Goal: Task Accomplishment & Management: Manage account settings

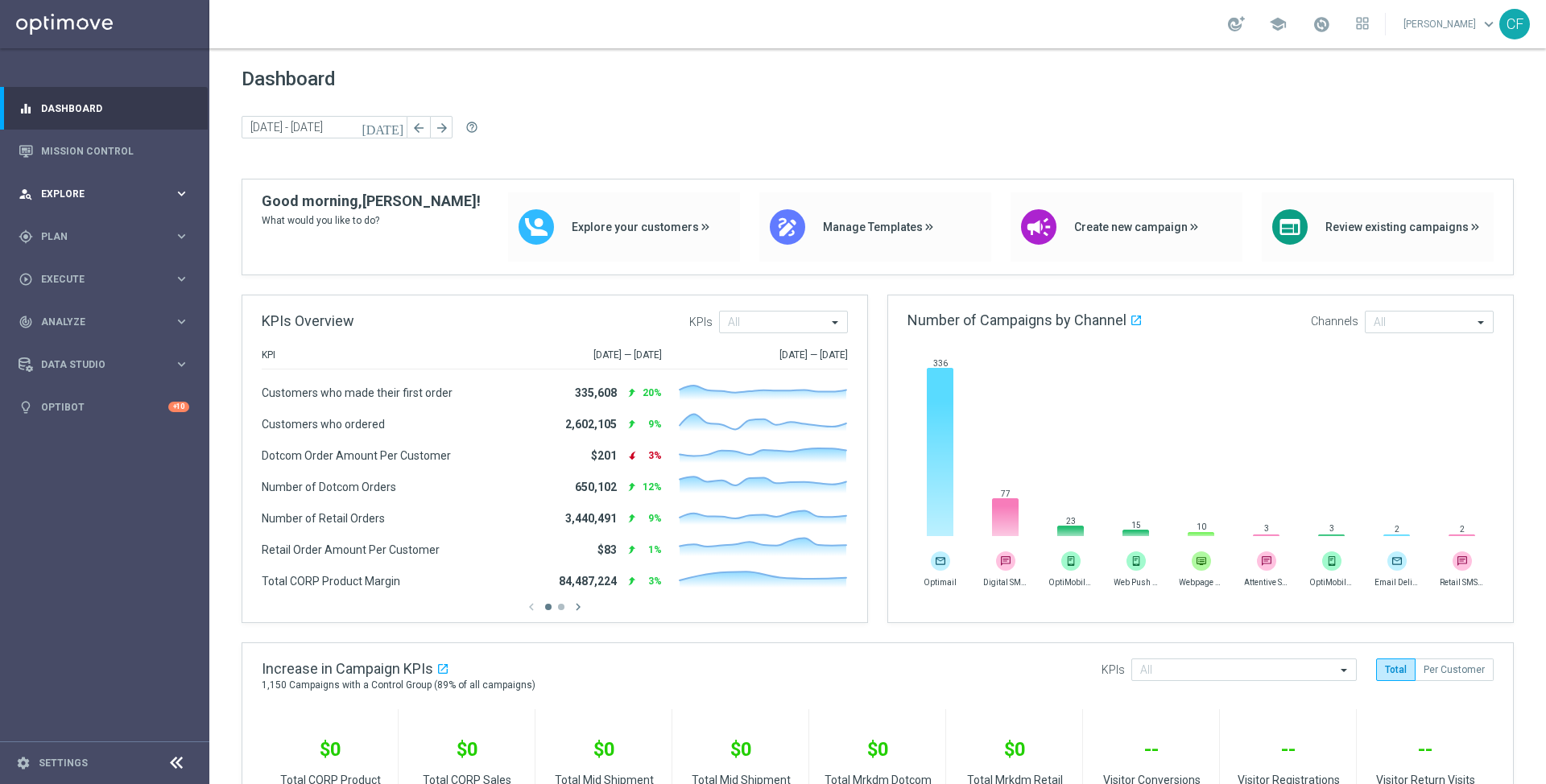
click at [148, 202] on div "person_search Explore keyboard_arrow_right" at bounding box center [103, 193] width 208 height 43
click at [87, 440] on div "gps_fixed Plan keyboard_arrow_right" at bounding box center [103, 429] width 208 height 43
click at [91, 271] on link "Target Groups" at bounding box center [104, 270] width 125 height 13
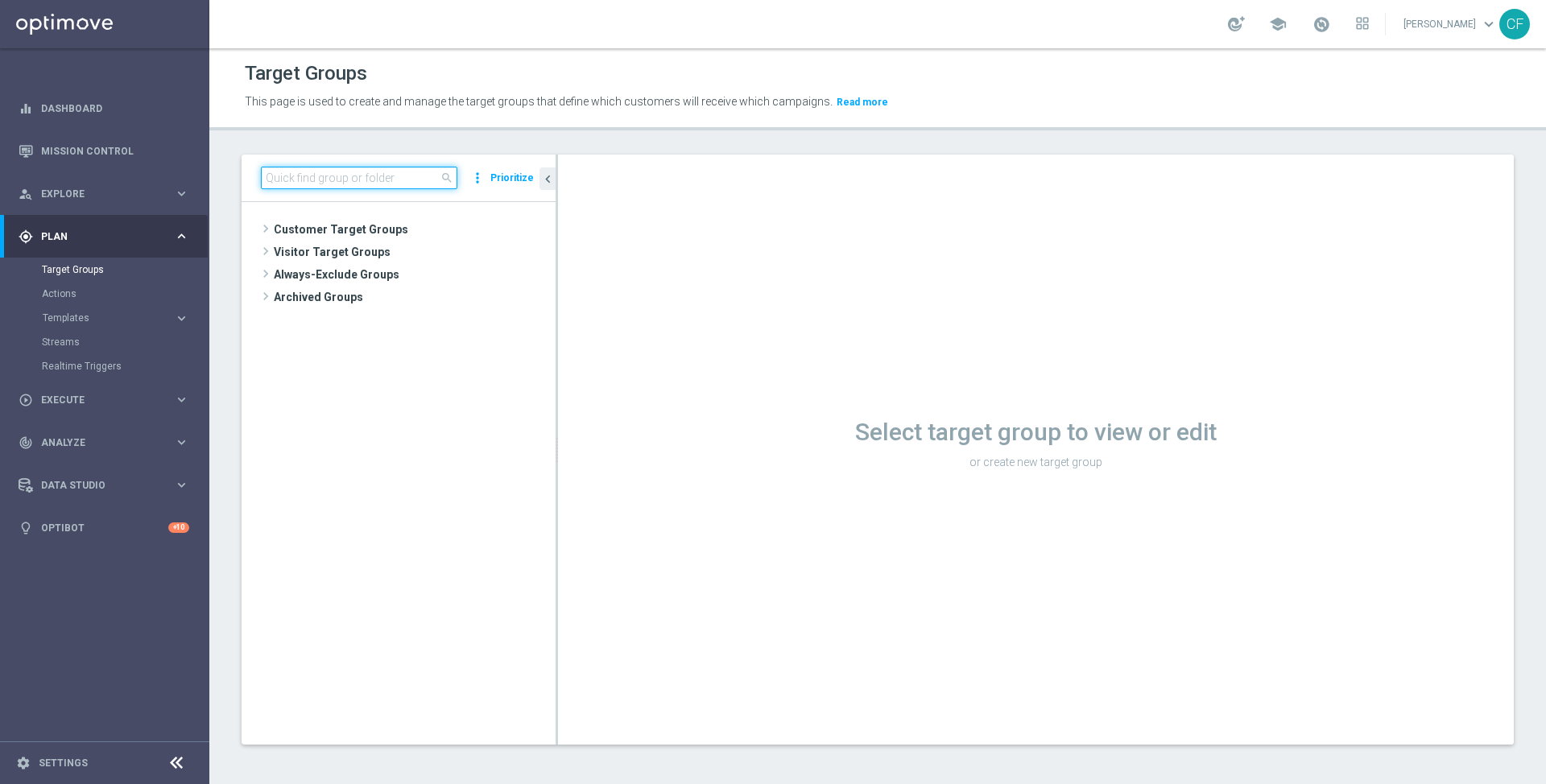
click at [357, 184] on input at bounding box center [358, 177] width 197 height 23
type input "[PERSON_NAME]"
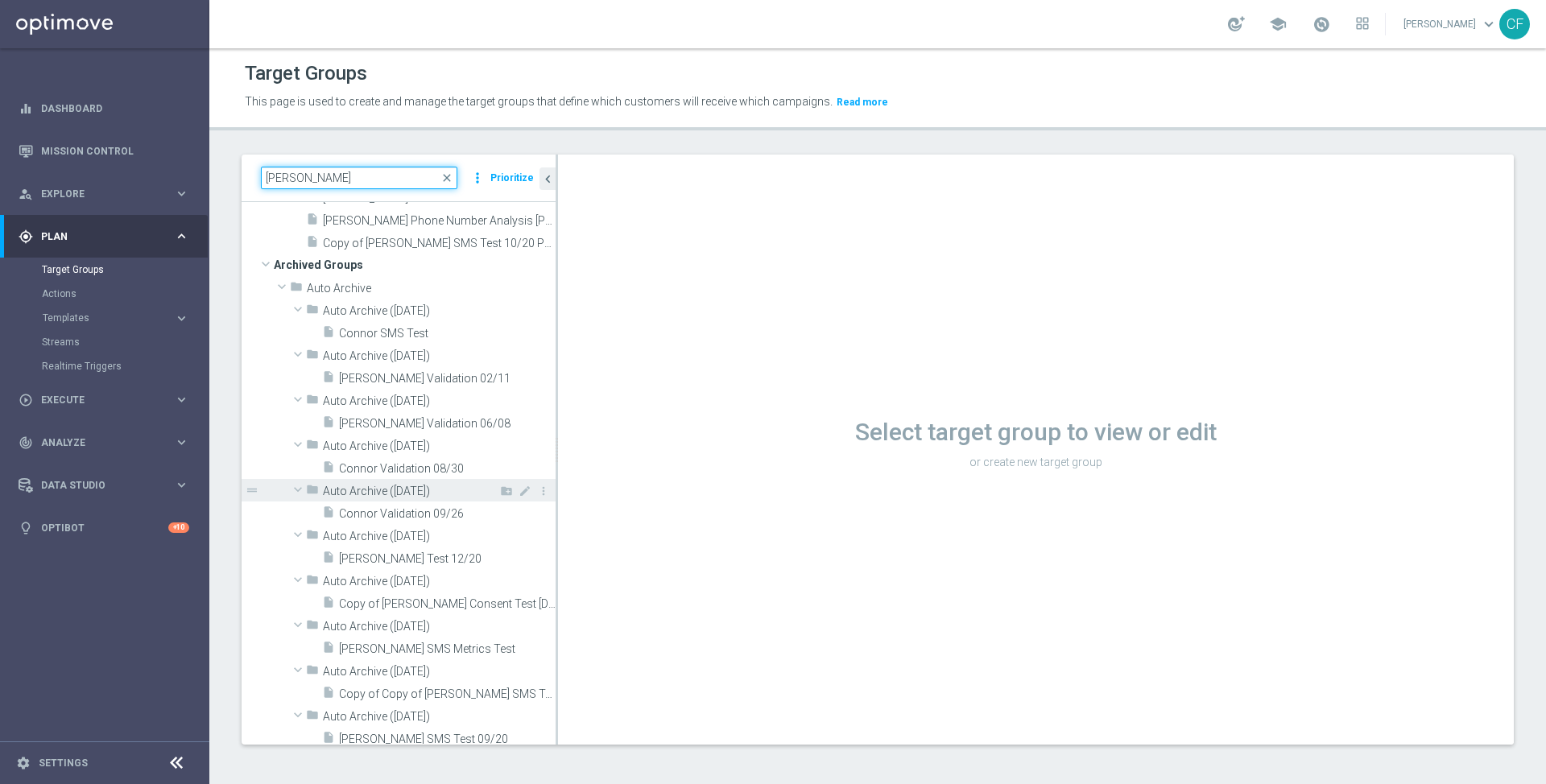
scroll to position [153, 0]
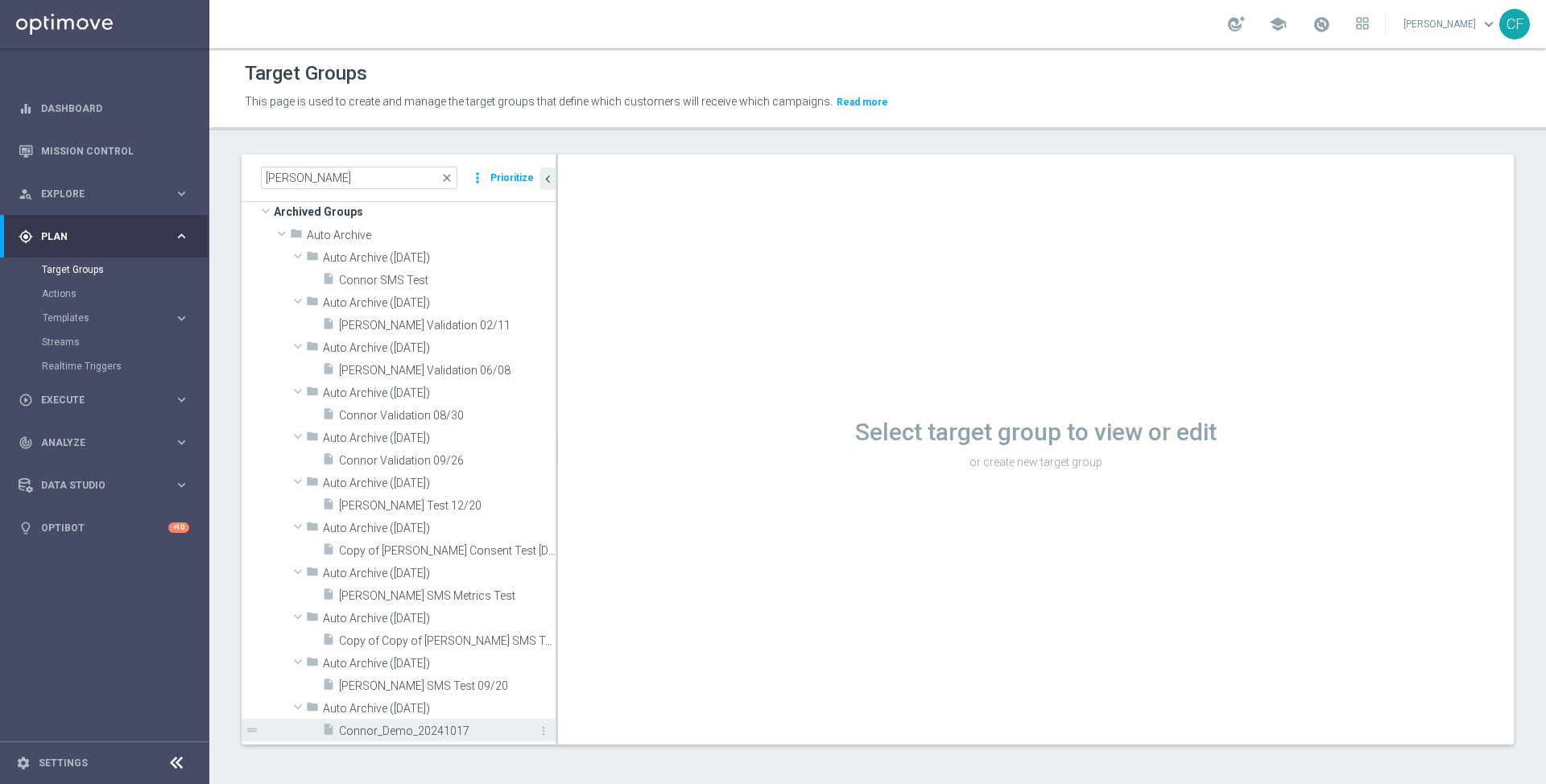
click at [445, 733] on span "Connor_Demo_20241017" at bounding box center [429, 731] width 180 height 14
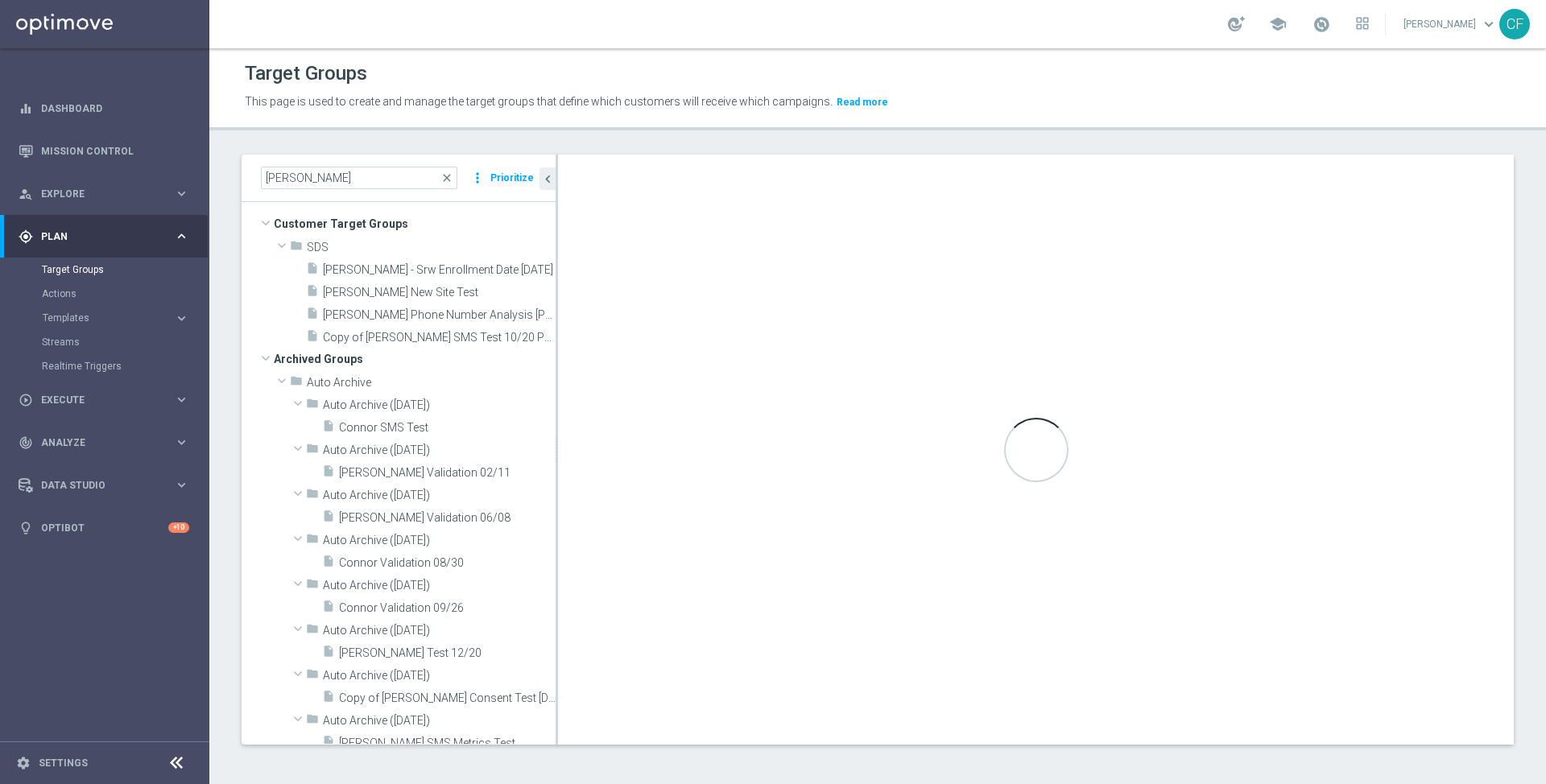
scroll to position [0, 0]
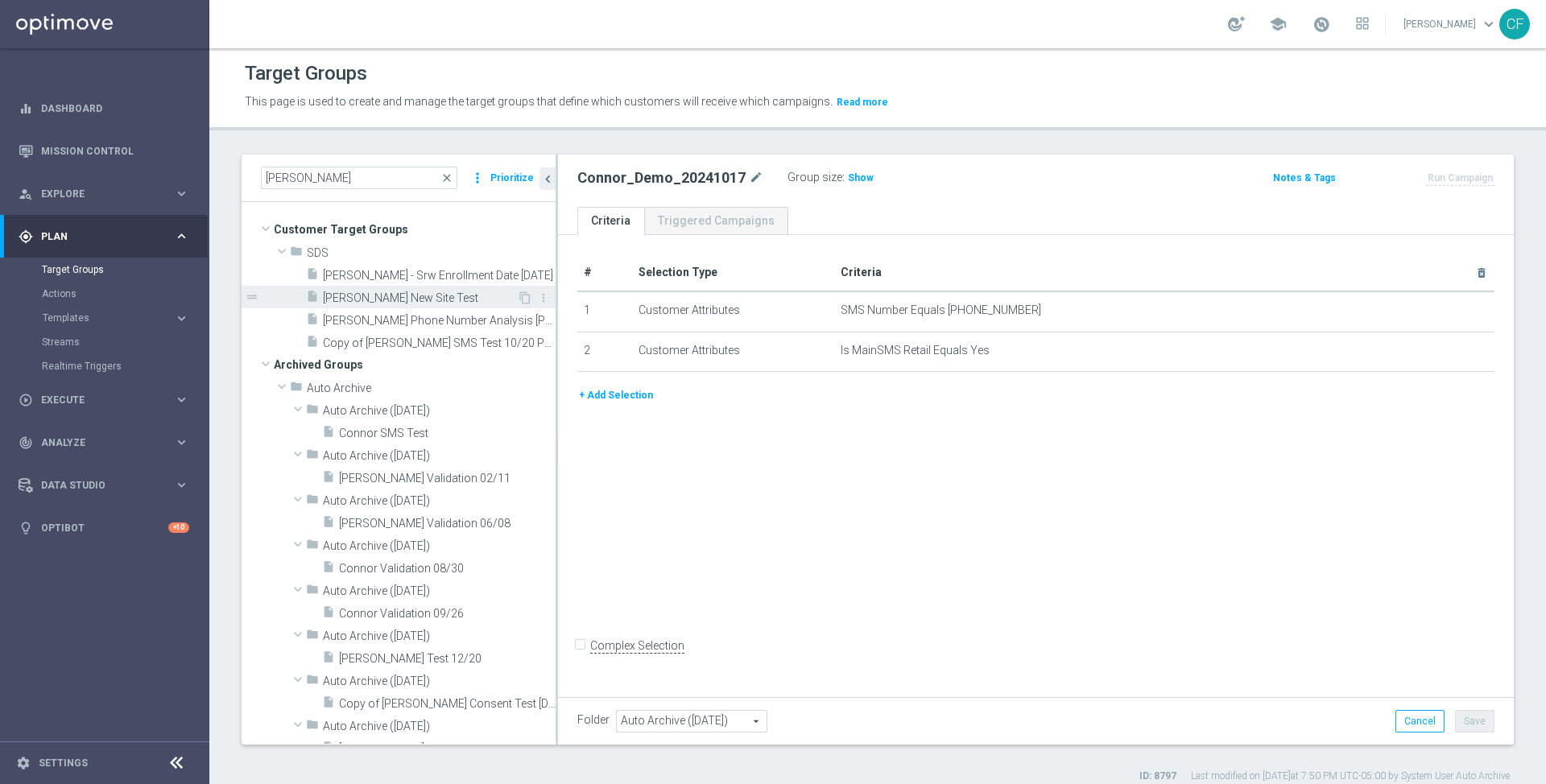
click at [421, 296] on span "[PERSON_NAME] New Site Test" at bounding box center [420, 298] width 194 height 14
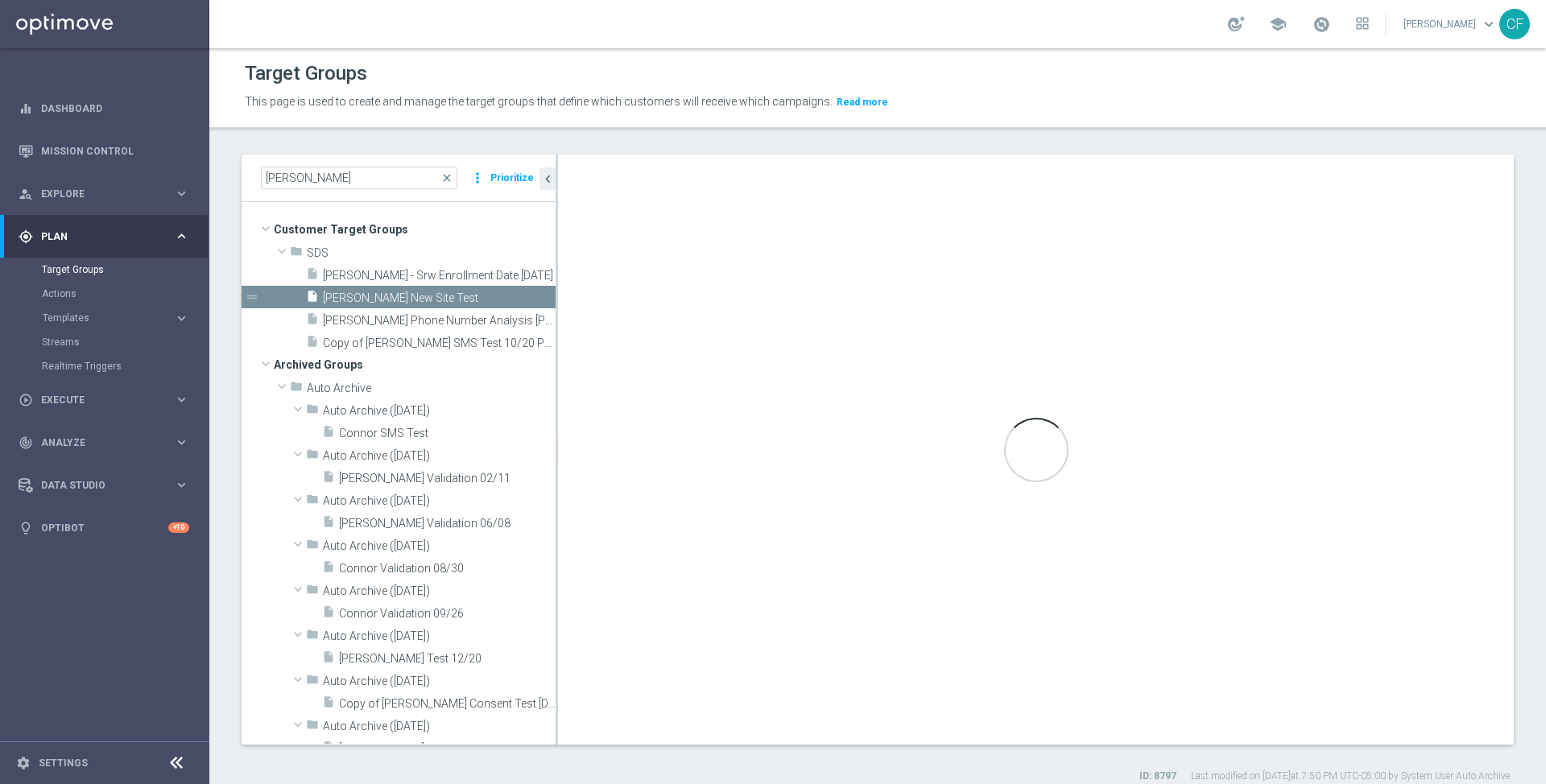
type input "SDS"
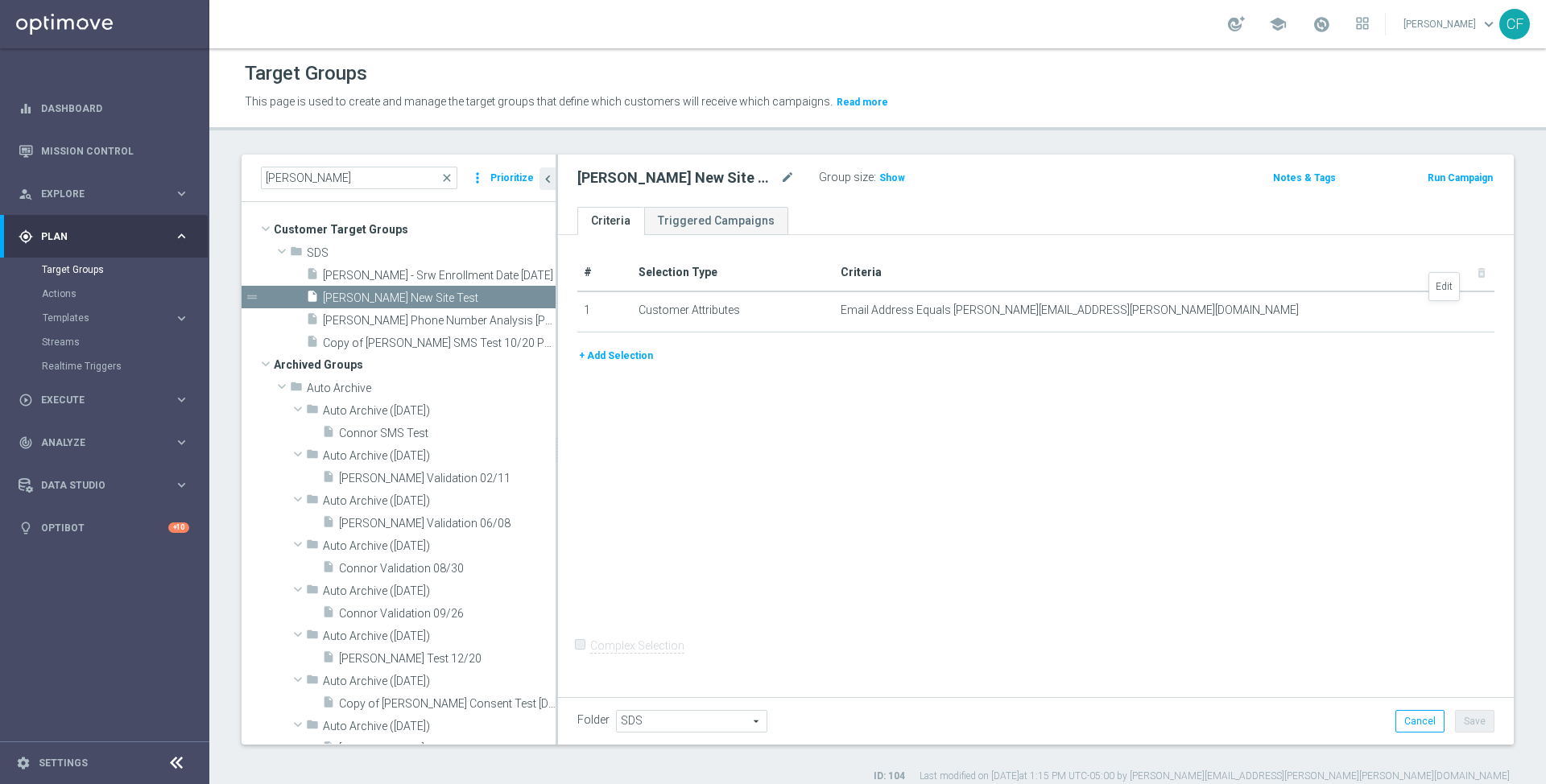
click at [0, 0] on icon "mode_edit" at bounding box center [0, 0] width 0 height 0
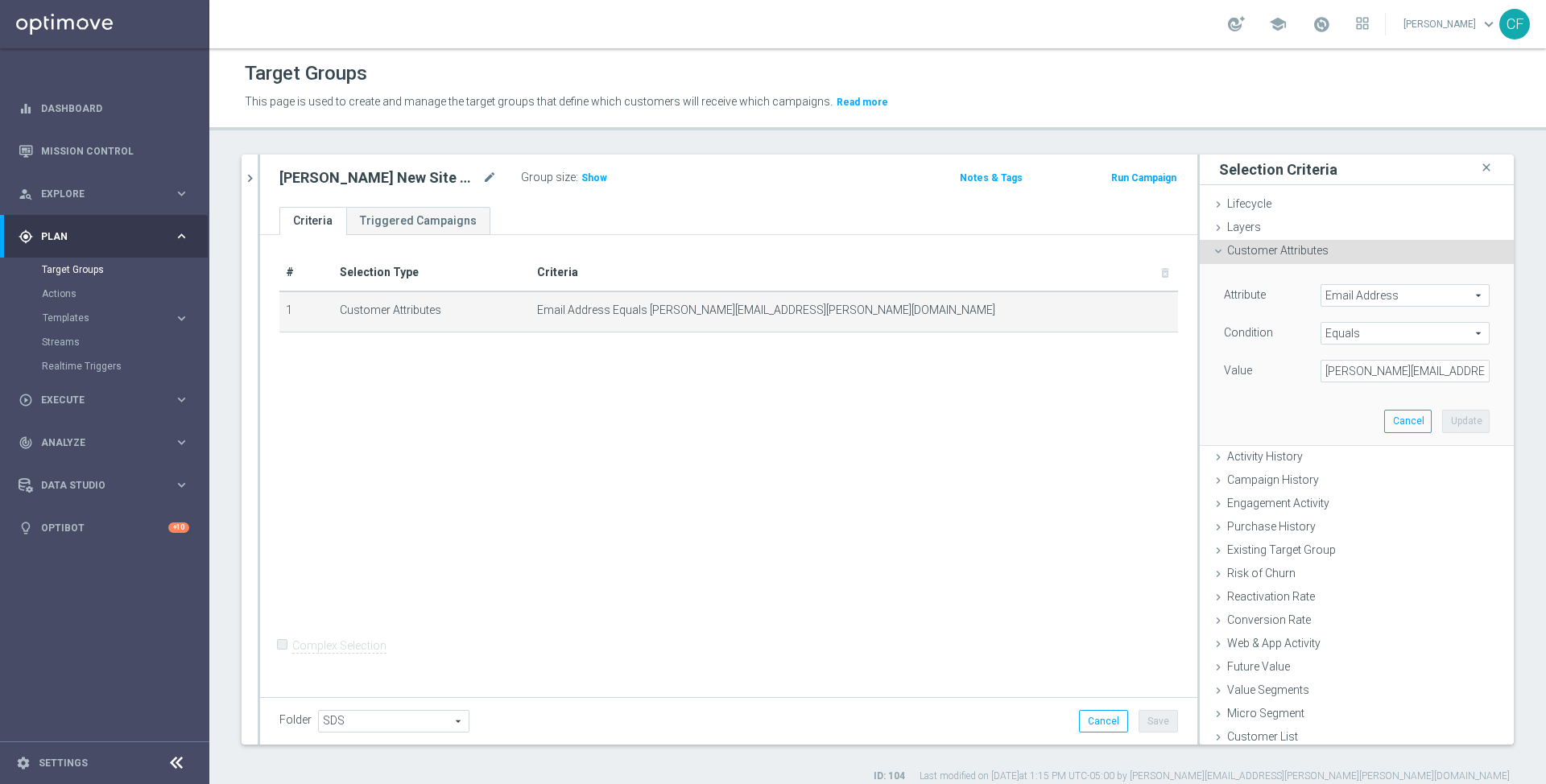
click at [1371, 294] on span "Email Address" at bounding box center [1404, 295] width 167 height 21
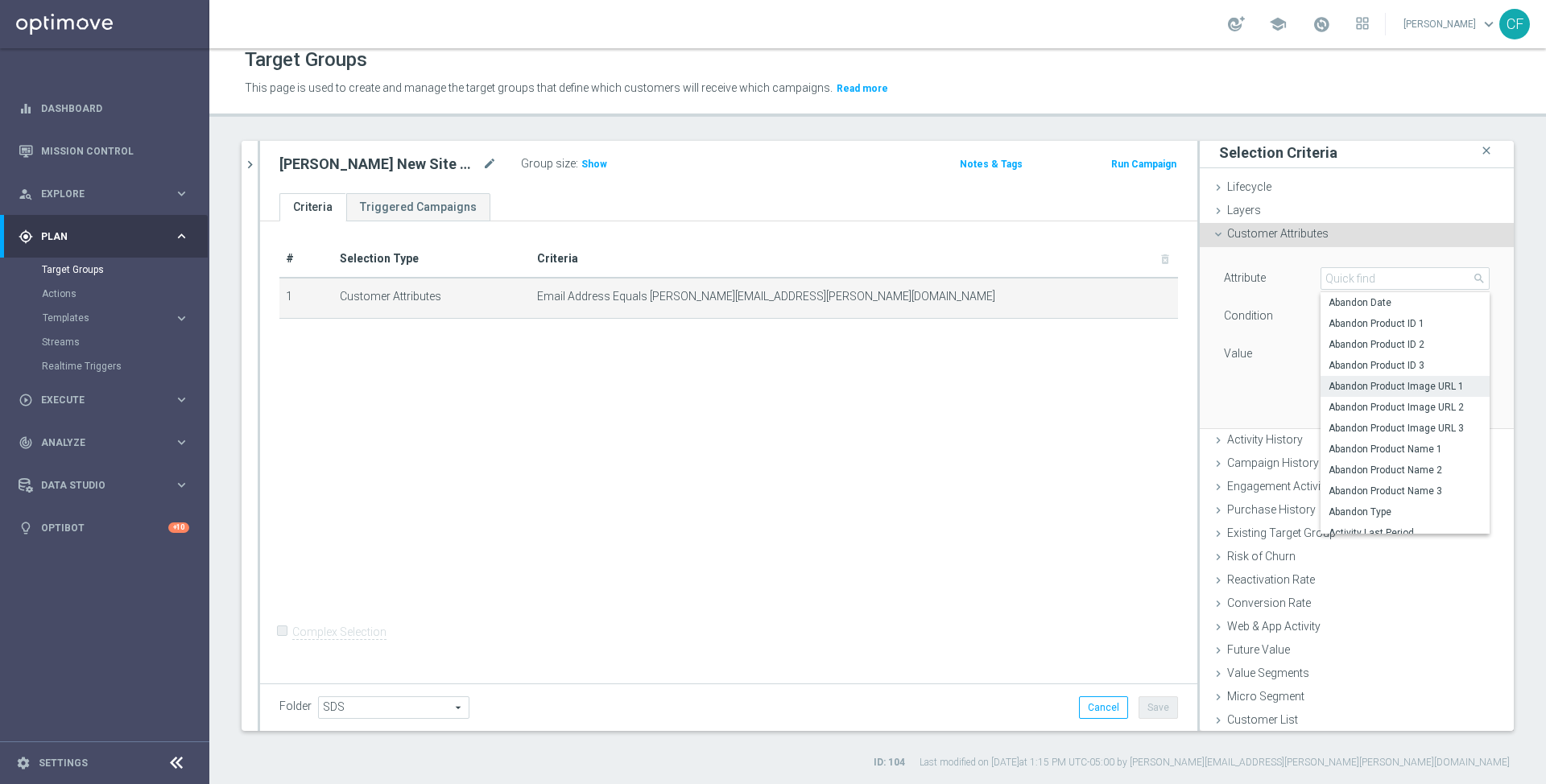
scroll to position [55, 0]
click at [1377, 273] on input "search" at bounding box center [1404, 278] width 169 height 23
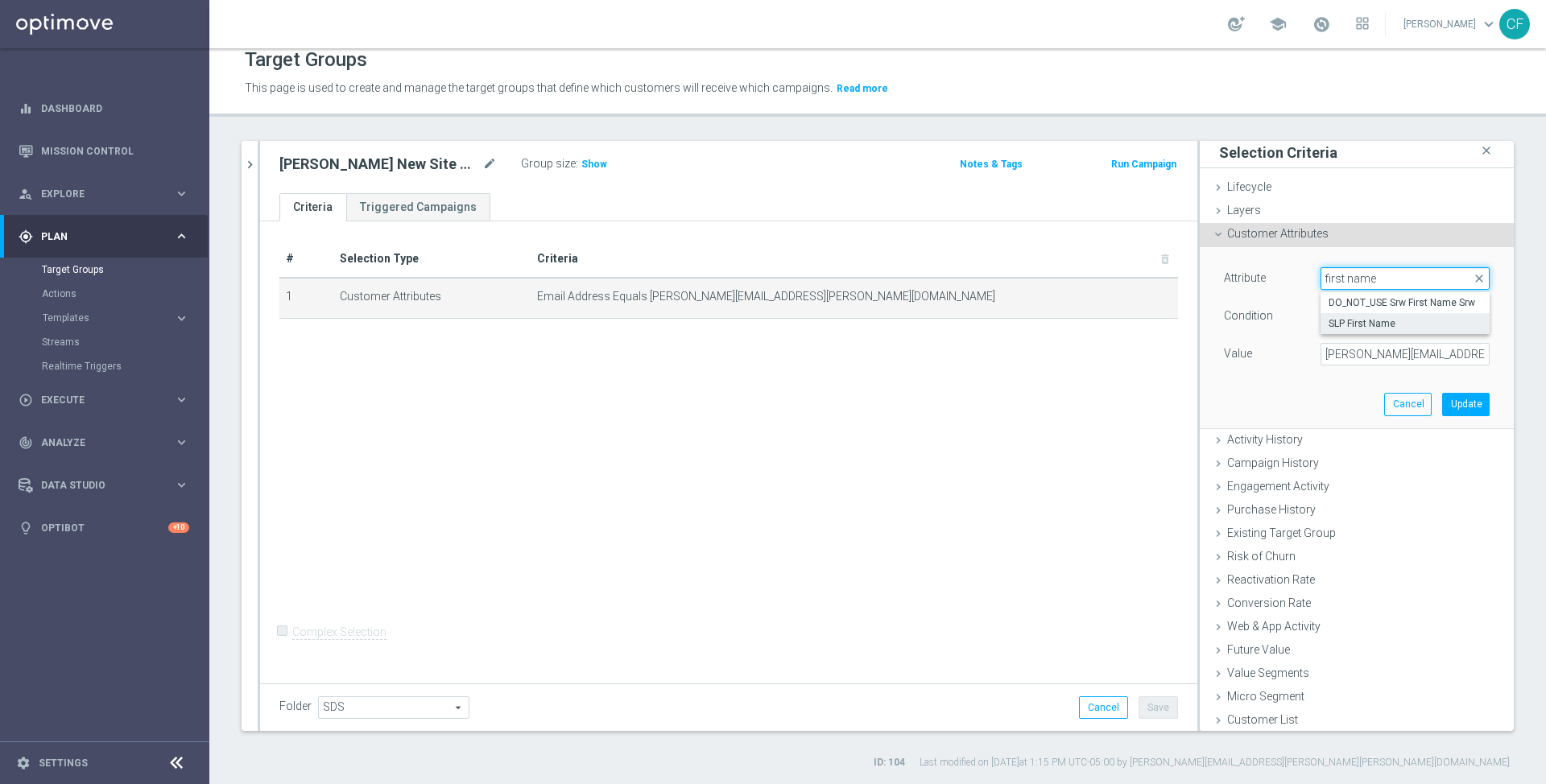
type input "first name"
click at [1359, 320] on span "SLP First Name" at bounding box center [1404, 323] width 153 height 13
type input "SLP First Name"
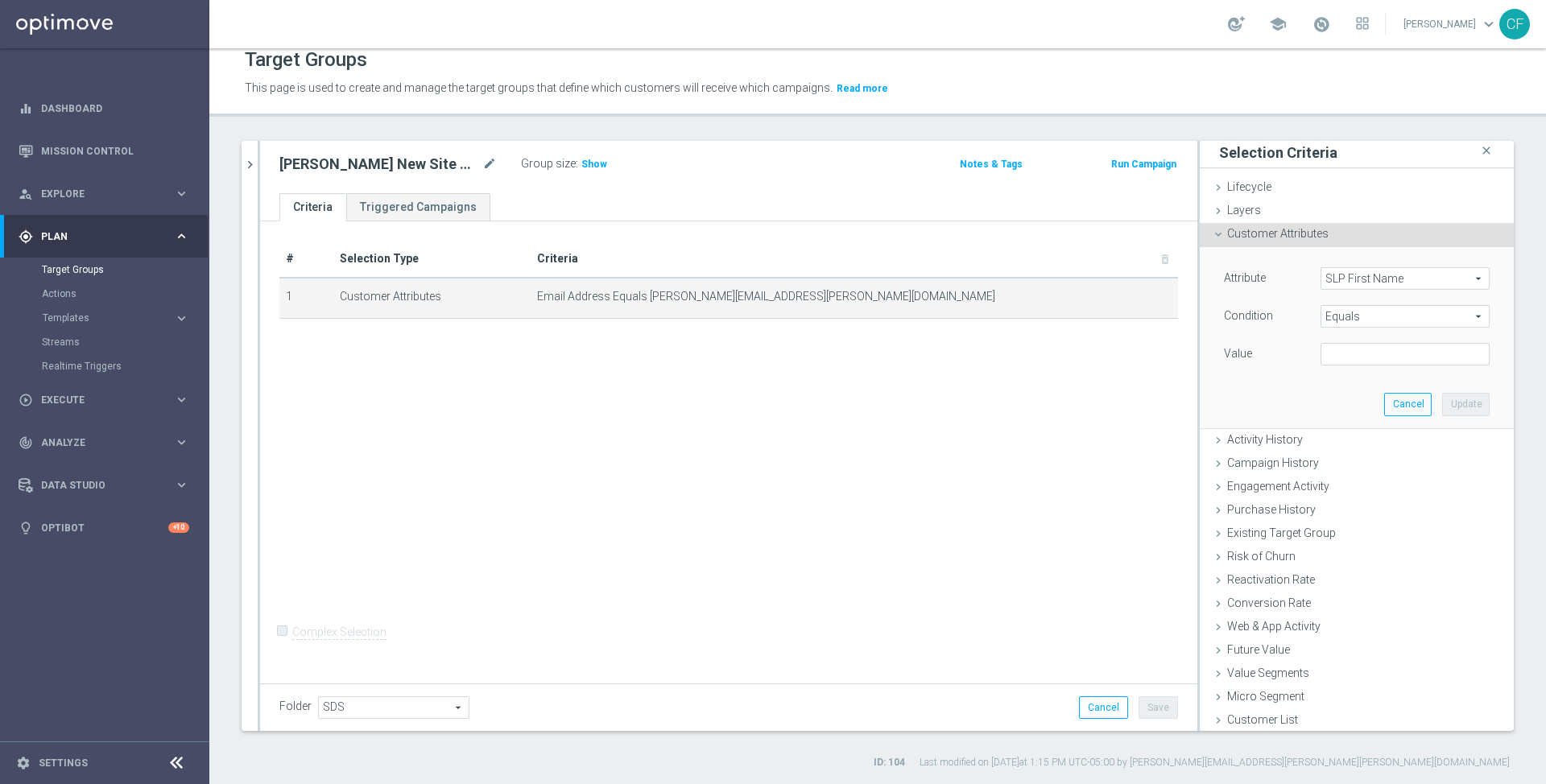
click at [1357, 309] on span "Equals" at bounding box center [1404, 316] width 167 height 21
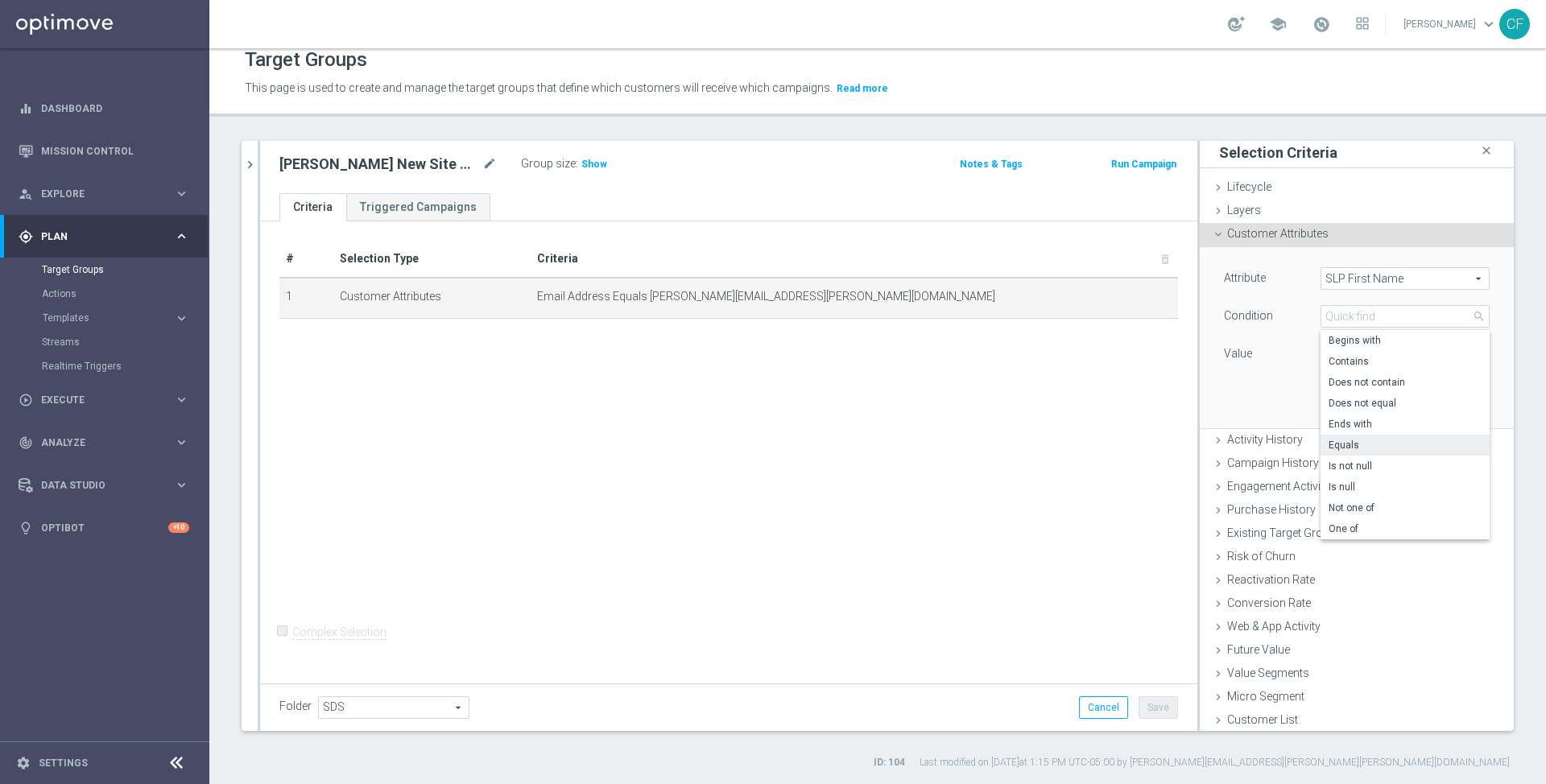
click at [1311, 311] on div "Equals Equals arrow_drop_down search Begins with Contains Does not contain Does…" at bounding box center [1404, 316] width 193 height 23
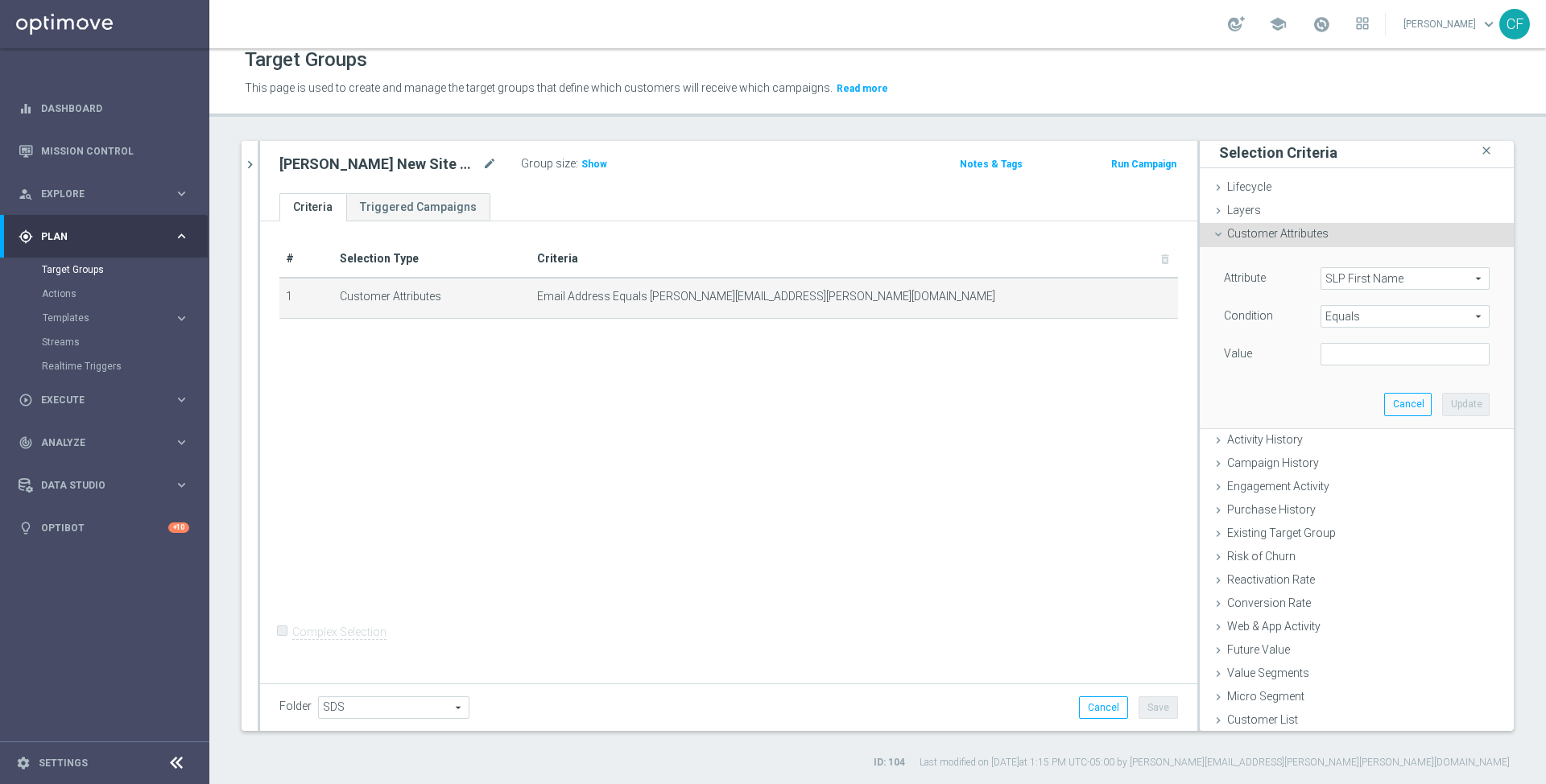
click at [1331, 314] on span "Equals" at bounding box center [1404, 316] width 167 height 21
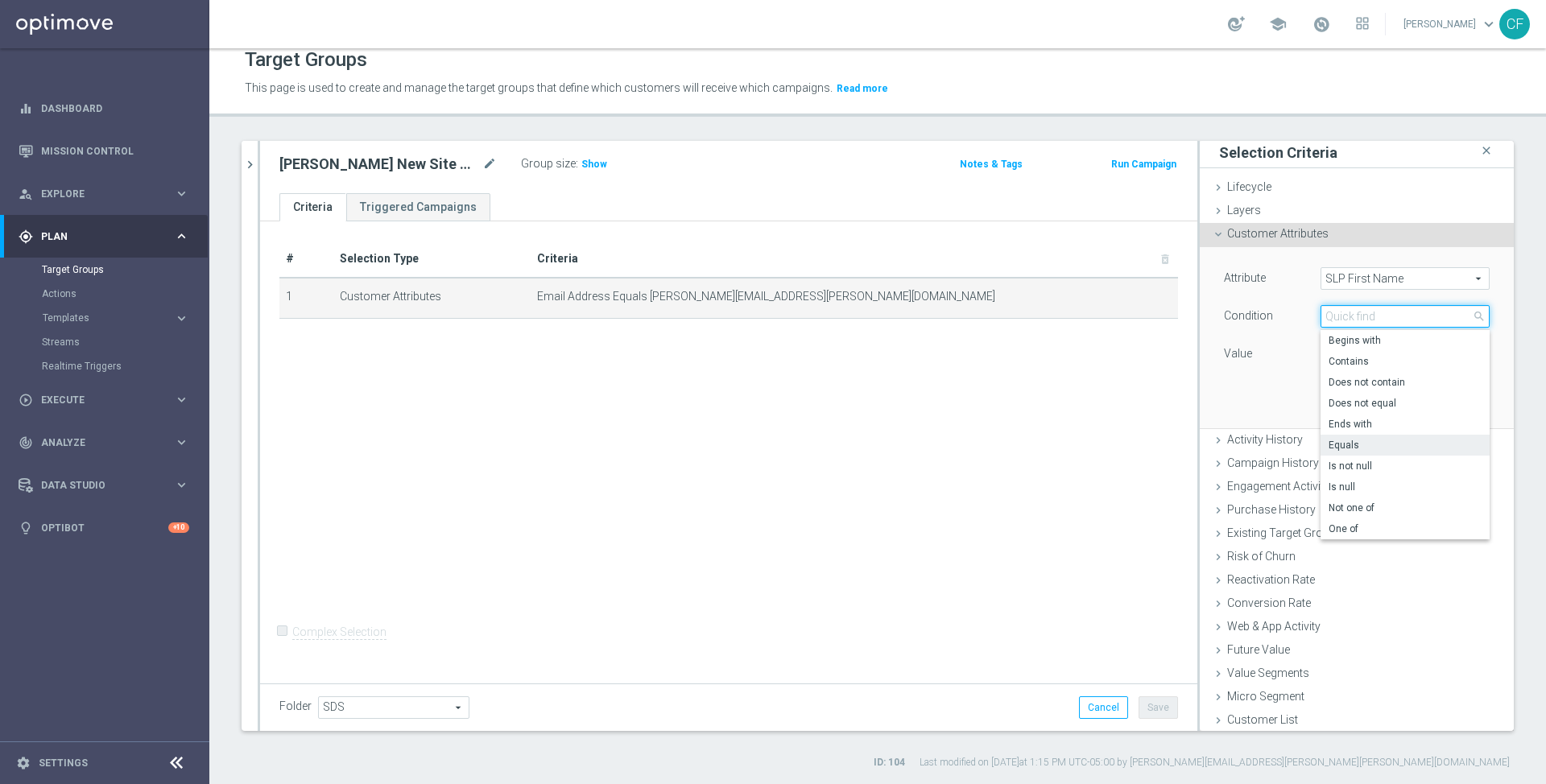
click at [1330, 314] on input "search" at bounding box center [1404, 316] width 169 height 23
click at [1332, 351] on label "Contains" at bounding box center [1404, 361] width 169 height 21
type input "Contains"
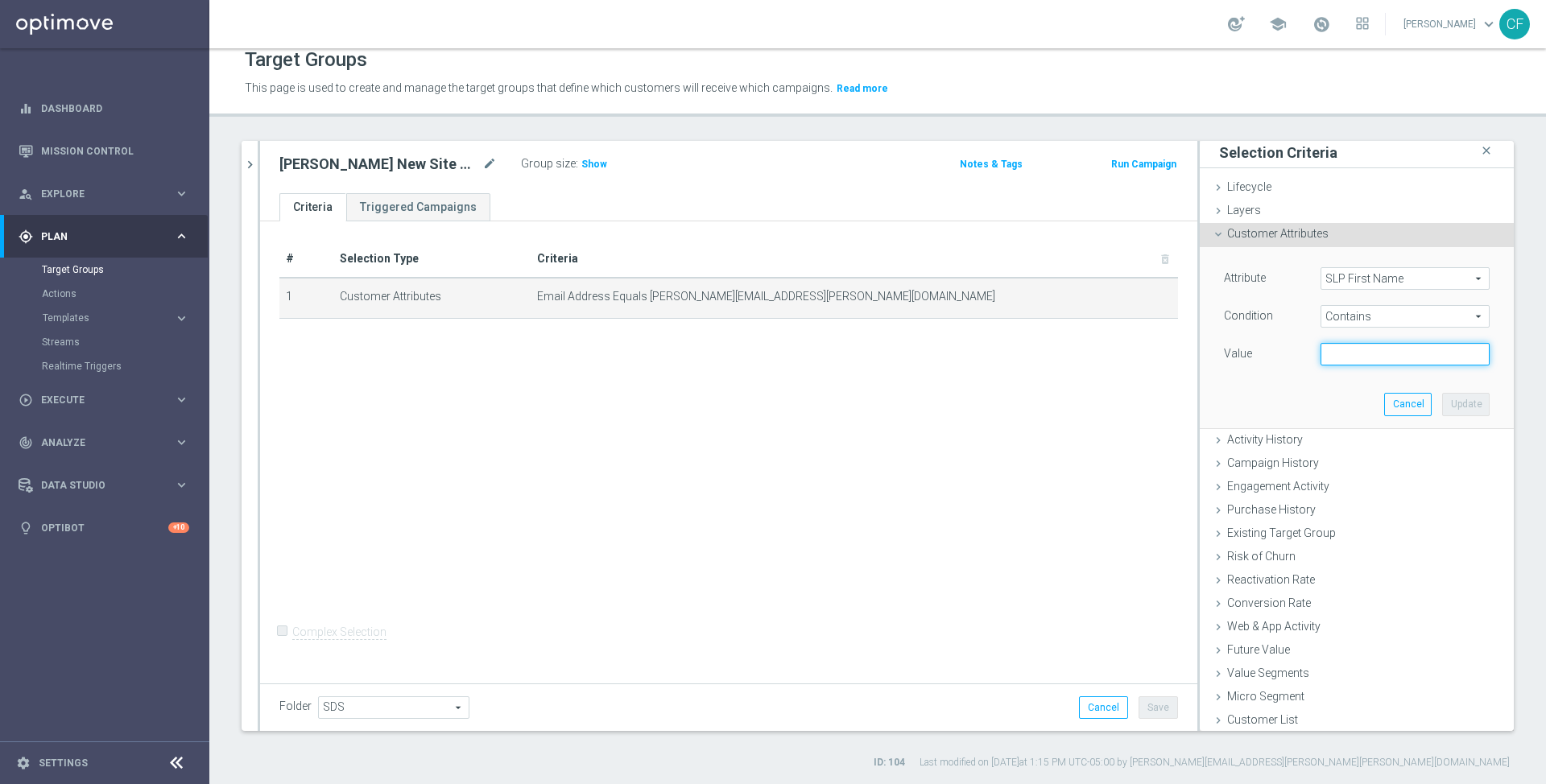
click at [1347, 358] on input "text" at bounding box center [1404, 354] width 169 height 23
type input "[PERSON_NAME]"
click at [1463, 401] on button "Update" at bounding box center [1466, 404] width 48 height 23
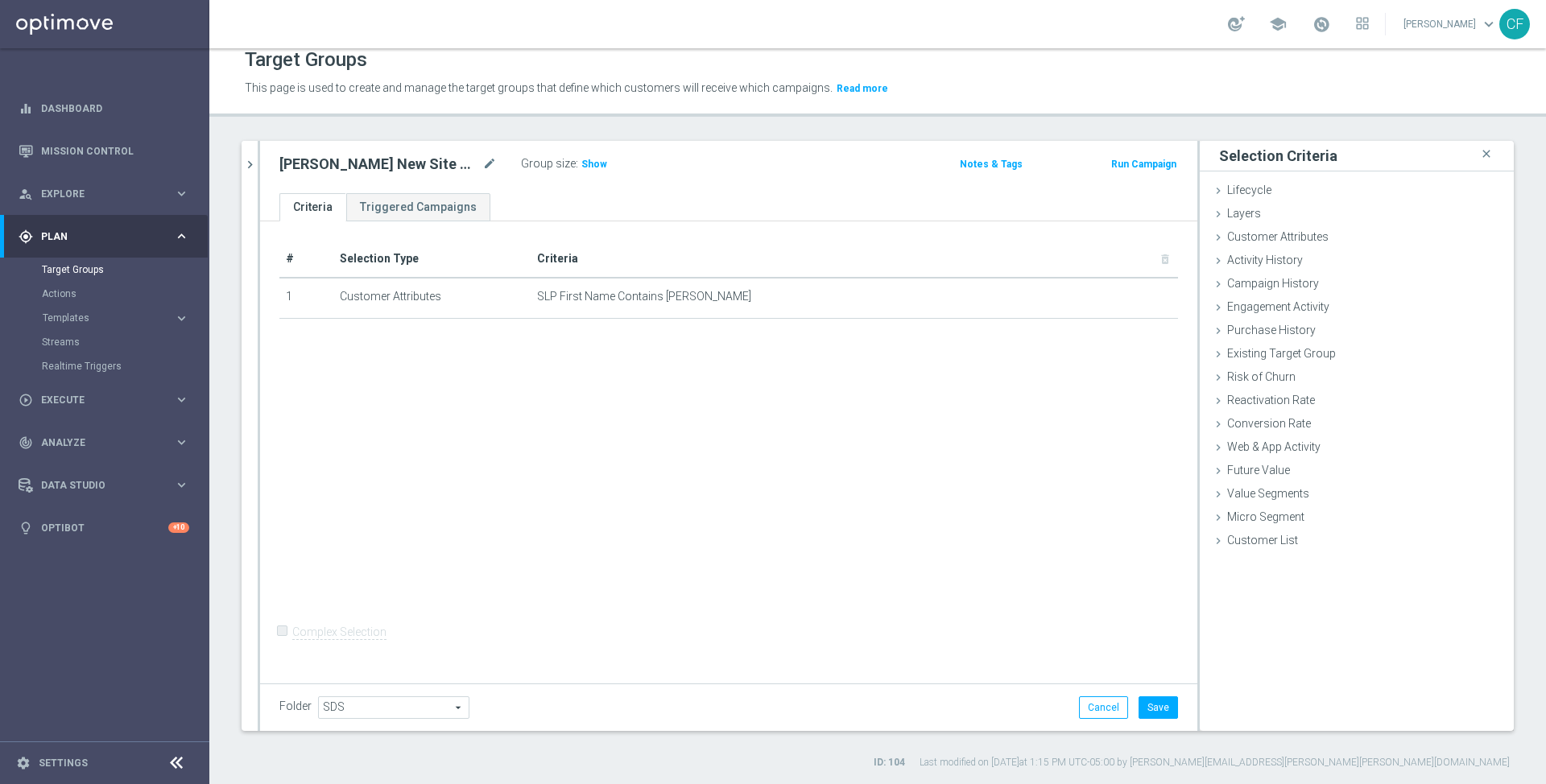
click at [259, 197] on div at bounding box center [259, 435] width 3 height 589
click at [256, 198] on as-split-area "[PERSON_NAME] close more_vert Prioritize Customer Target Groups library_add cre…" at bounding box center [250, 438] width 16 height 595
click at [251, 199] on as-split-area "[PERSON_NAME] close more_vert Prioritize Customer Target Groups library_add cre…" at bounding box center [250, 438] width 16 height 595
click at [1338, 236] on div "Customer Attributes done selection updated" at bounding box center [1356, 238] width 314 height 24
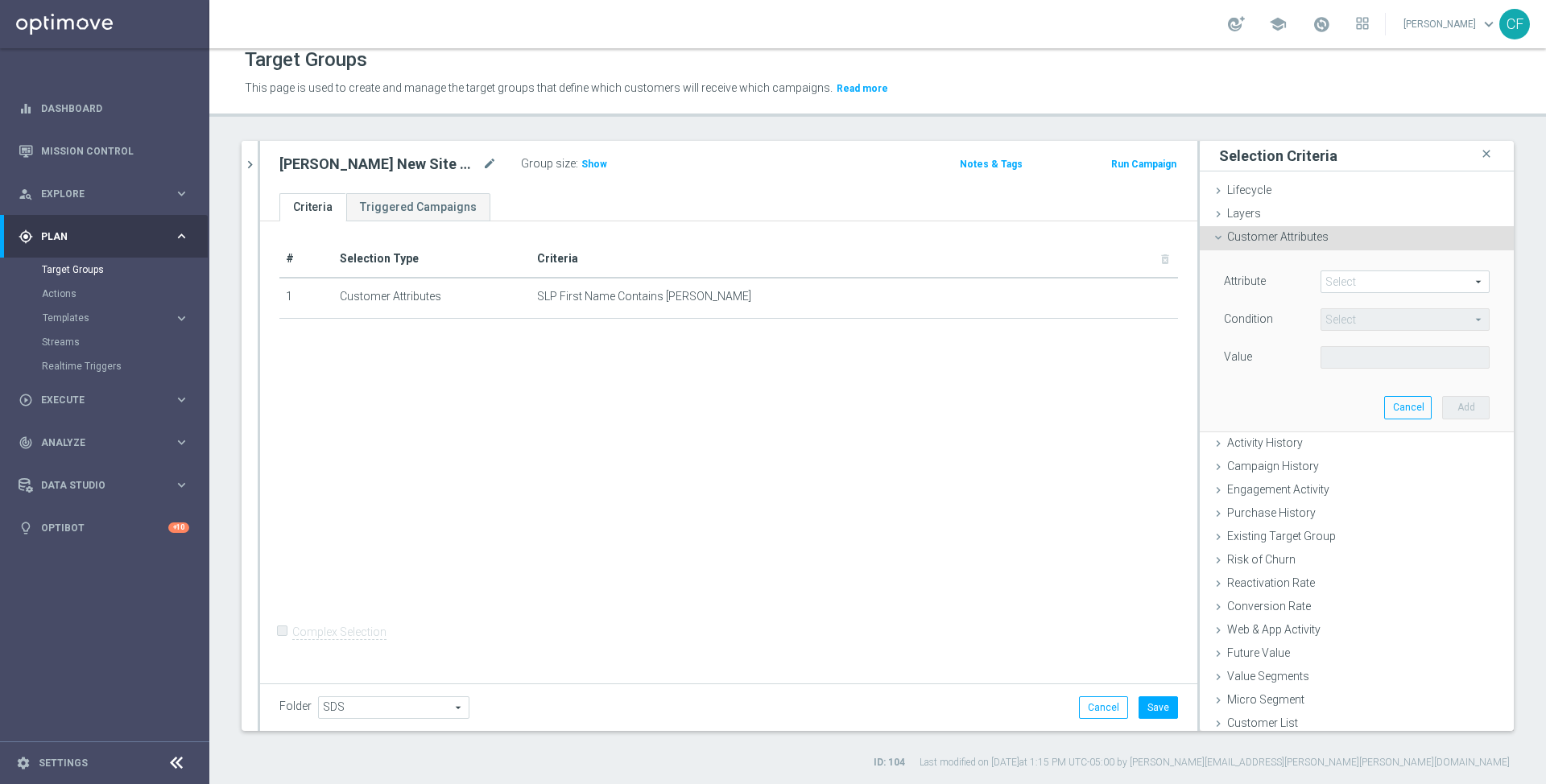
click at [1350, 279] on span at bounding box center [1404, 281] width 167 height 21
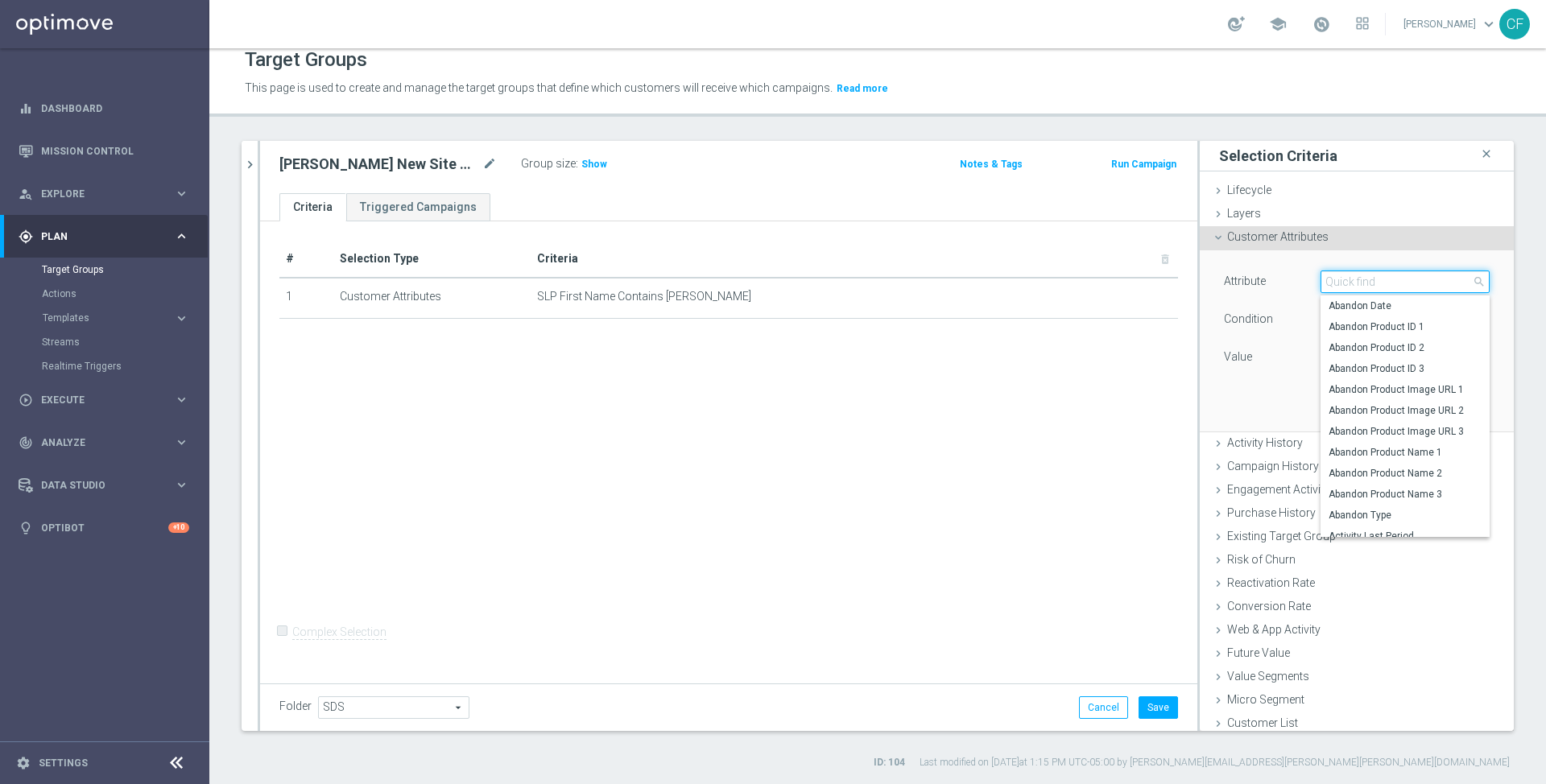
click at [1370, 278] on input "search" at bounding box center [1404, 281] width 169 height 23
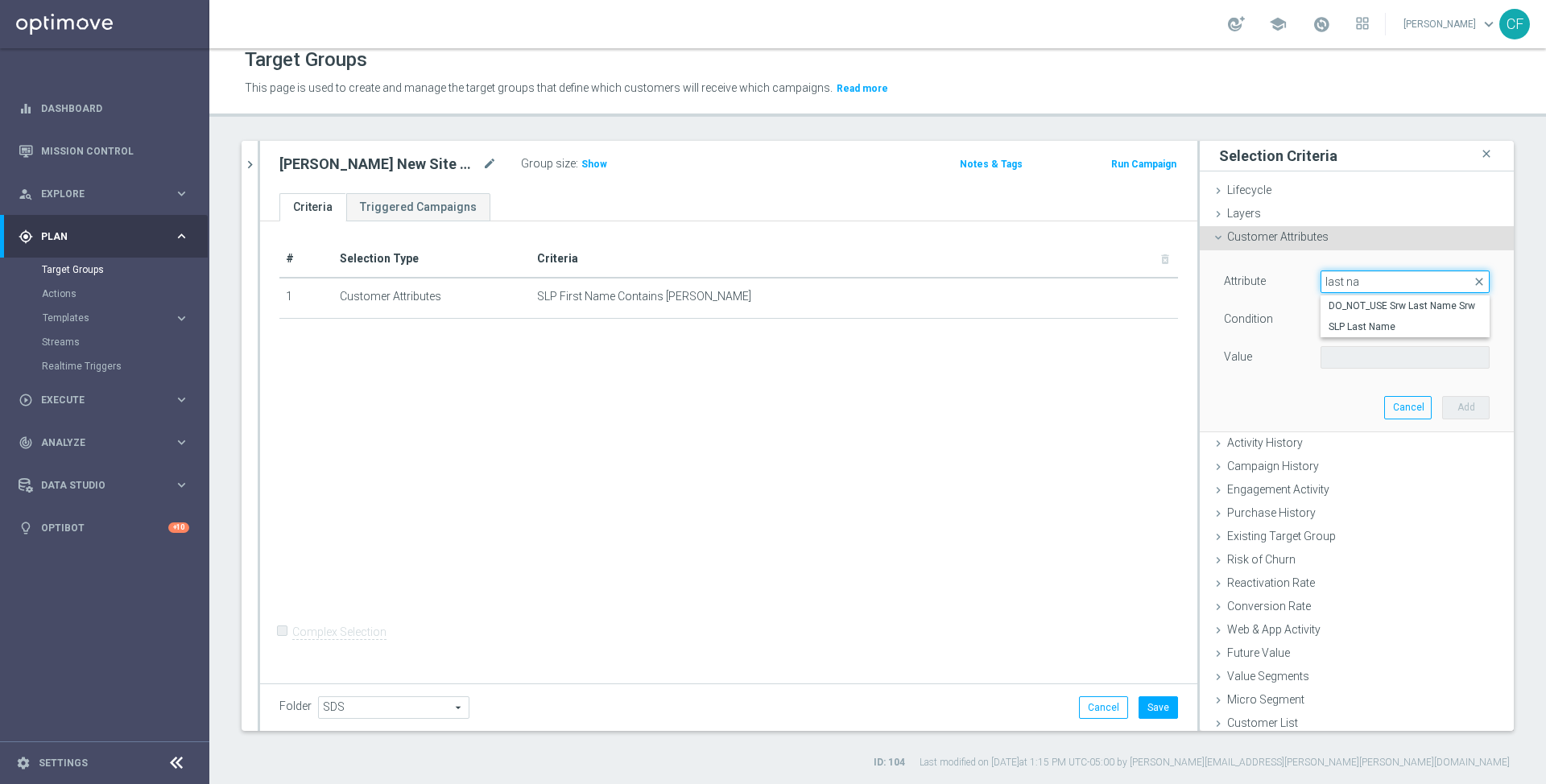
scroll to position [11, 0]
type input "last na"
click at [1370, 323] on span "SLP Last Name" at bounding box center [1404, 329] width 153 height 13
type input "SLP Last Name"
type input "Equals"
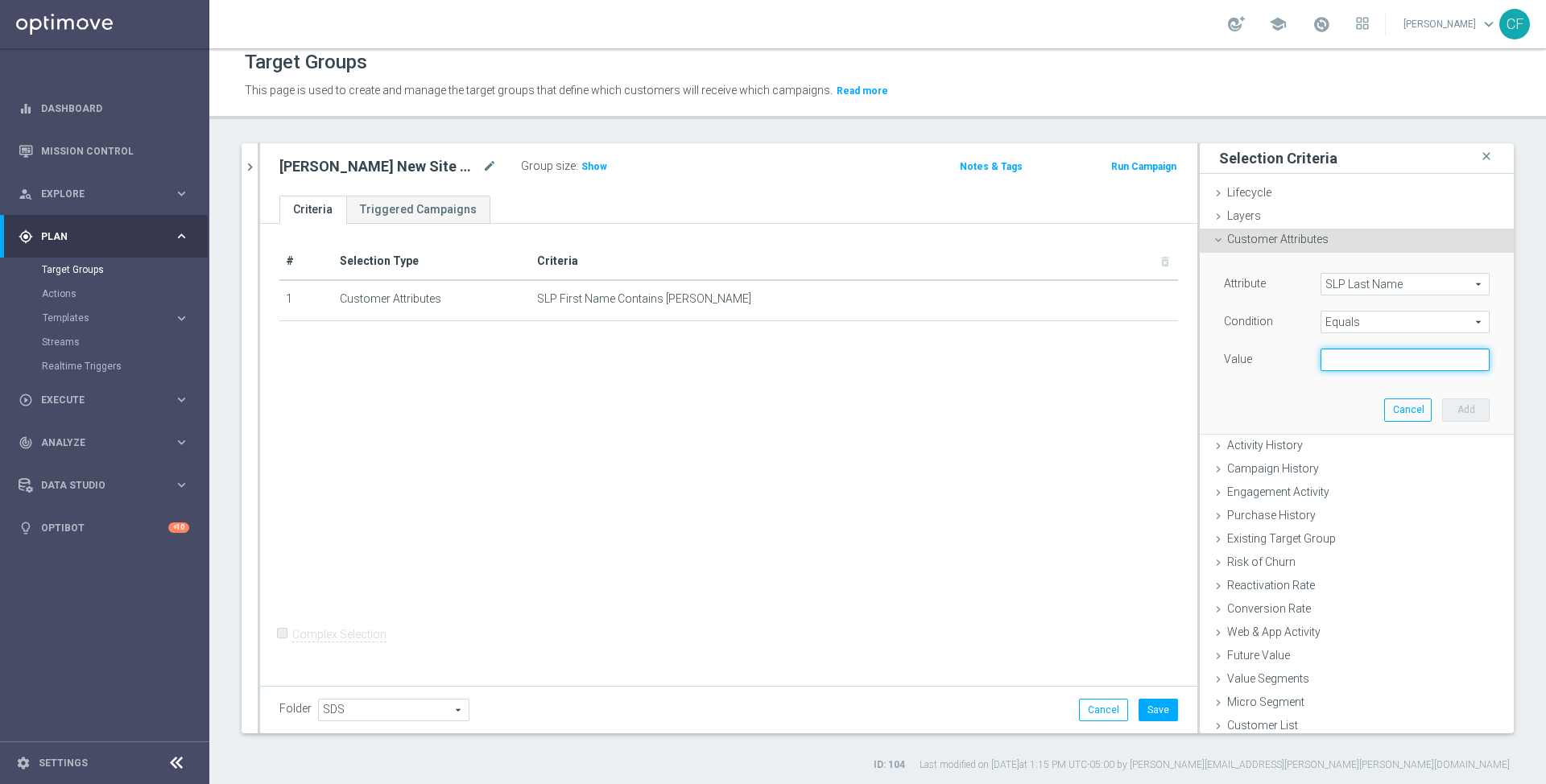
click at [1371, 361] on input "text" at bounding box center [1404, 359] width 169 height 23
type input "[PERSON_NAME]"
click at [1471, 409] on button "Add" at bounding box center [1466, 409] width 48 height 23
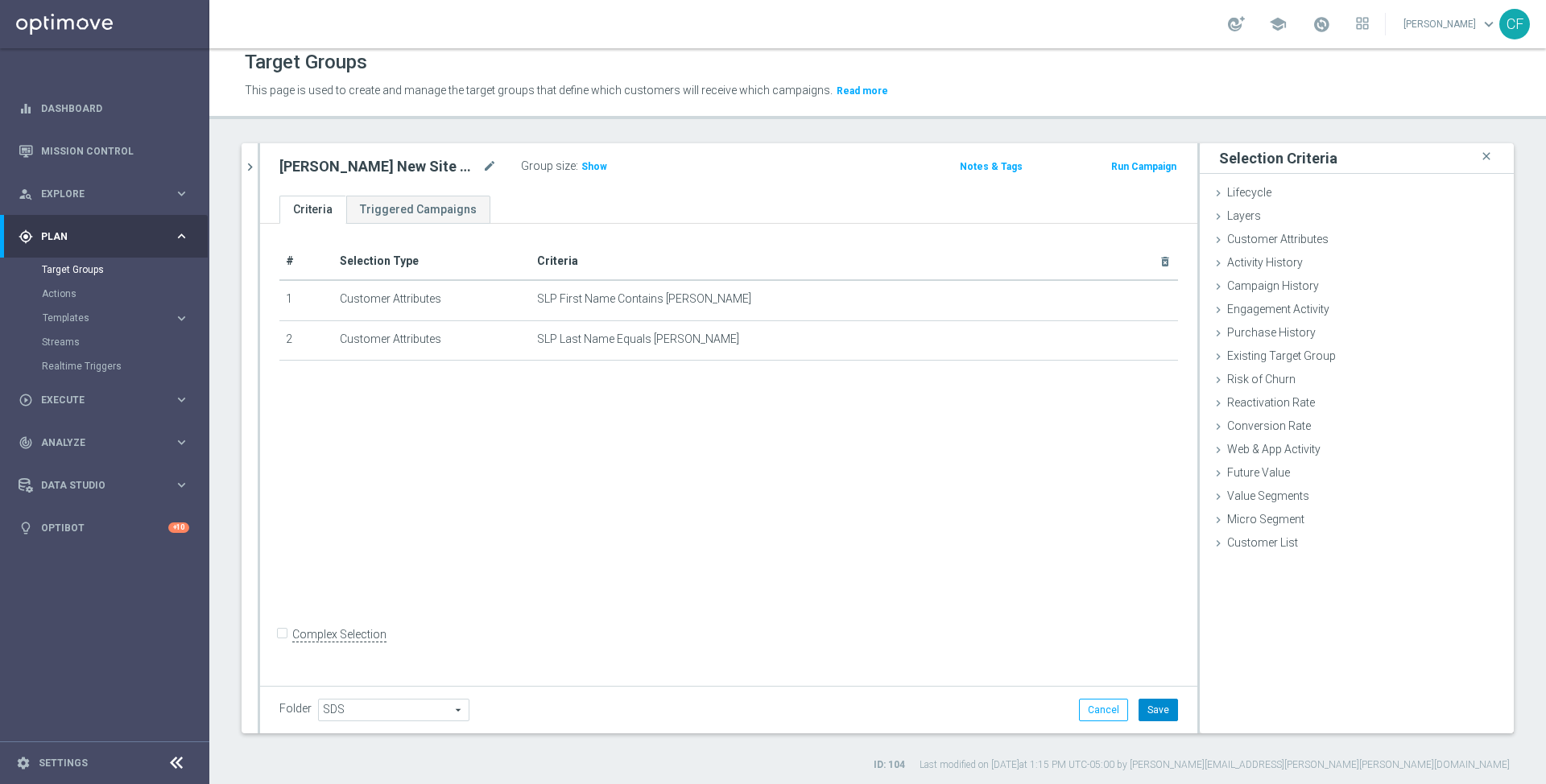
click at [1150, 705] on button "Save" at bounding box center [1157, 709] width 39 height 23
click at [581, 161] on span "Show" at bounding box center [594, 166] width 26 height 11
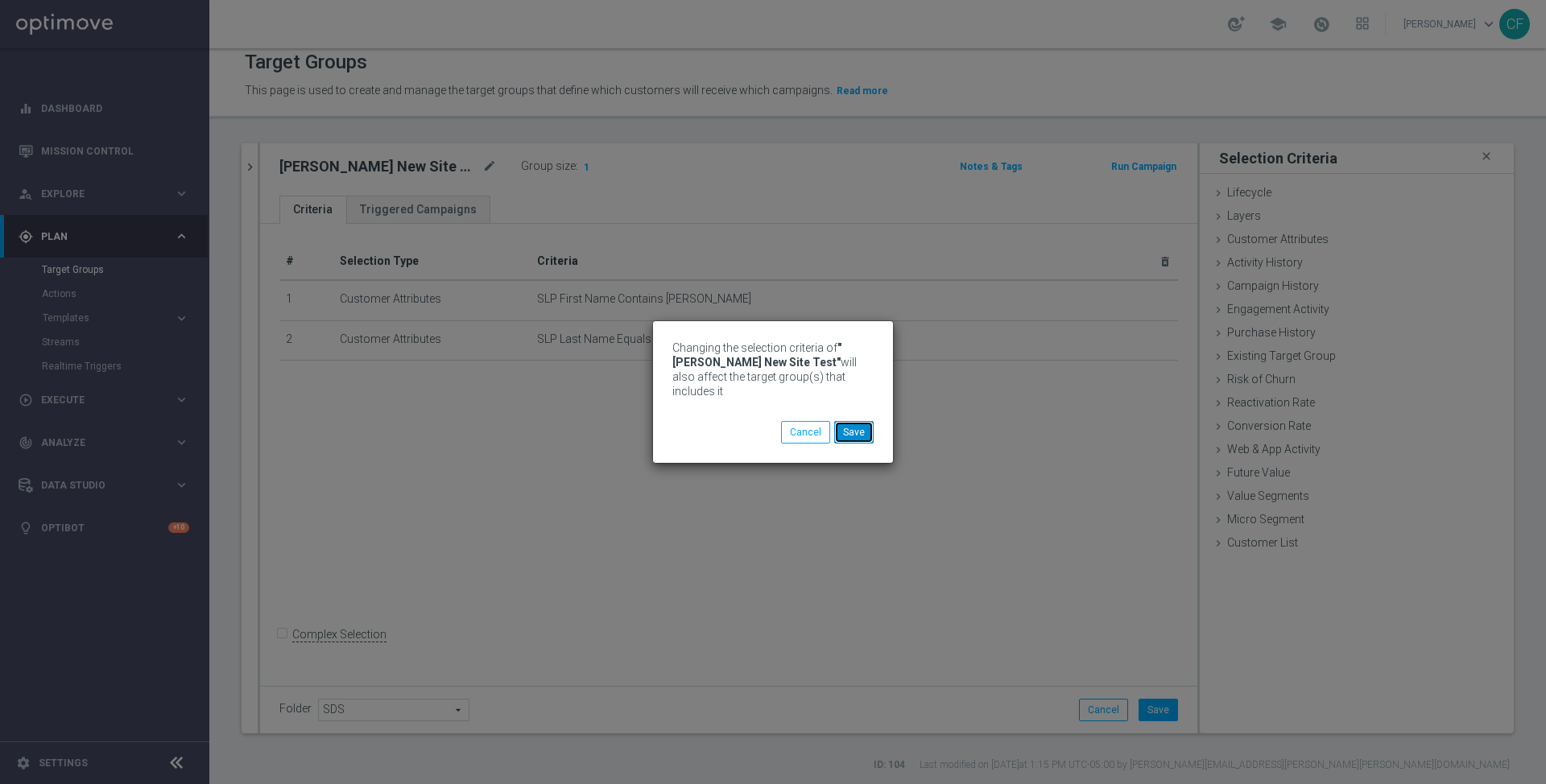
drag, startPoint x: 858, startPoint y: 427, endPoint x: 836, endPoint y: 390, distance: 43.0
click at [845, 366] on div "Changing the selection criteria of "[PERSON_NAME] New Site Test" will also affe…" at bounding box center [773, 391] width 240 height 142
click at [811, 426] on button "Cancel" at bounding box center [805, 432] width 49 height 23
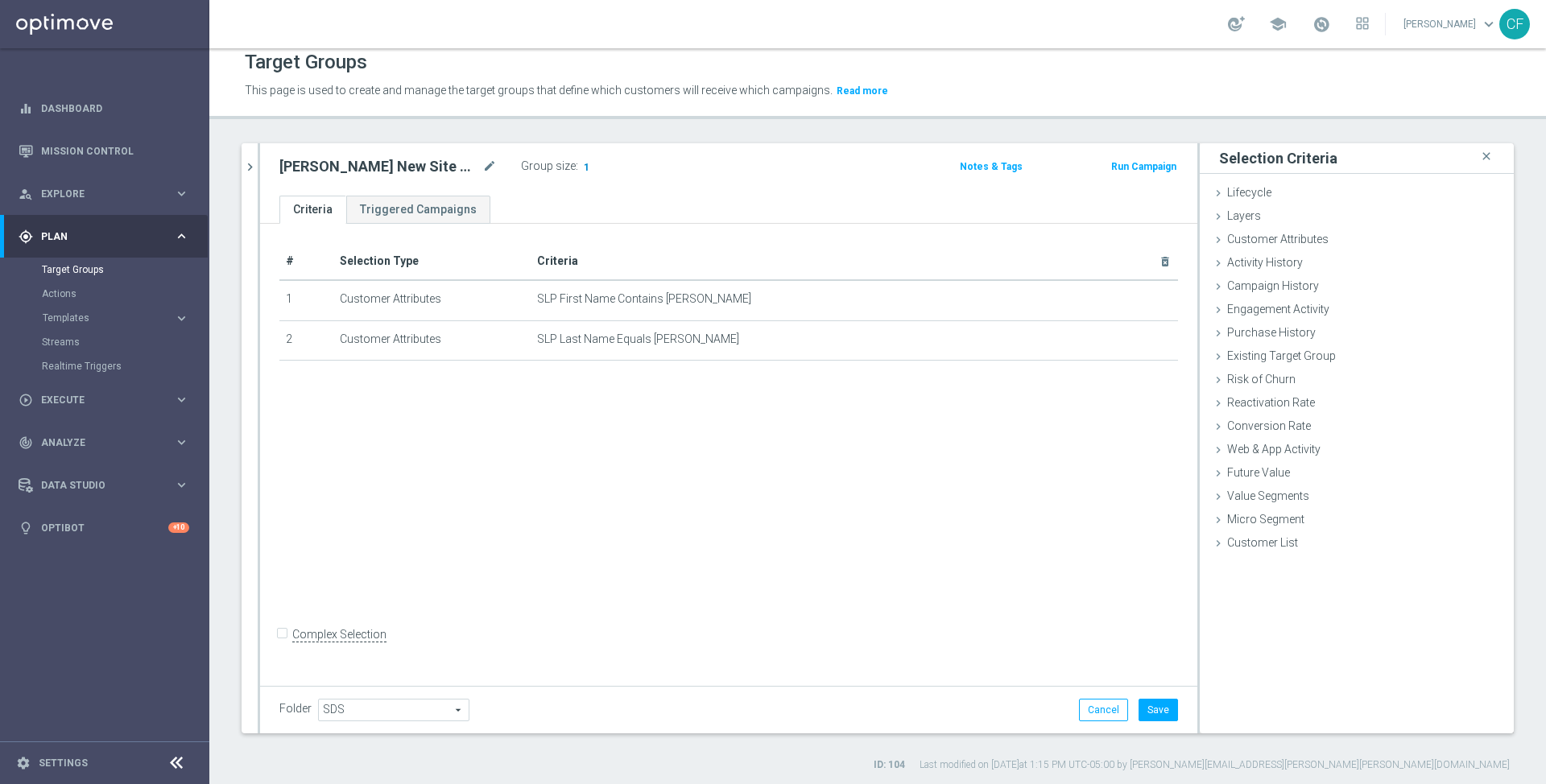
click at [582, 161] on span "1" at bounding box center [587, 168] width 9 height 16
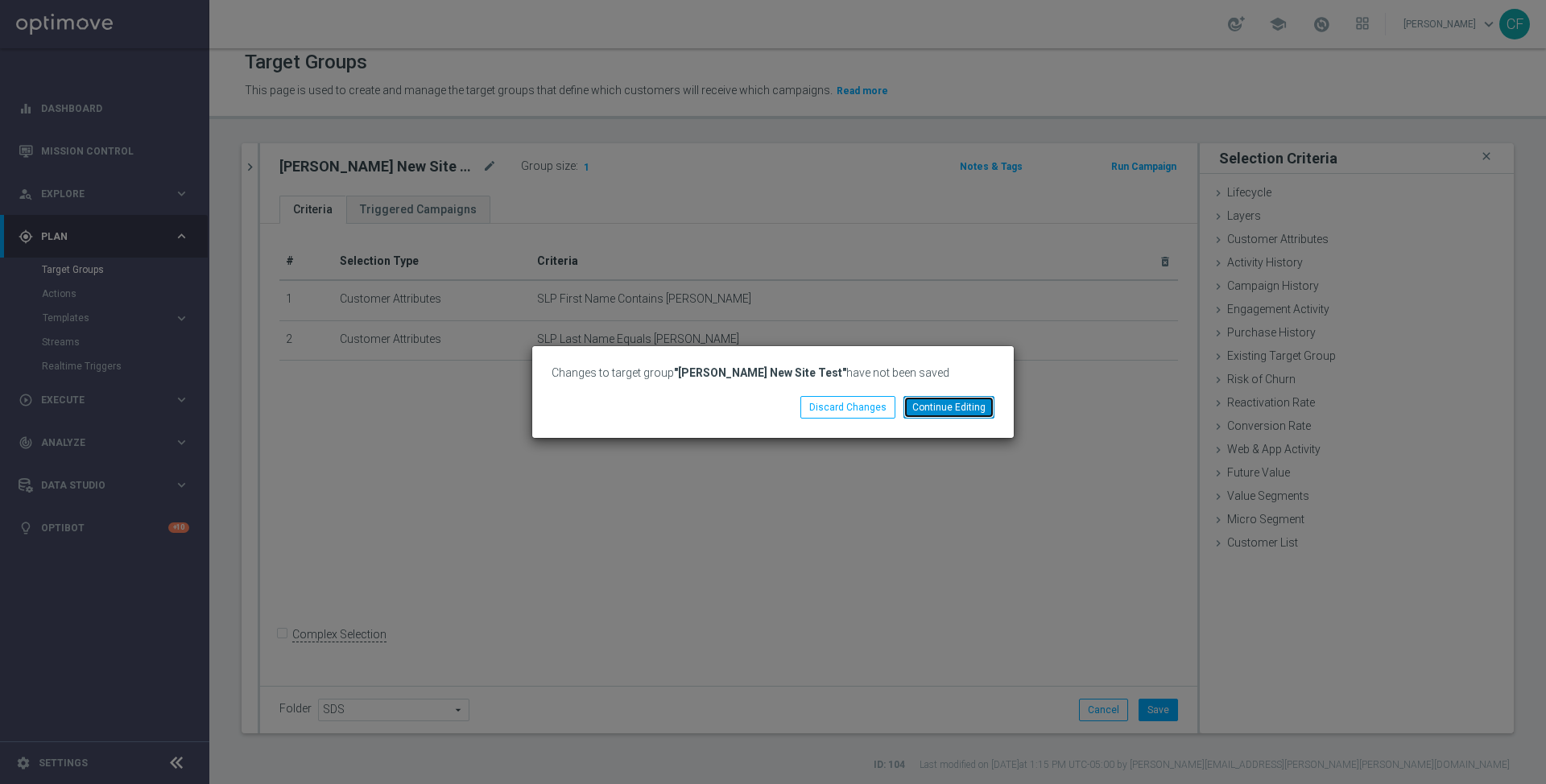
click at [927, 409] on button "Continue Editing" at bounding box center [949, 407] width 91 height 23
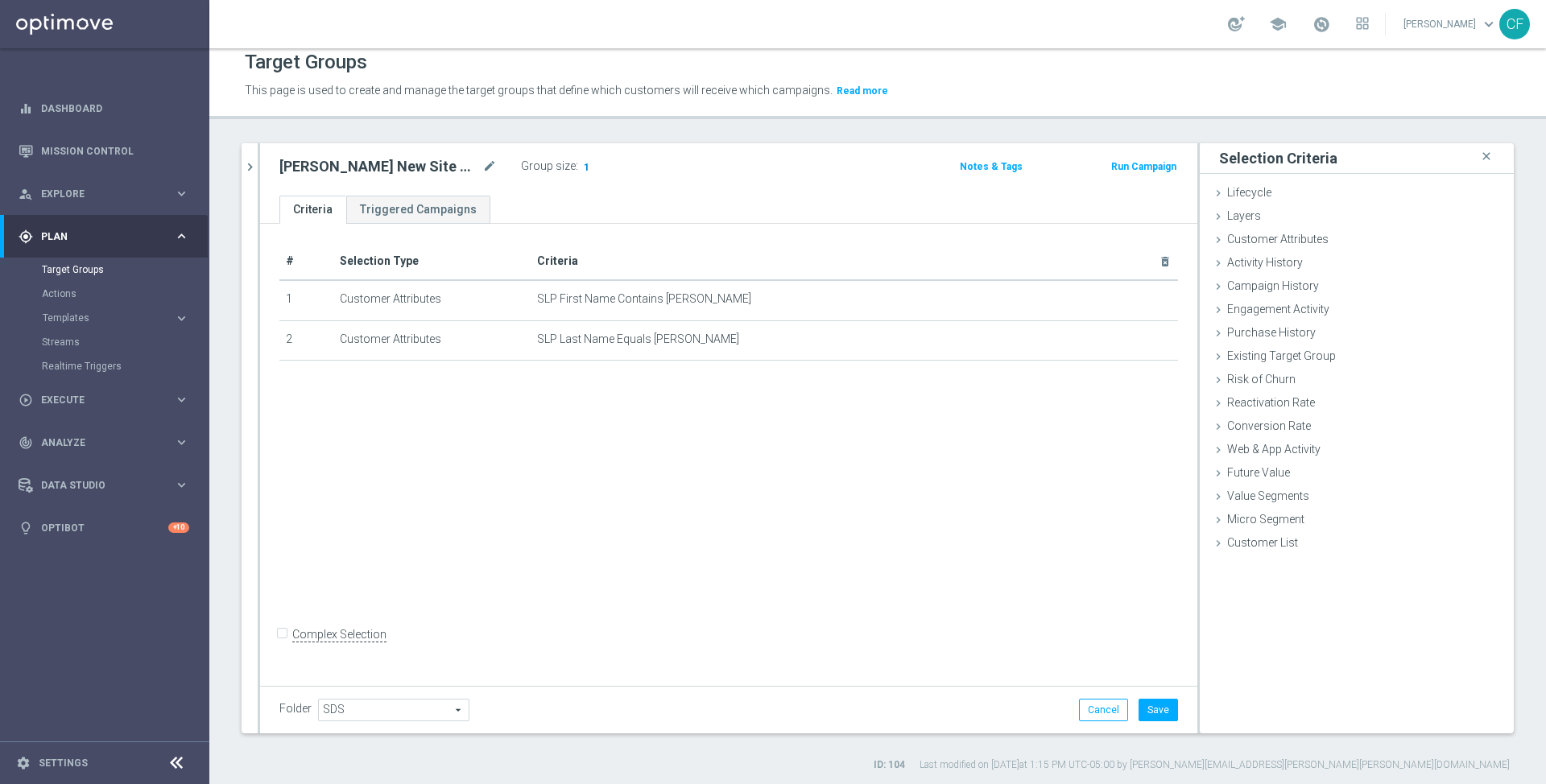
click at [582, 163] on span "1" at bounding box center [587, 168] width 9 height 16
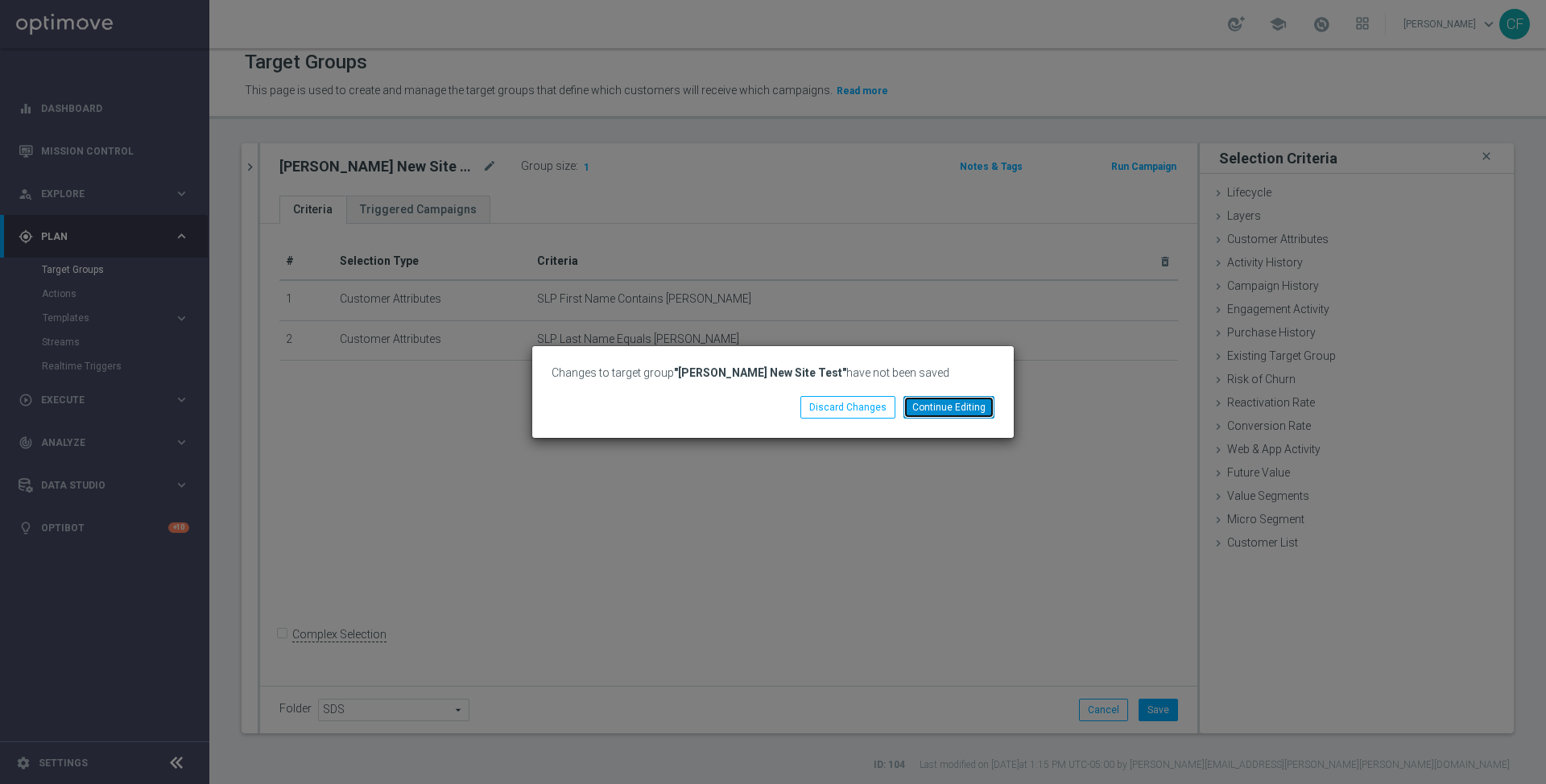
click at [917, 408] on button "Continue Editing" at bounding box center [949, 407] width 91 height 23
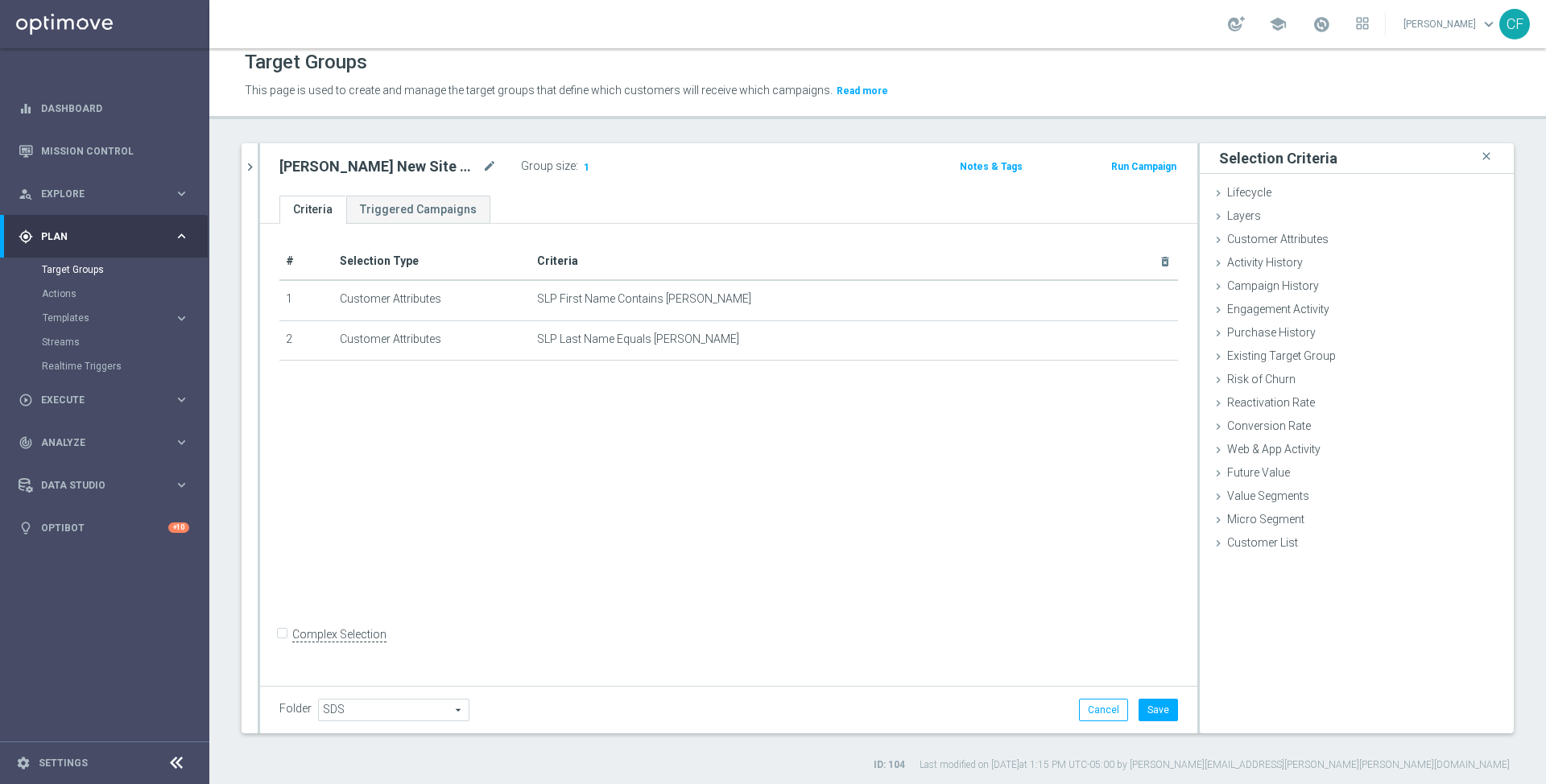
scroll to position [0, 0]
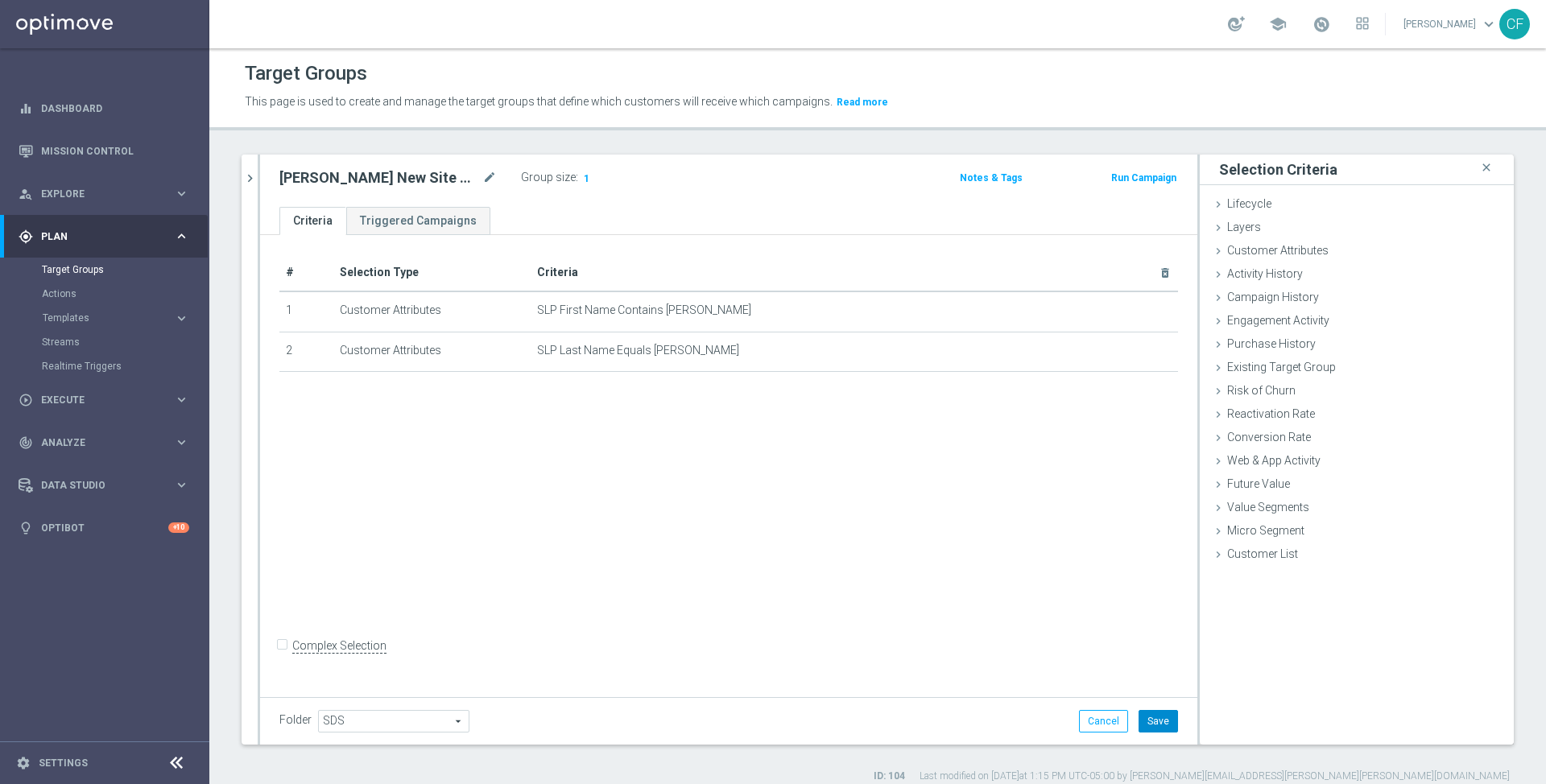
drag, startPoint x: 1158, startPoint y: 721, endPoint x: 1154, endPoint y: 711, distance: 10.8
click at [1154, 711] on button "Save" at bounding box center [1157, 721] width 39 height 23
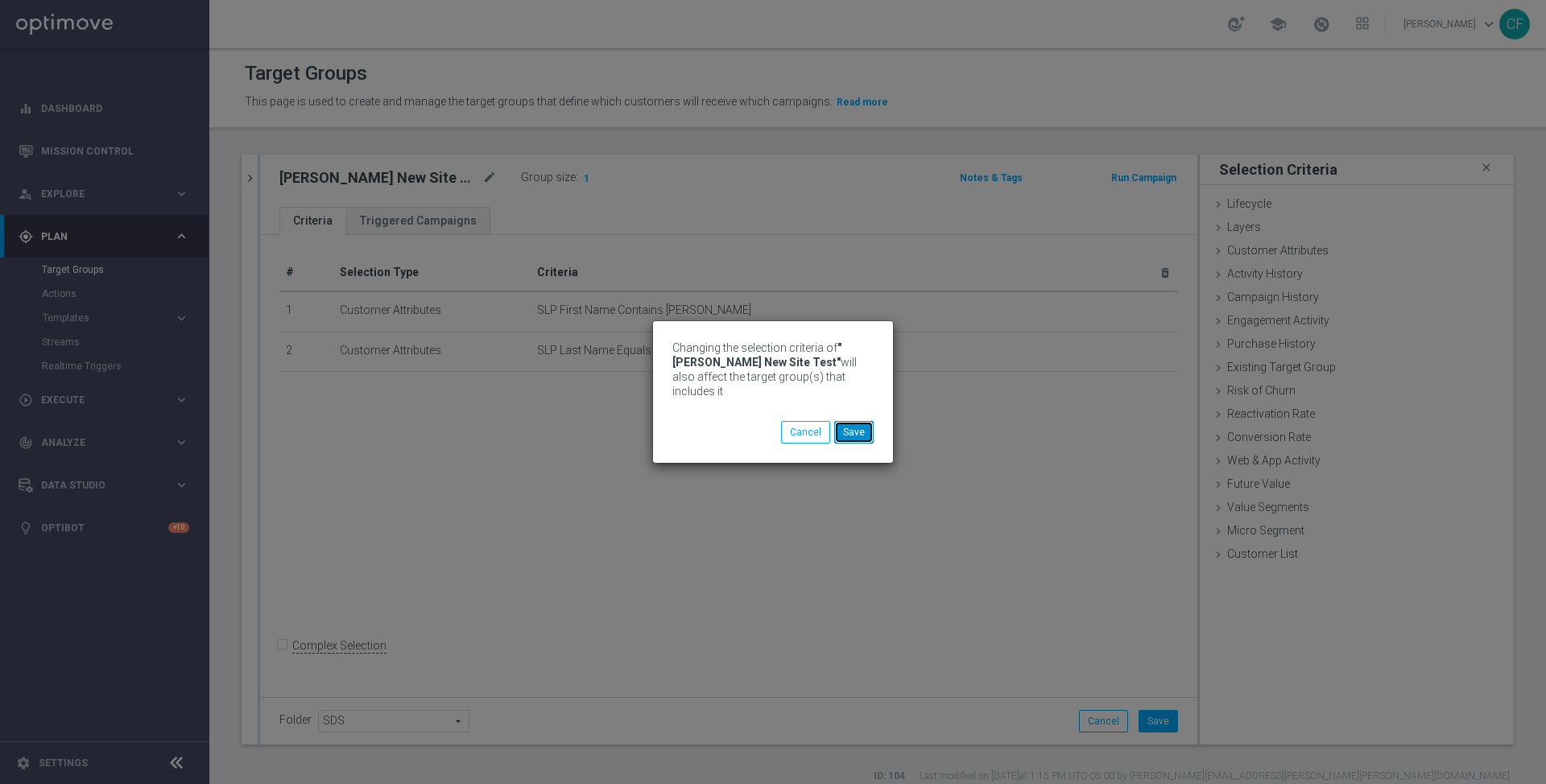
click at [848, 434] on button "Save" at bounding box center [853, 432] width 39 height 23
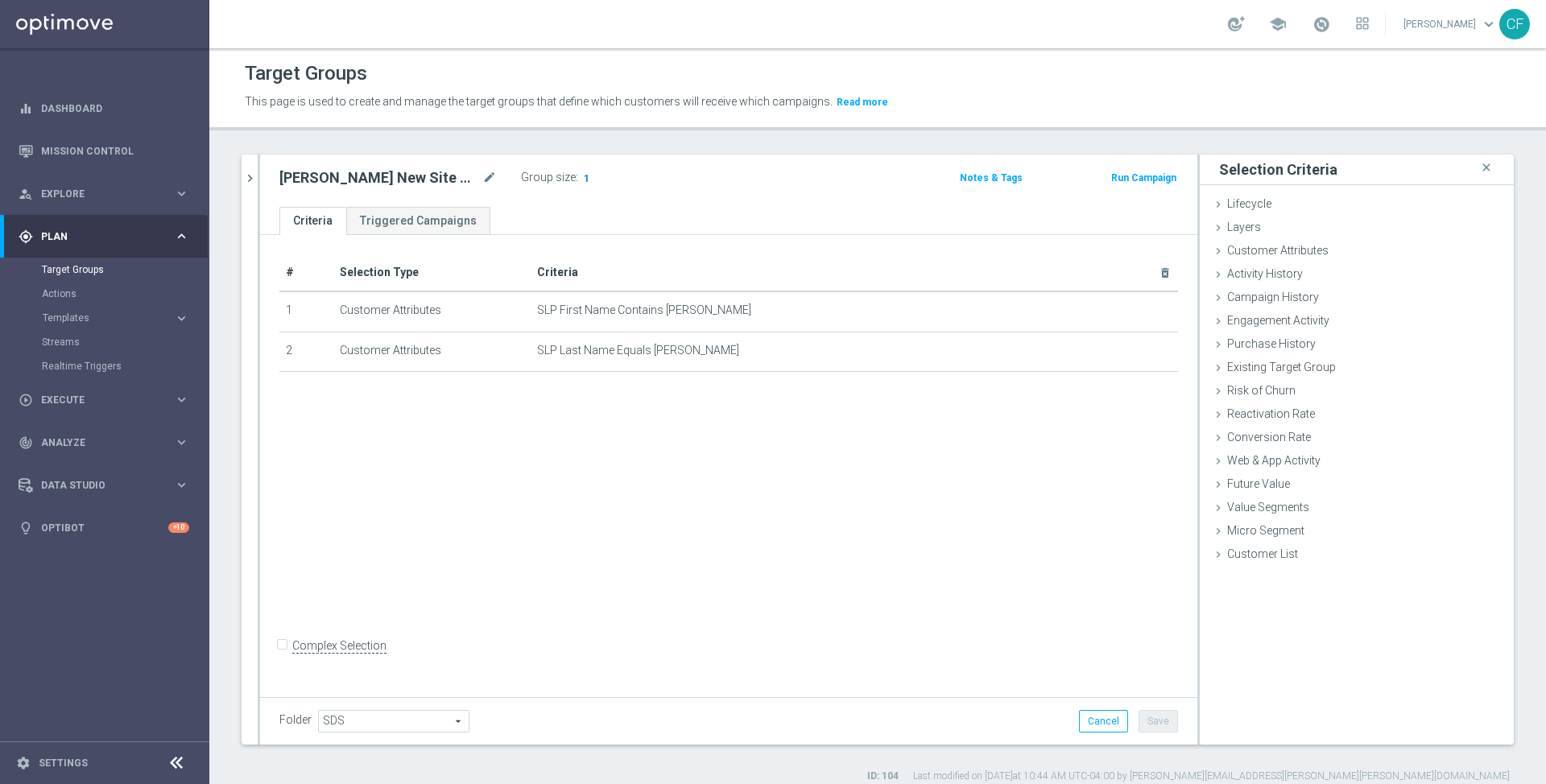
click at [582, 177] on span "1" at bounding box center [587, 179] width 9 height 16
click at [1174, 176] on button "Run Campaign" at bounding box center [1143, 177] width 69 height 17
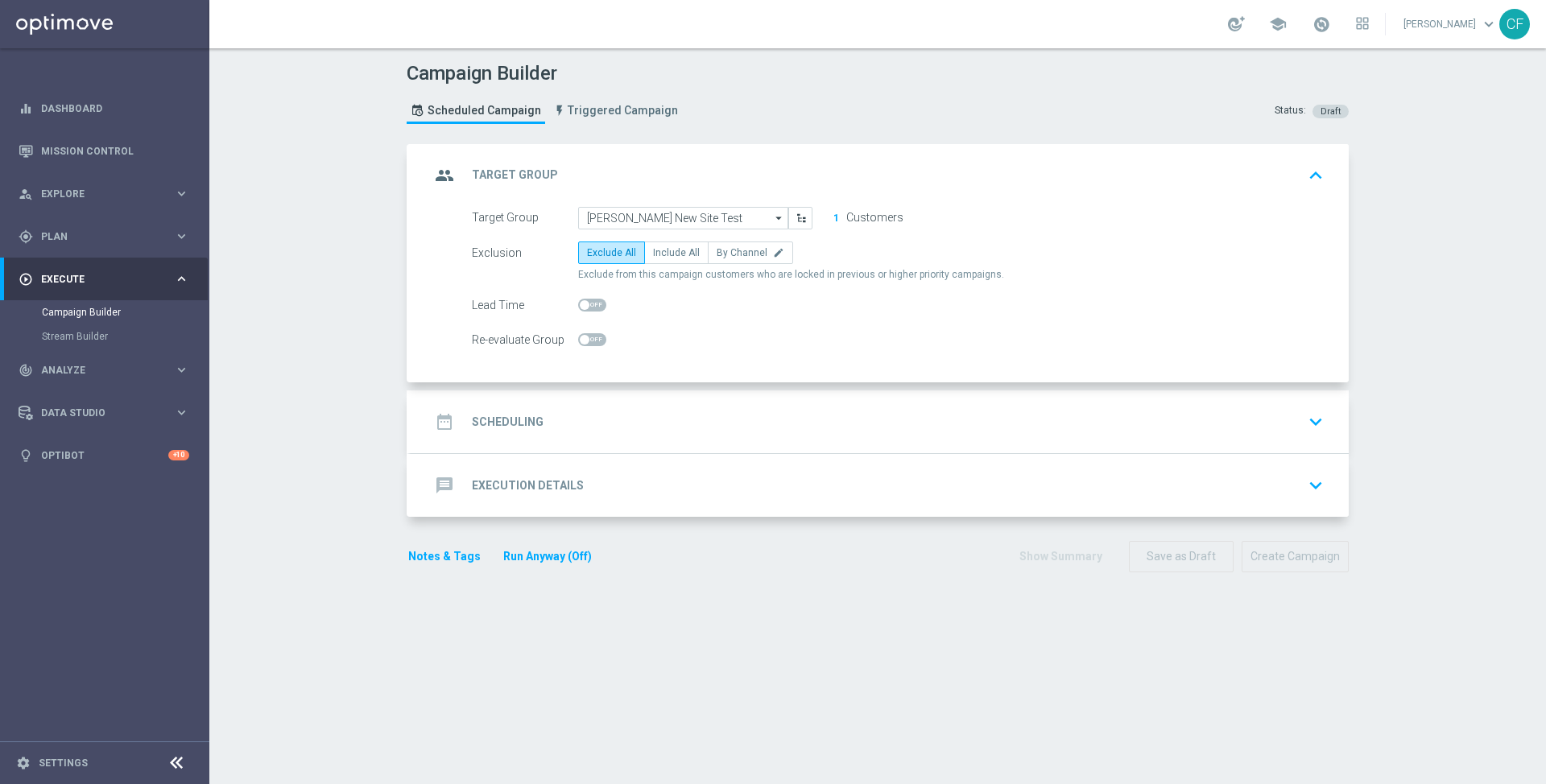
click at [694, 412] on div "date_range Scheduling keyboard_arrow_down" at bounding box center [880, 421] width 900 height 30
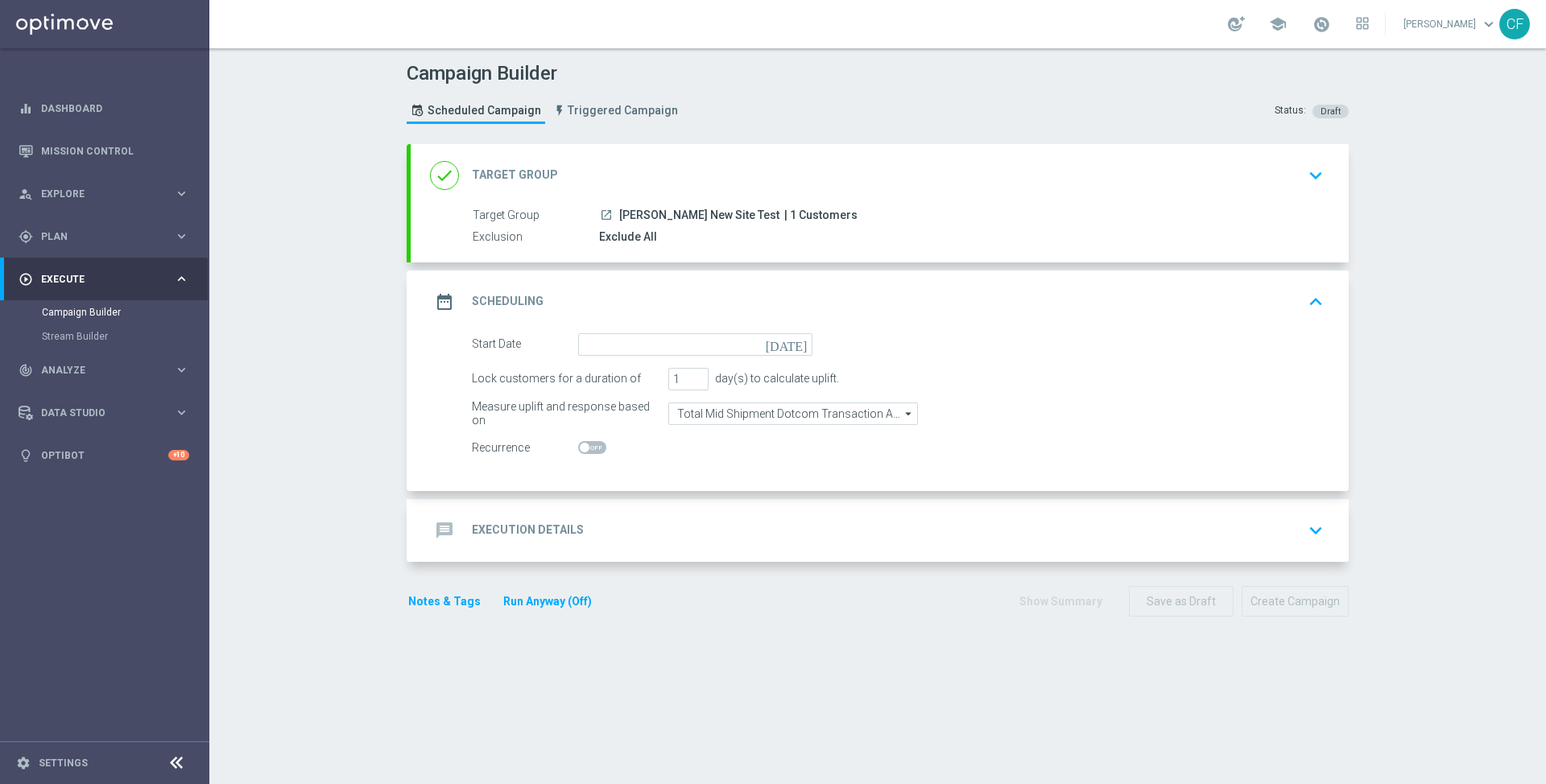
click at [682, 539] on div "message Execution Details keyboard_arrow_down" at bounding box center [880, 530] width 900 height 30
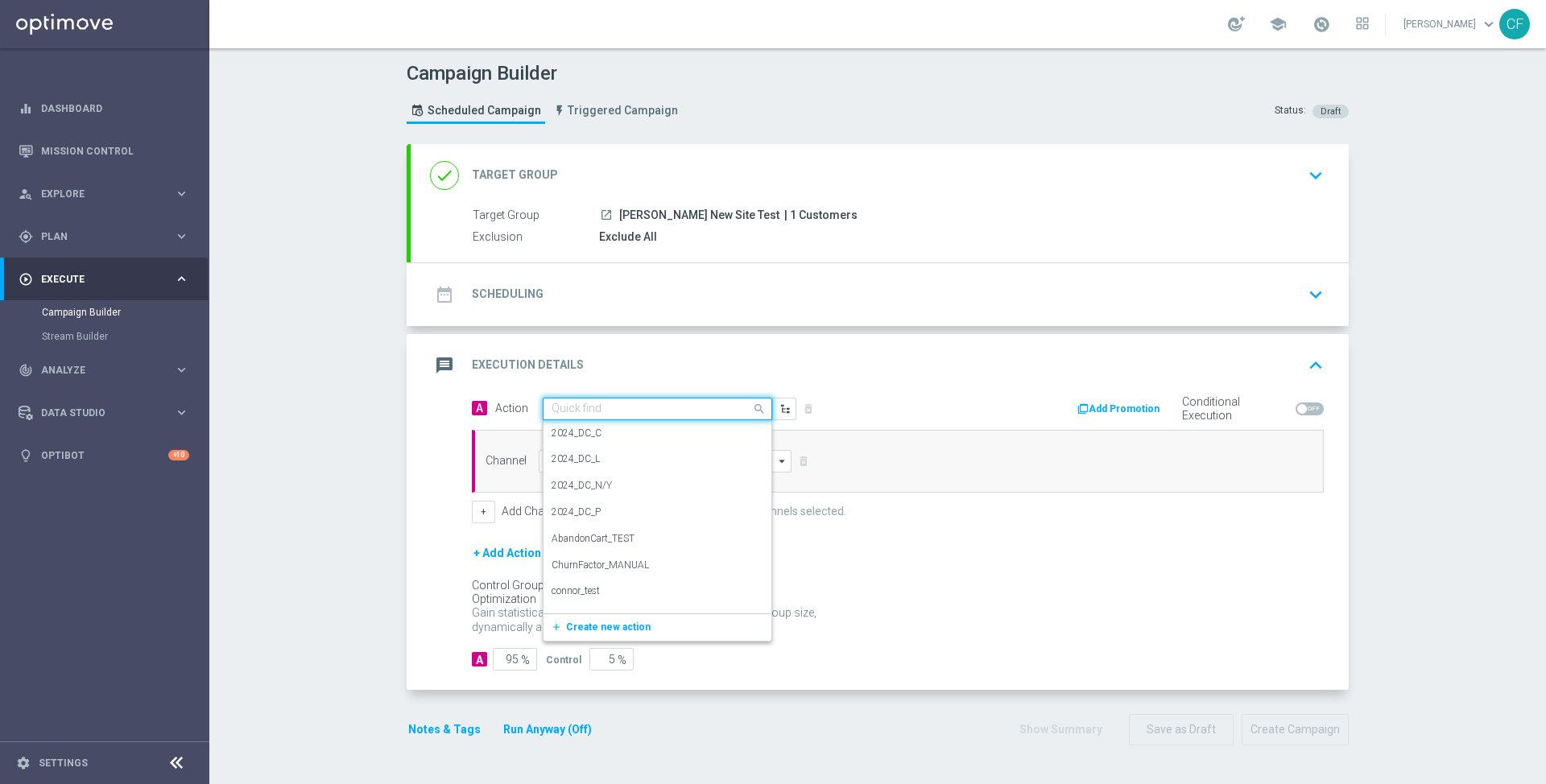
click at [745, 403] on div at bounding box center [656, 408] width 228 height 14
drag, startPoint x: 912, startPoint y: 353, endPoint x: 891, endPoint y: 362, distance: 22.8
click at [912, 353] on div "message Execution Details keyboard_arrow_up" at bounding box center [880, 365] width 900 height 30
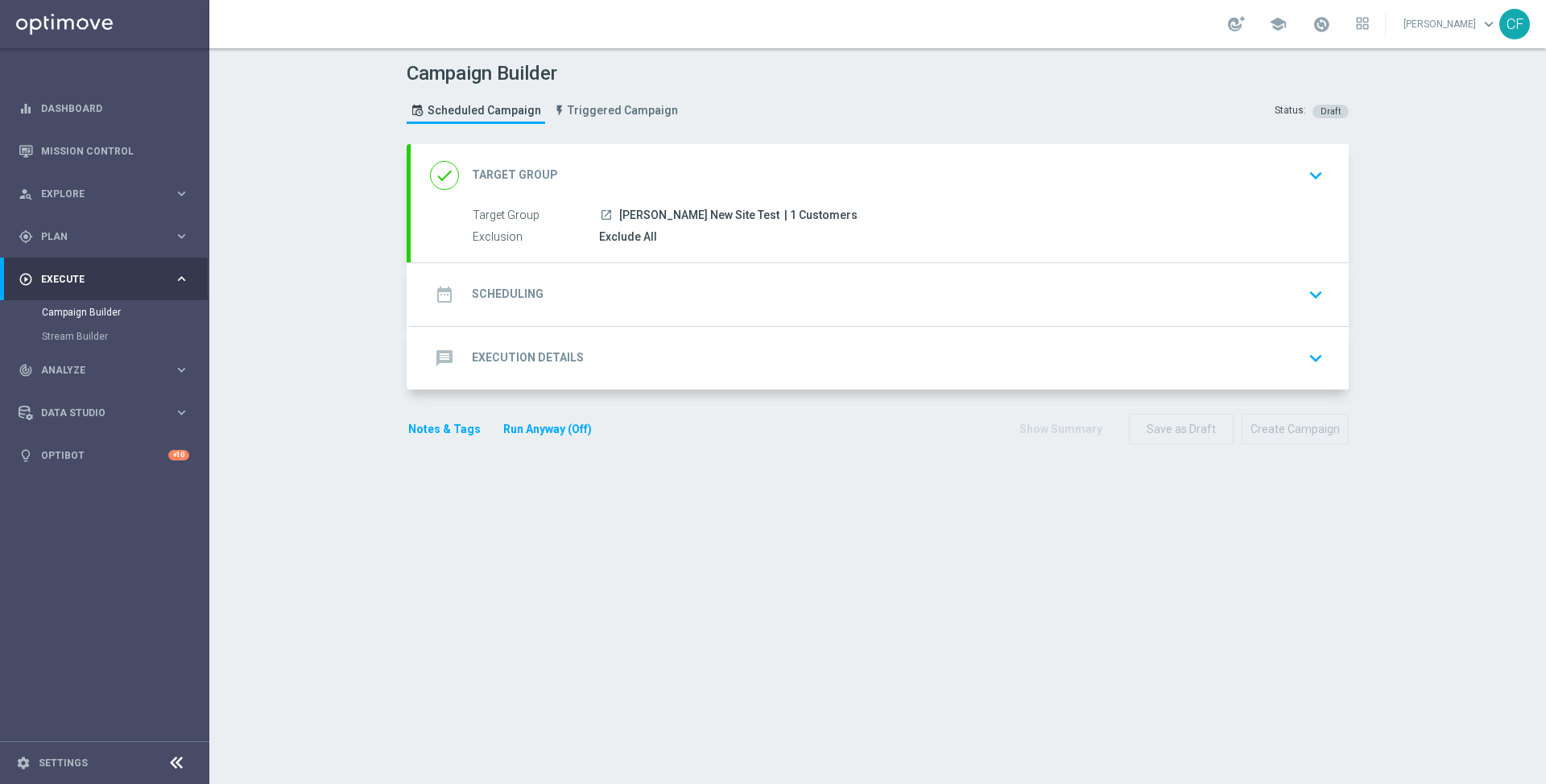
click at [637, 320] on div "date_range Scheduling keyboard_arrow_down" at bounding box center [880, 294] width 938 height 63
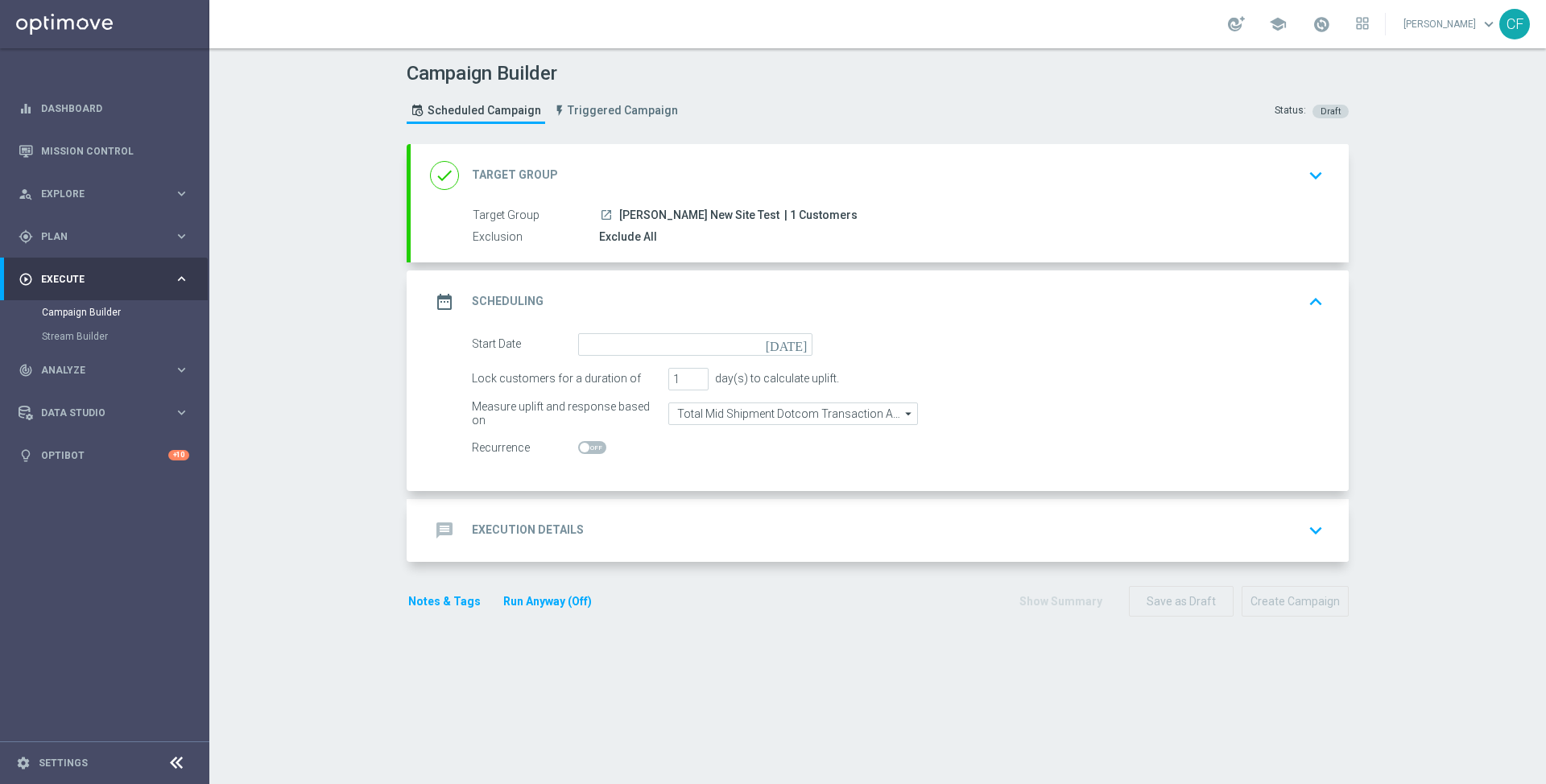
click at [612, 495] on accordion "done Target Group keyboard_arrow_down Target Group launch [PERSON_NAME] New Sit…" at bounding box center [878, 353] width 942 height 418
click at [614, 505] on div "message Execution Details keyboard_arrow_down" at bounding box center [880, 530] width 938 height 63
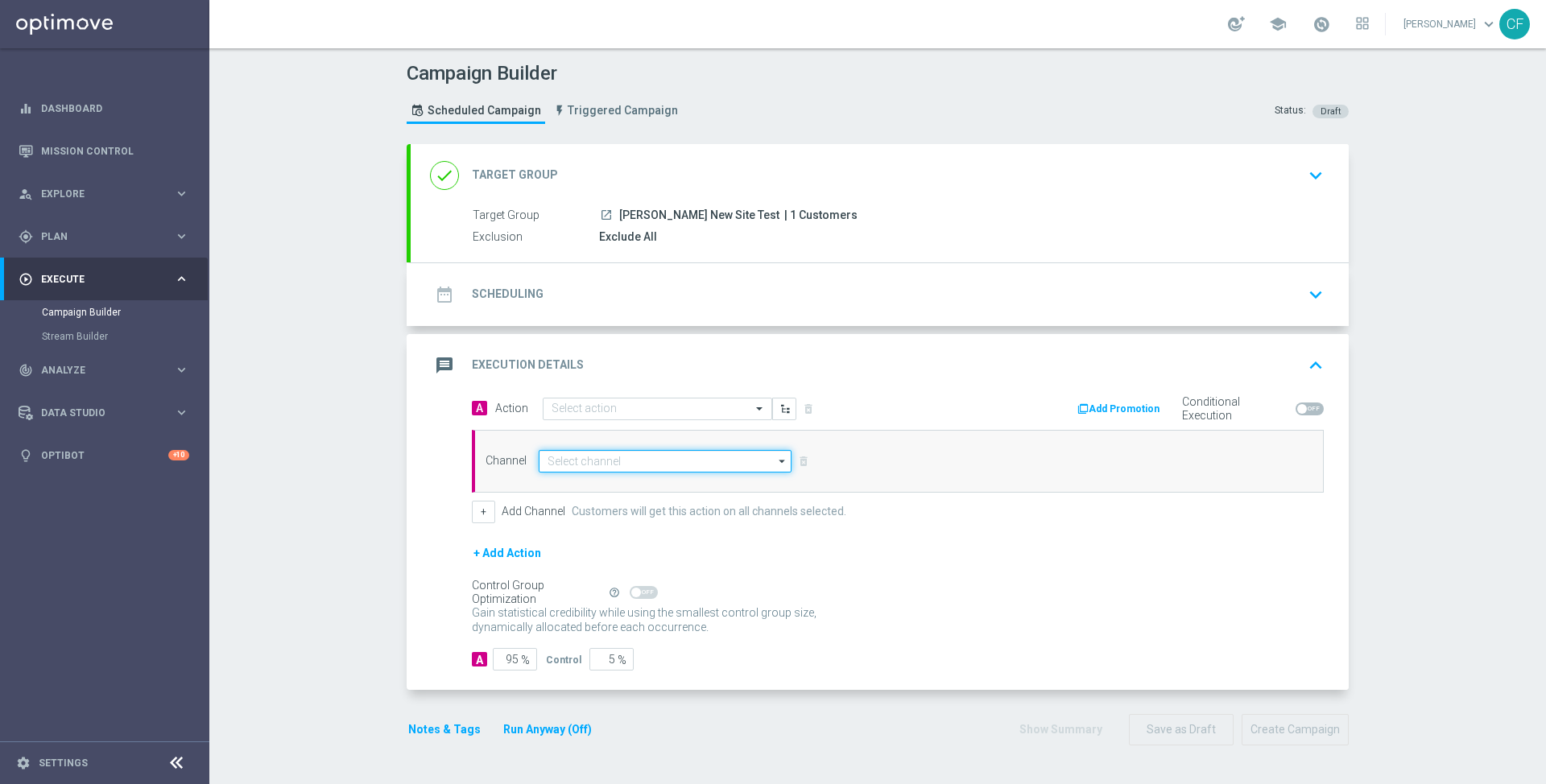
click at [642, 466] on input at bounding box center [665, 461] width 252 height 23
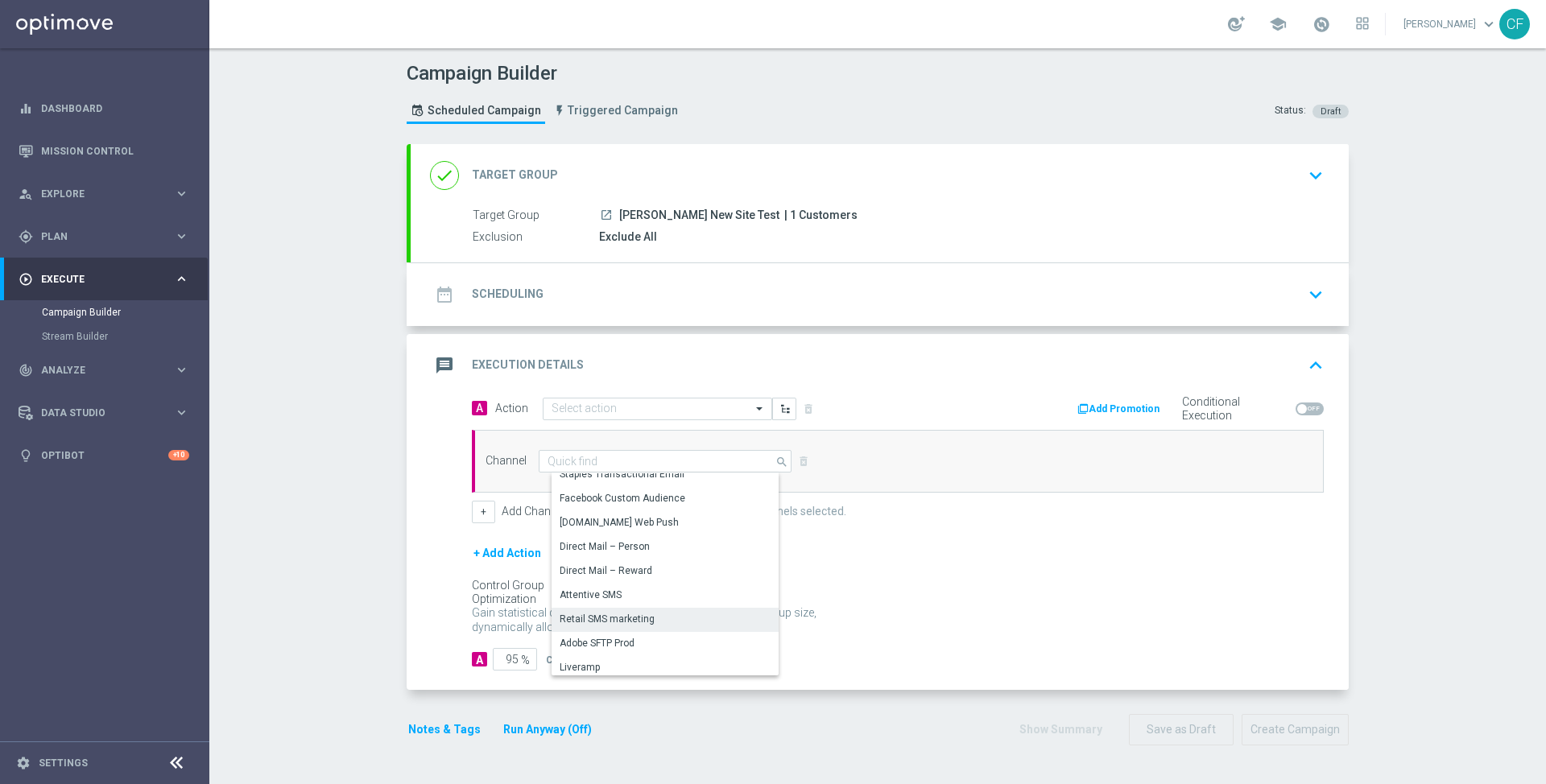
scroll to position [44, 0]
click at [668, 604] on div "Retail SMS marketing" at bounding box center [671, 610] width 240 height 24
type input "Retail SMS marketing"
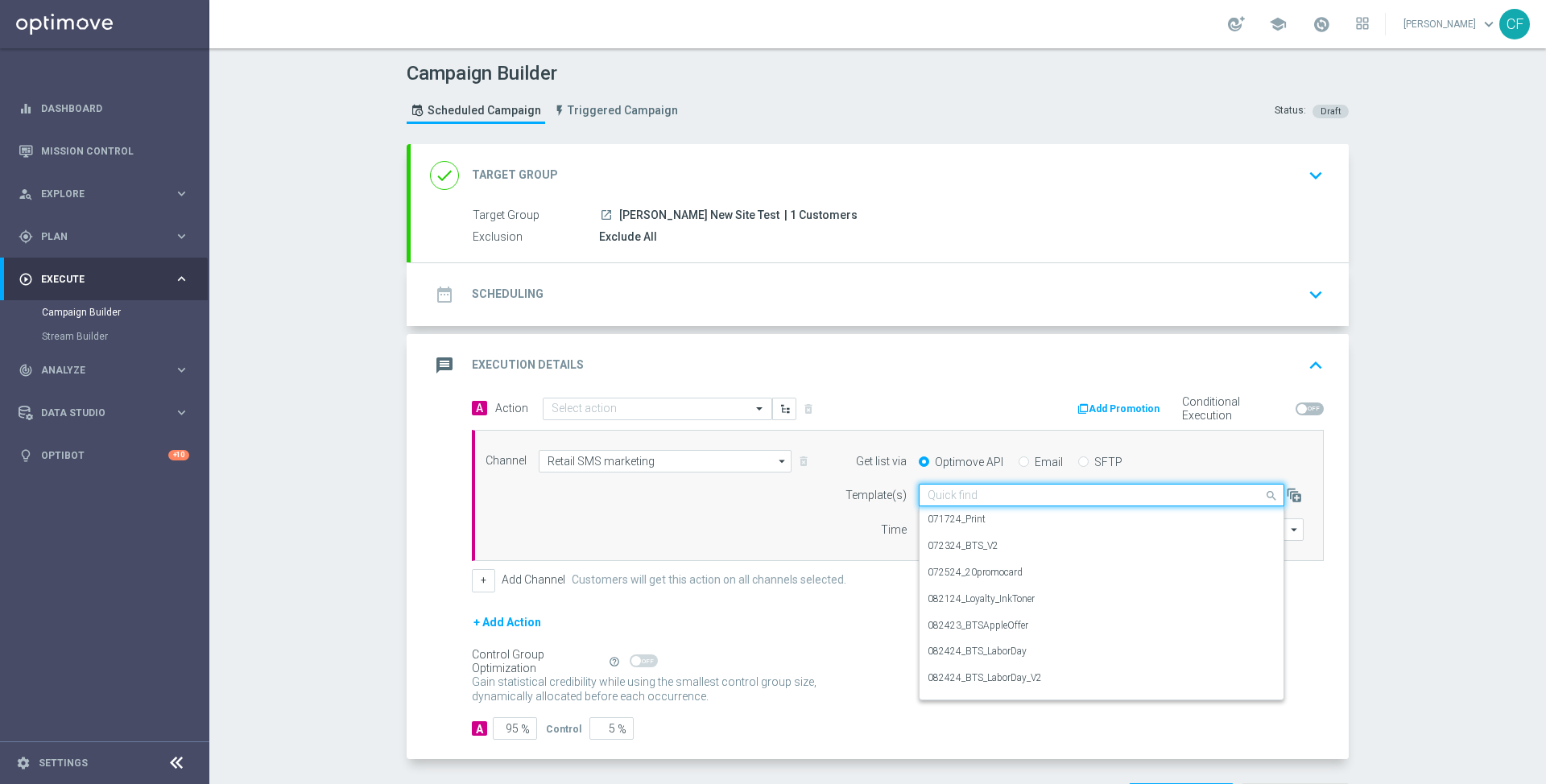
click at [986, 488] on input "text" at bounding box center [1084, 494] width 315 height 14
click at [1014, 620] on label "5825_TruRedPaper_V4" at bounding box center [975, 618] width 96 height 14
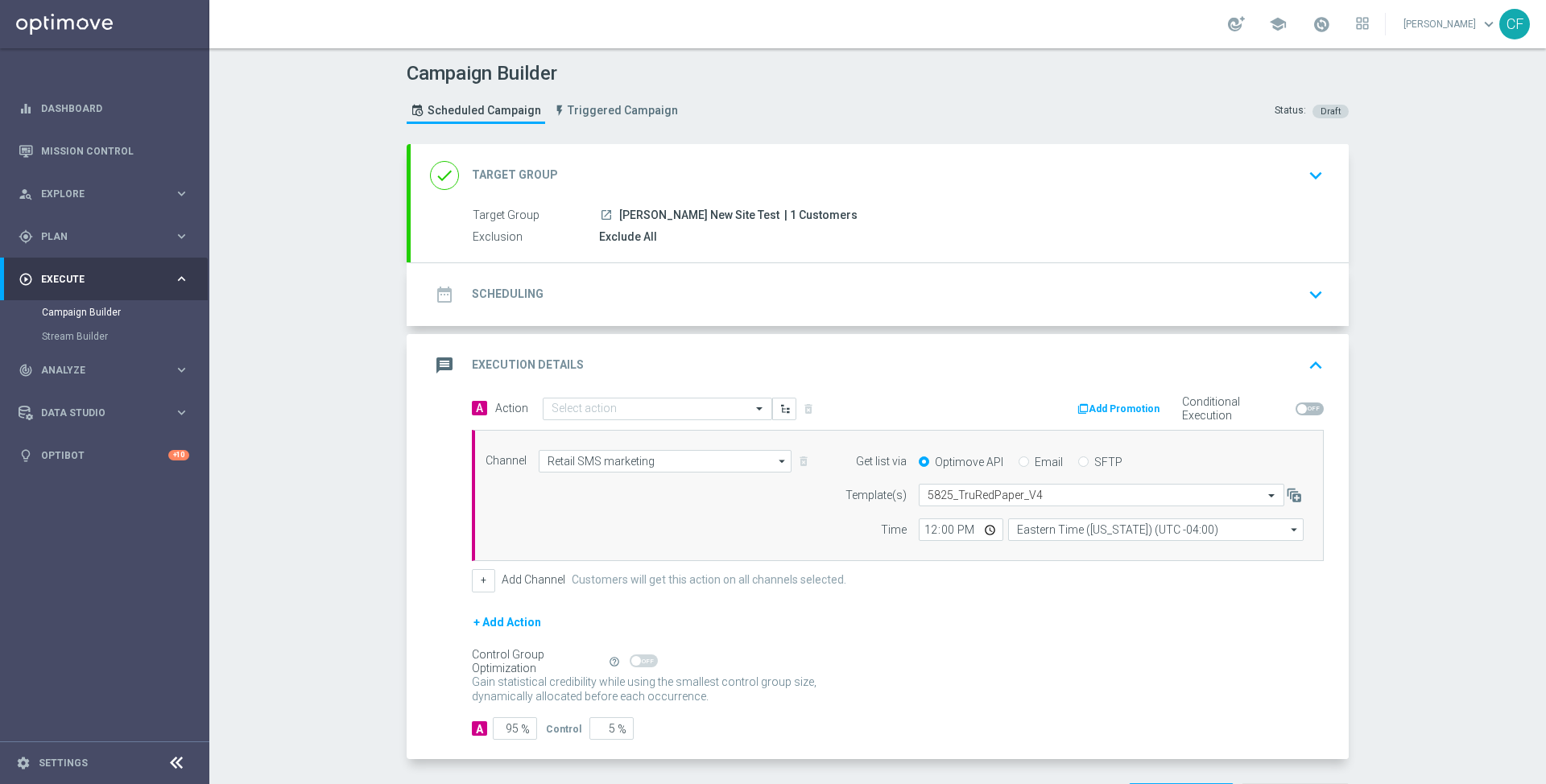
scroll to position [56, 0]
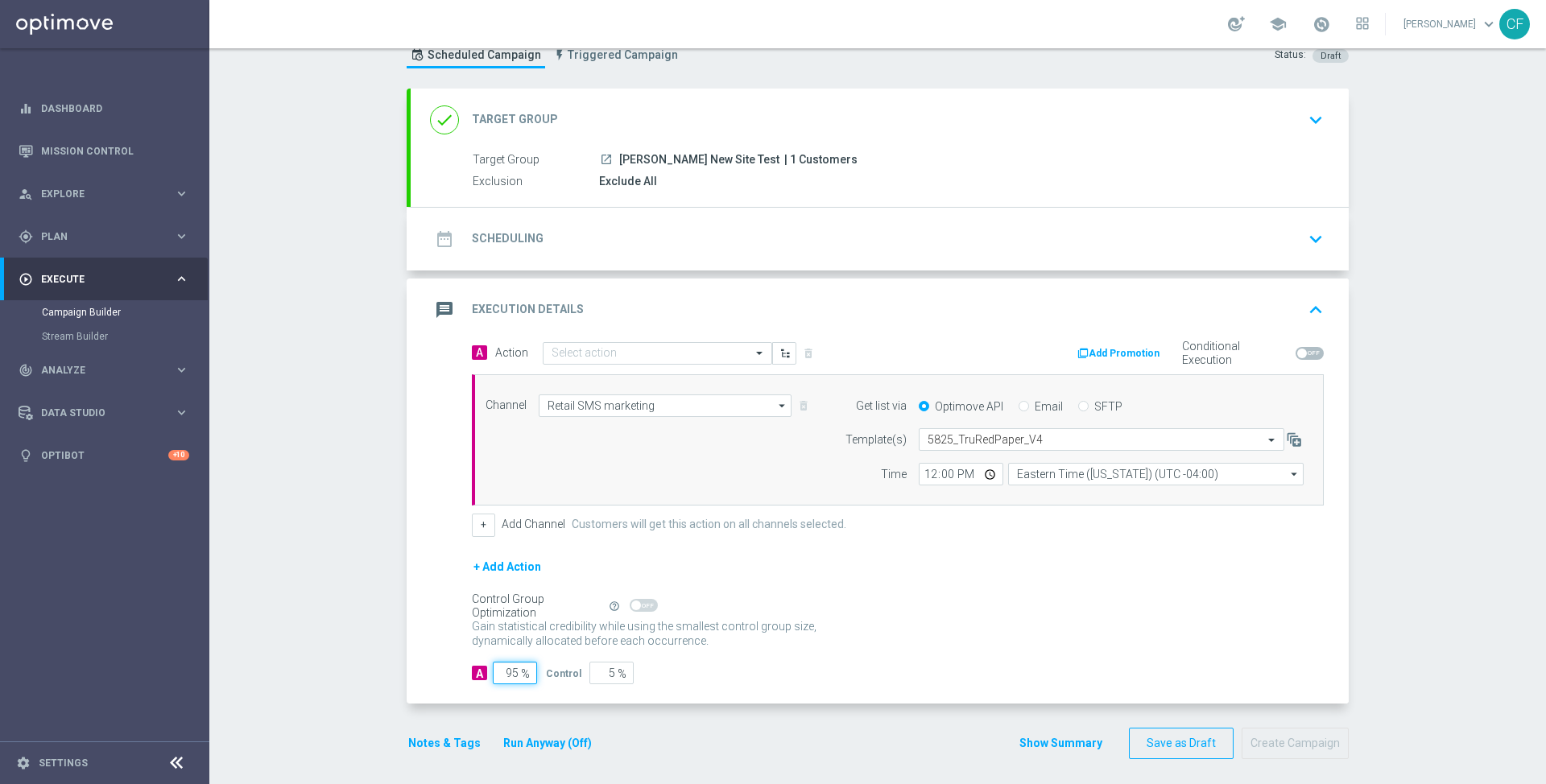
click at [517, 662] on input "95" at bounding box center [515, 673] width 44 height 23
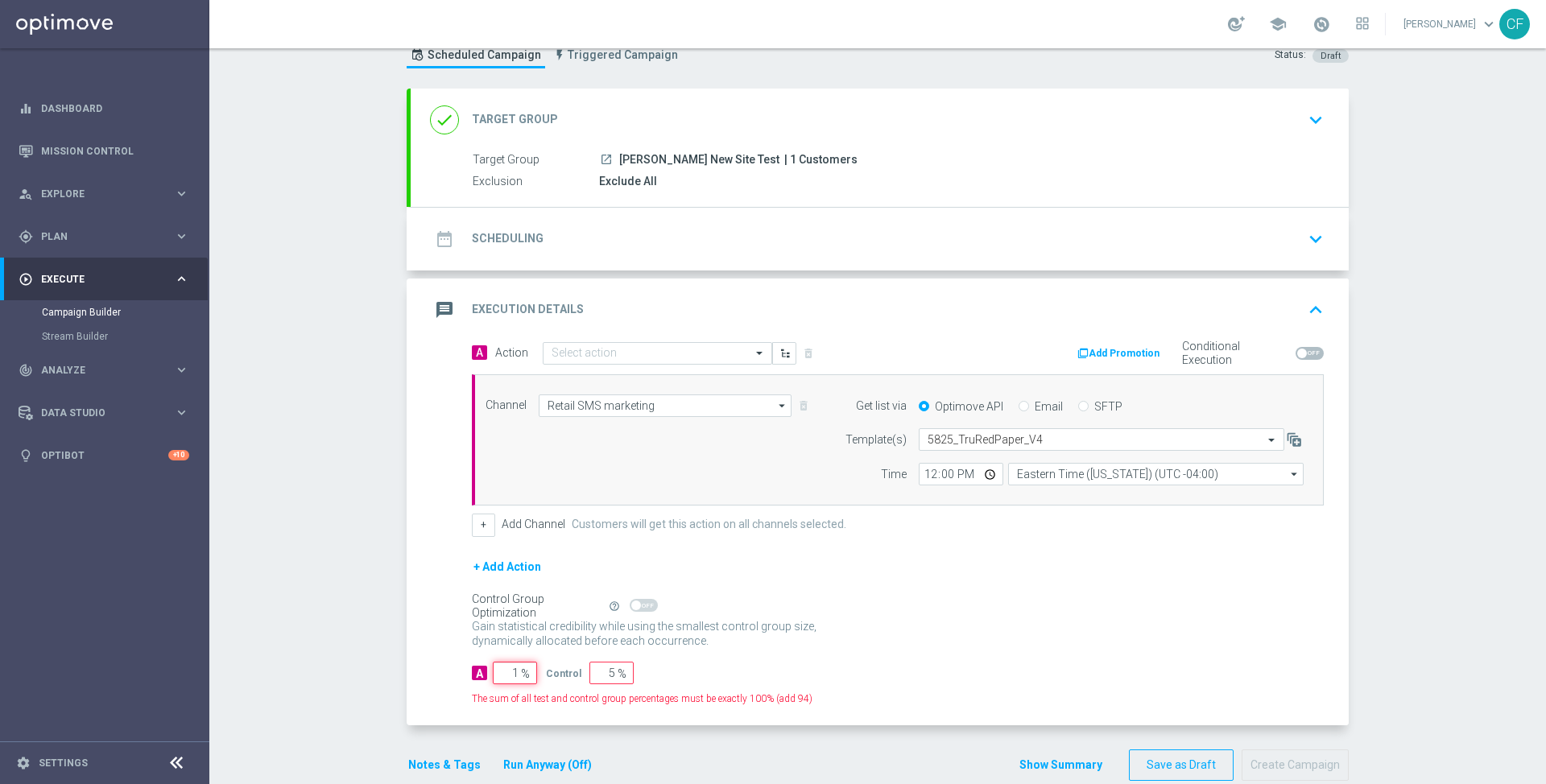
type input "10"
type input "90"
type input "100"
type input "0"
type input "100"
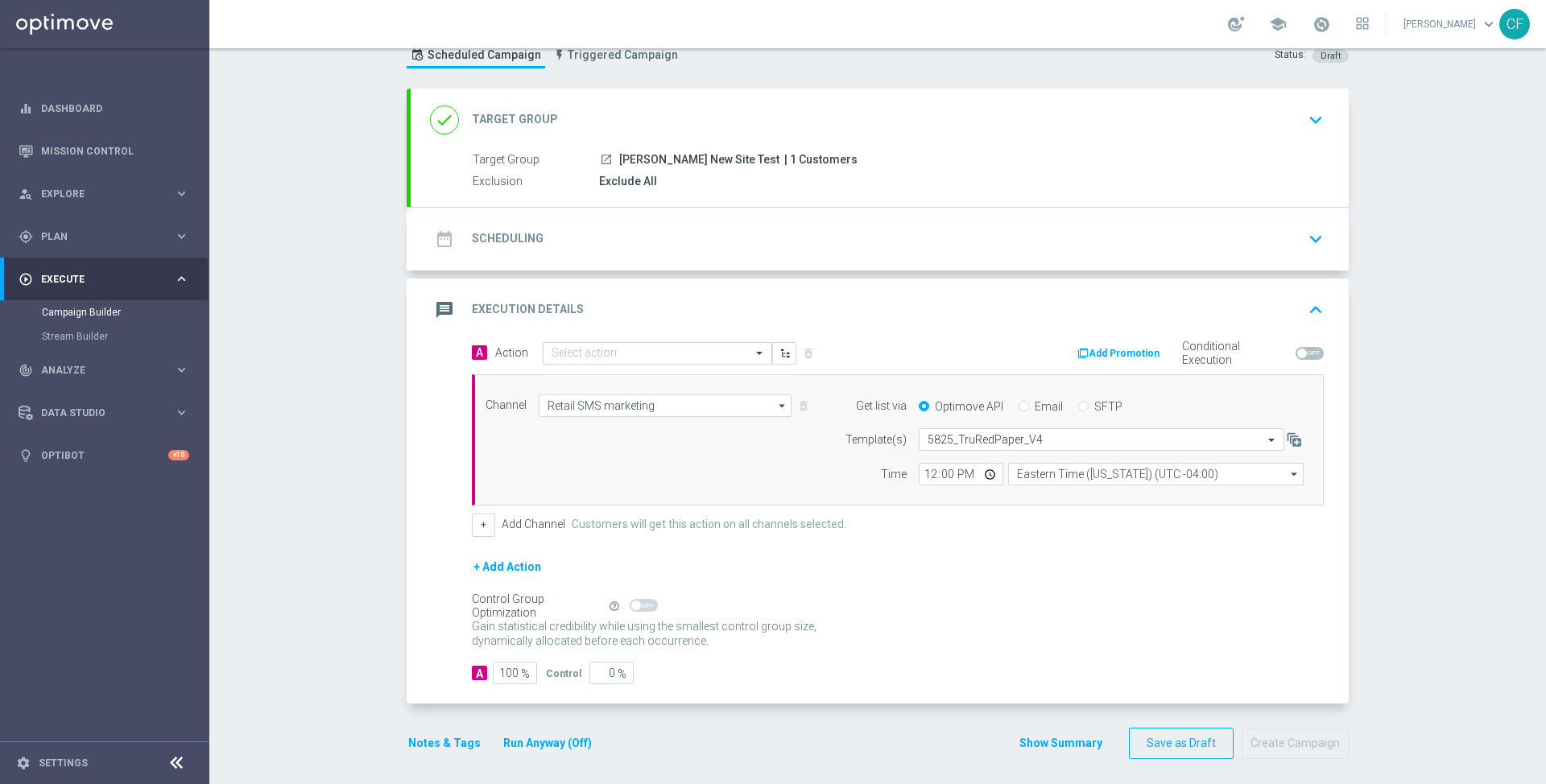
click at [900, 250] on div "date_range Scheduling keyboard_arrow_down" at bounding box center [880, 238] width 900 height 30
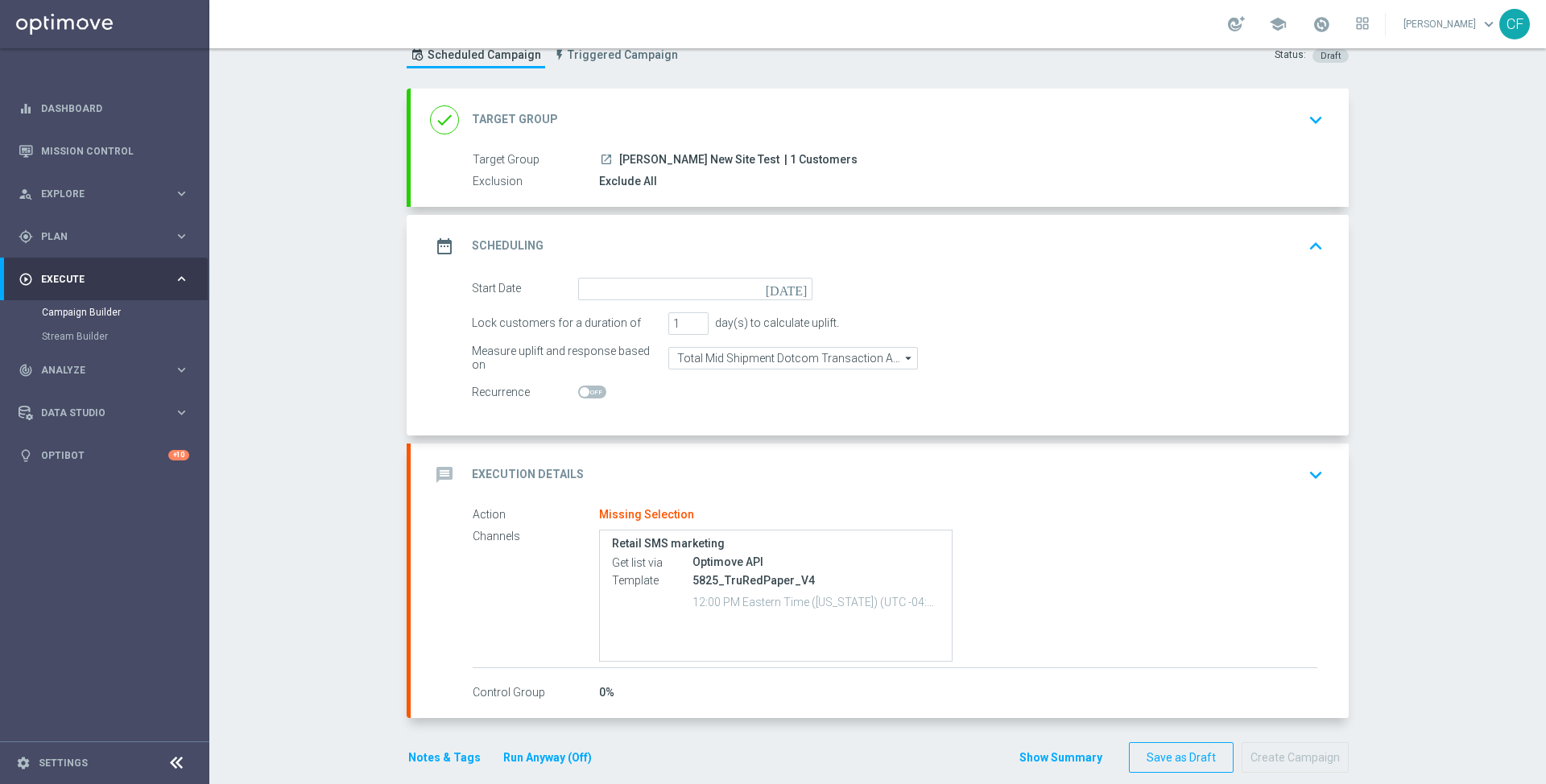
scroll to position [0, 0]
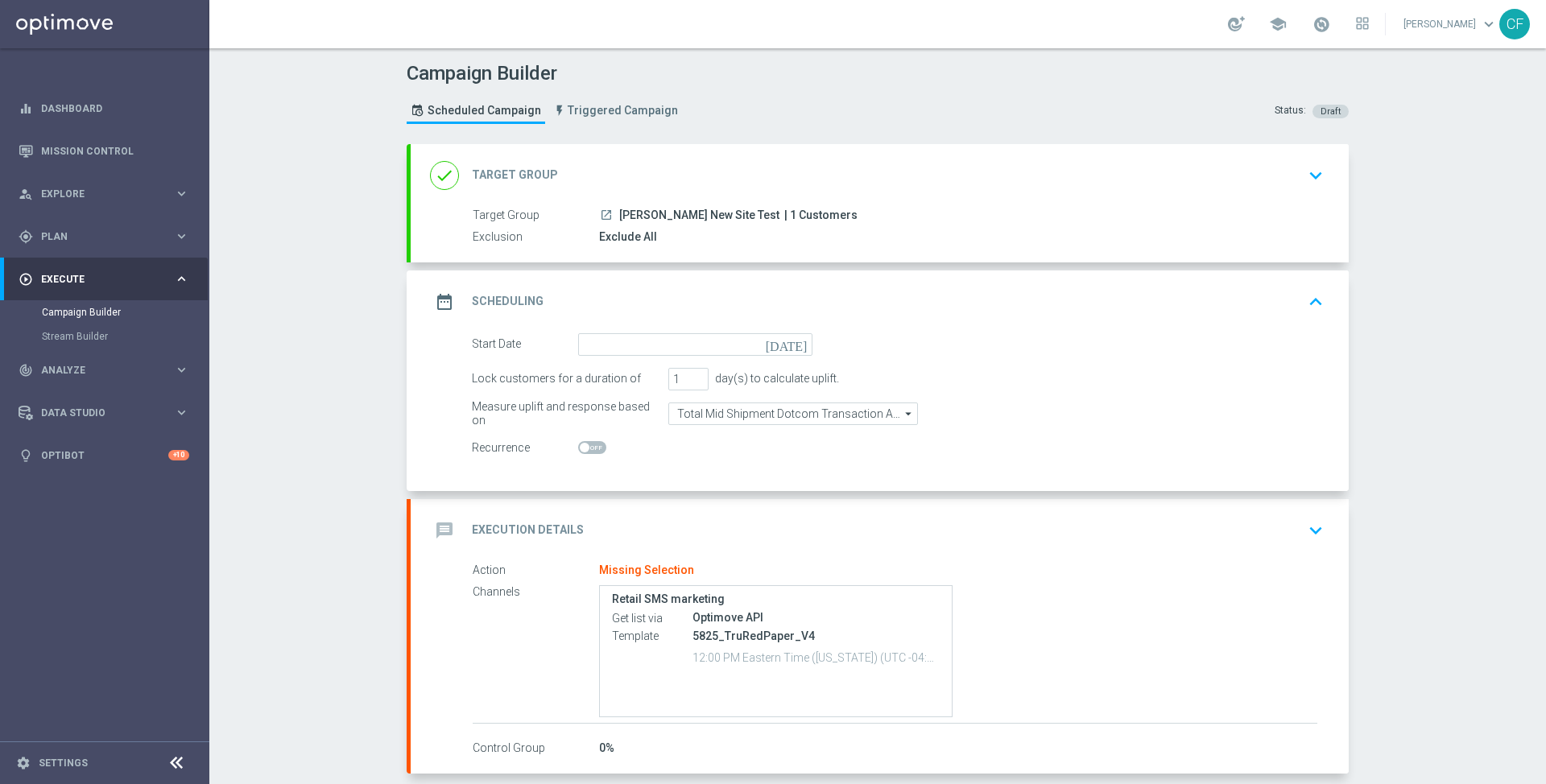
click at [658, 217] on span "[PERSON_NAME] New Site Test" at bounding box center [698, 216] width 160 height 15
drag, startPoint x: 658, startPoint y: 217, endPoint x: 600, endPoint y: 354, distance: 148.8
click at [658, 217] on span "[PERSON_NAME] New Site Test" at bounding box center [698, 216] width 160 height 15
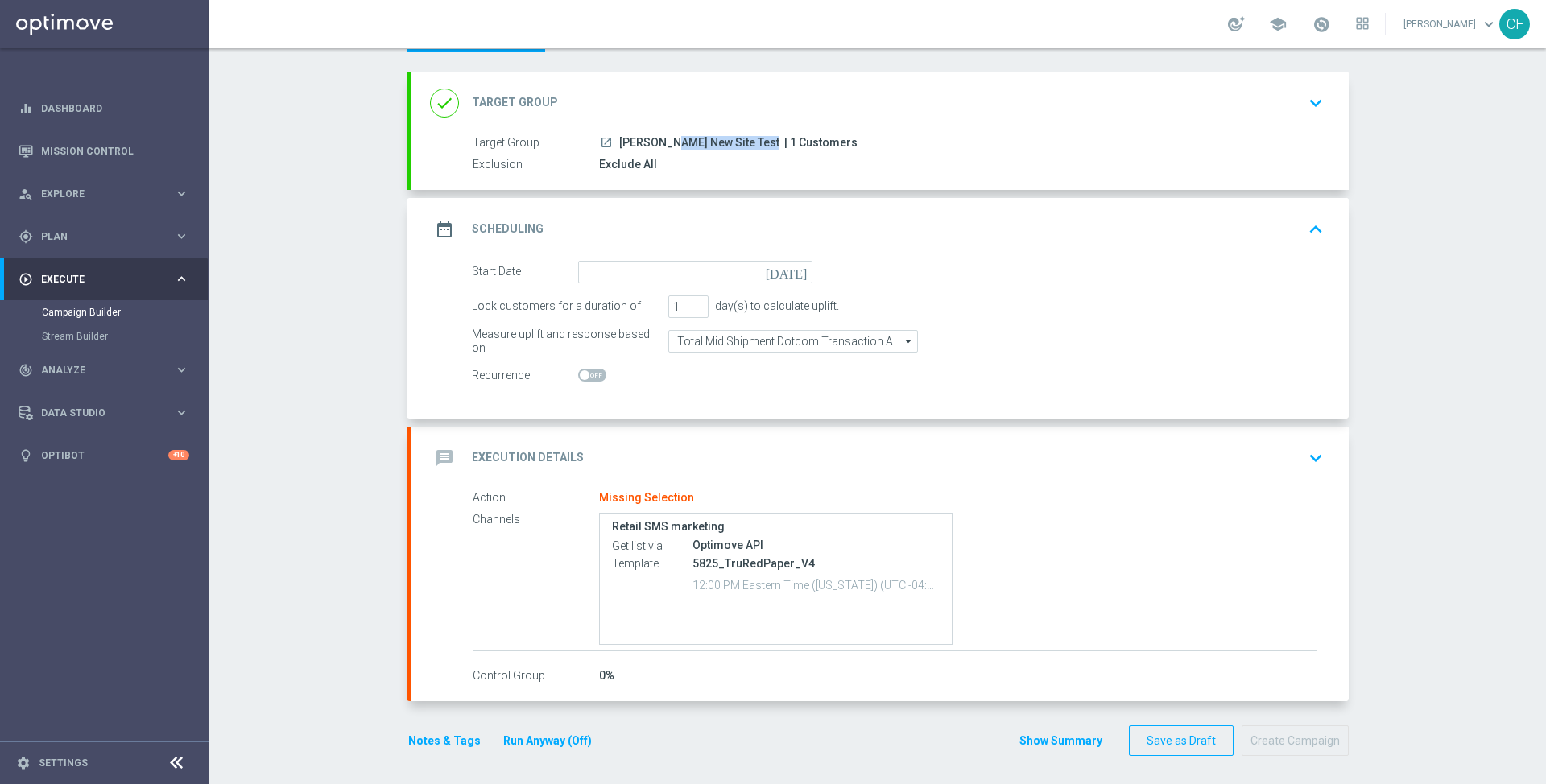
click at [1302, 450] on button "keyboard_arrow_down" at bounding box center [1316, 457] width 27 height 30
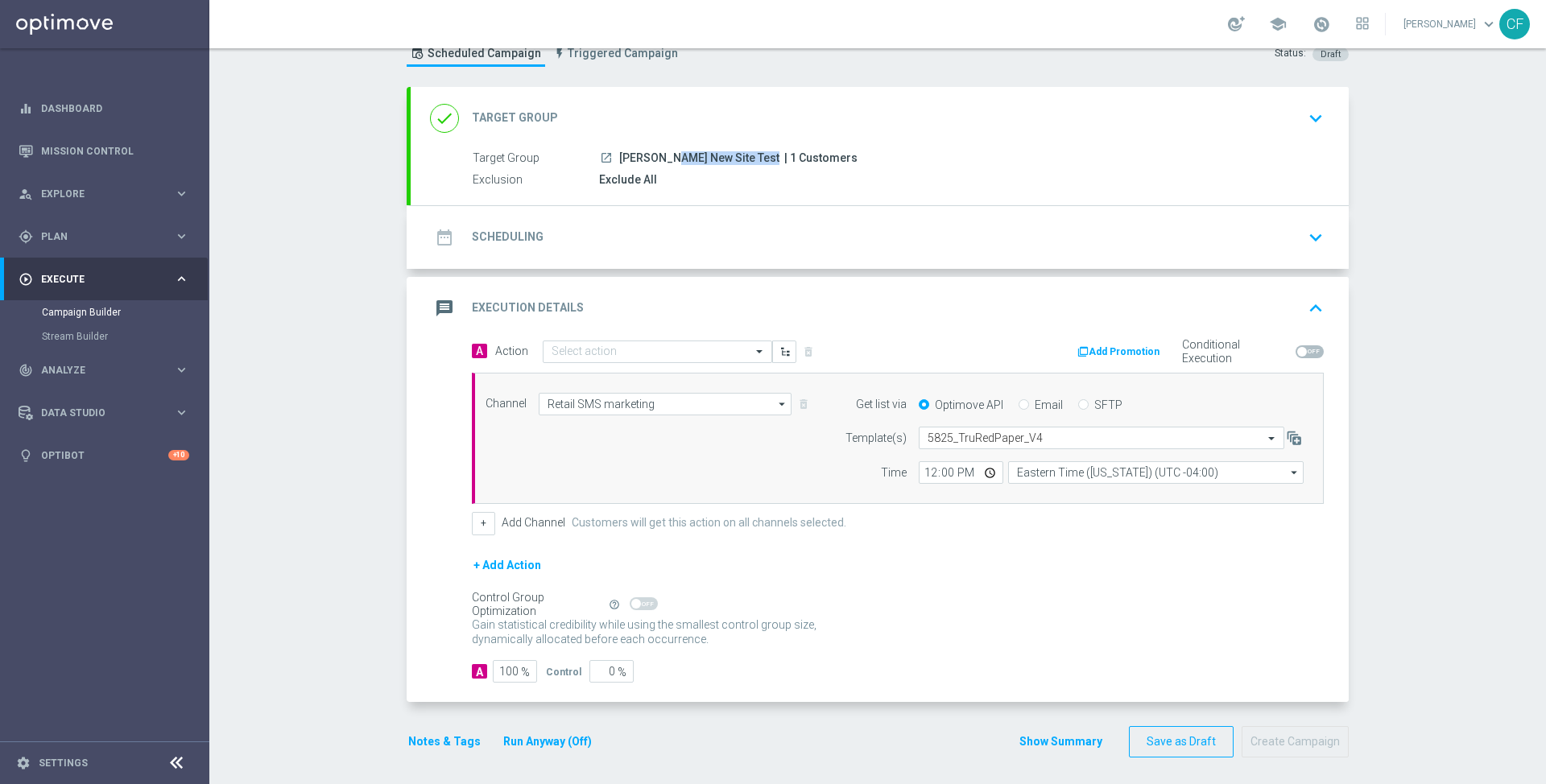
scroll to position [56, 0]
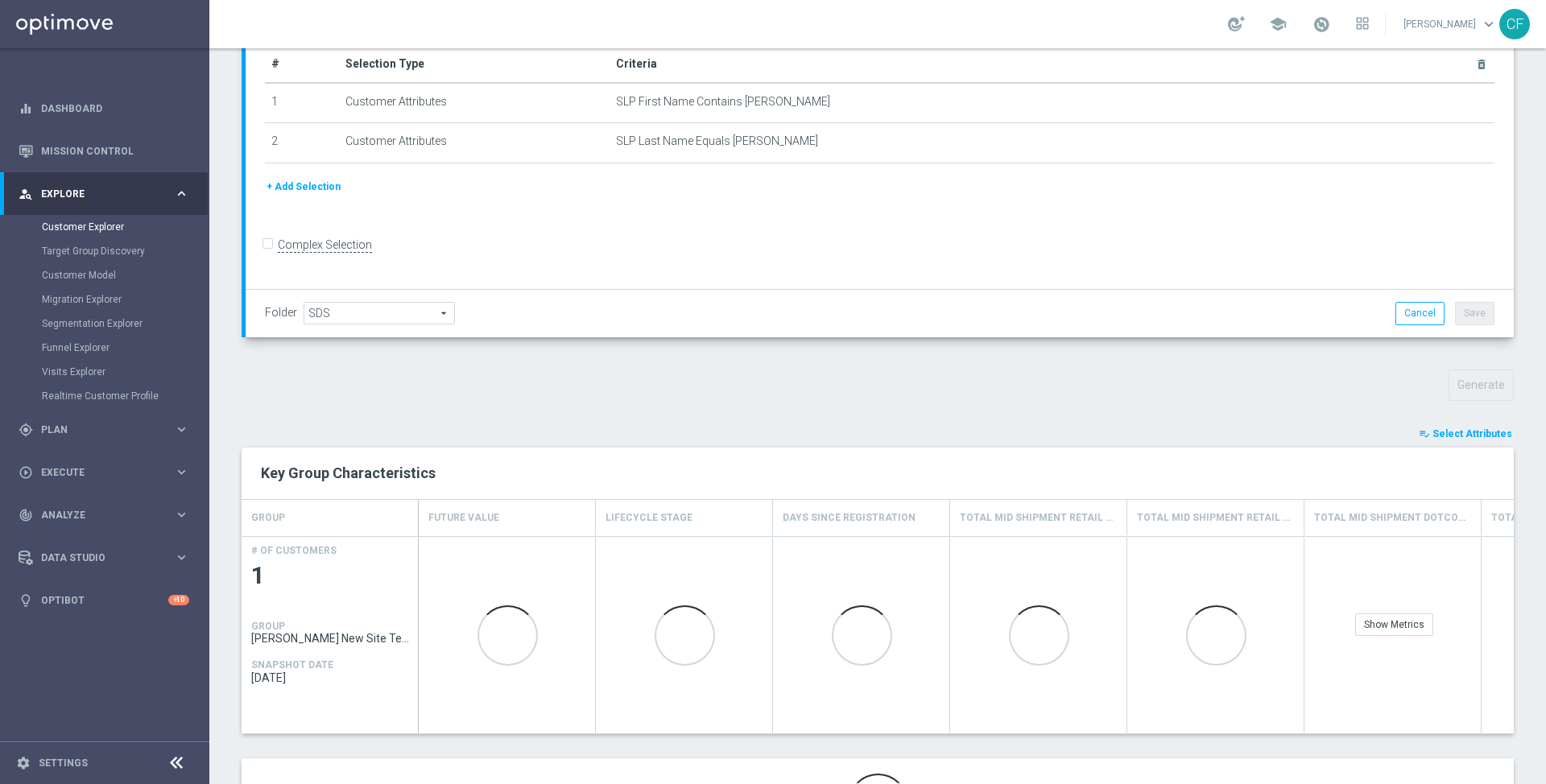
scroll to position [363, 0]
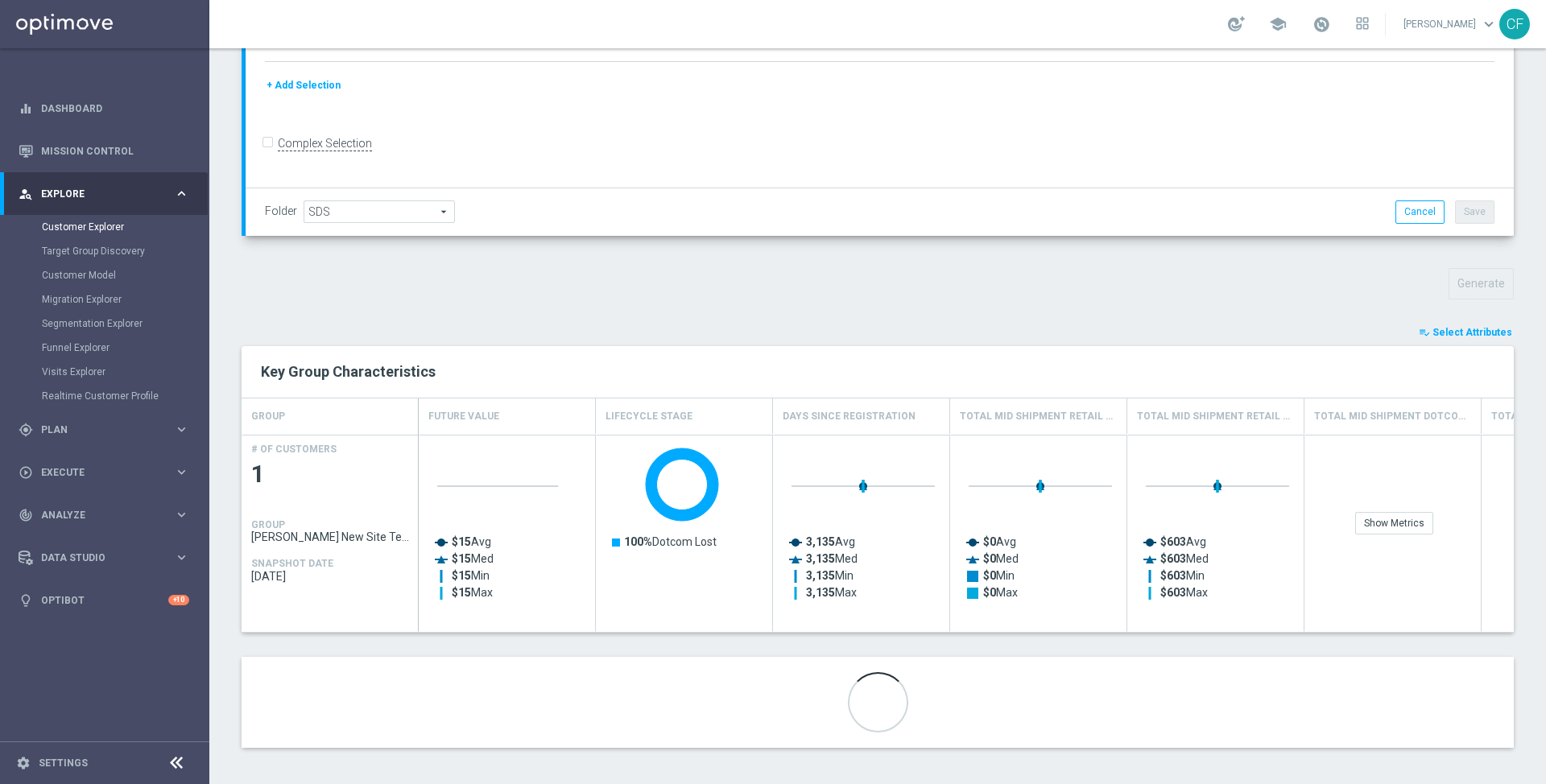
click at [1481, 327] on span "Select Attributes" at bounding box center [1472, 333] width 80 height 11
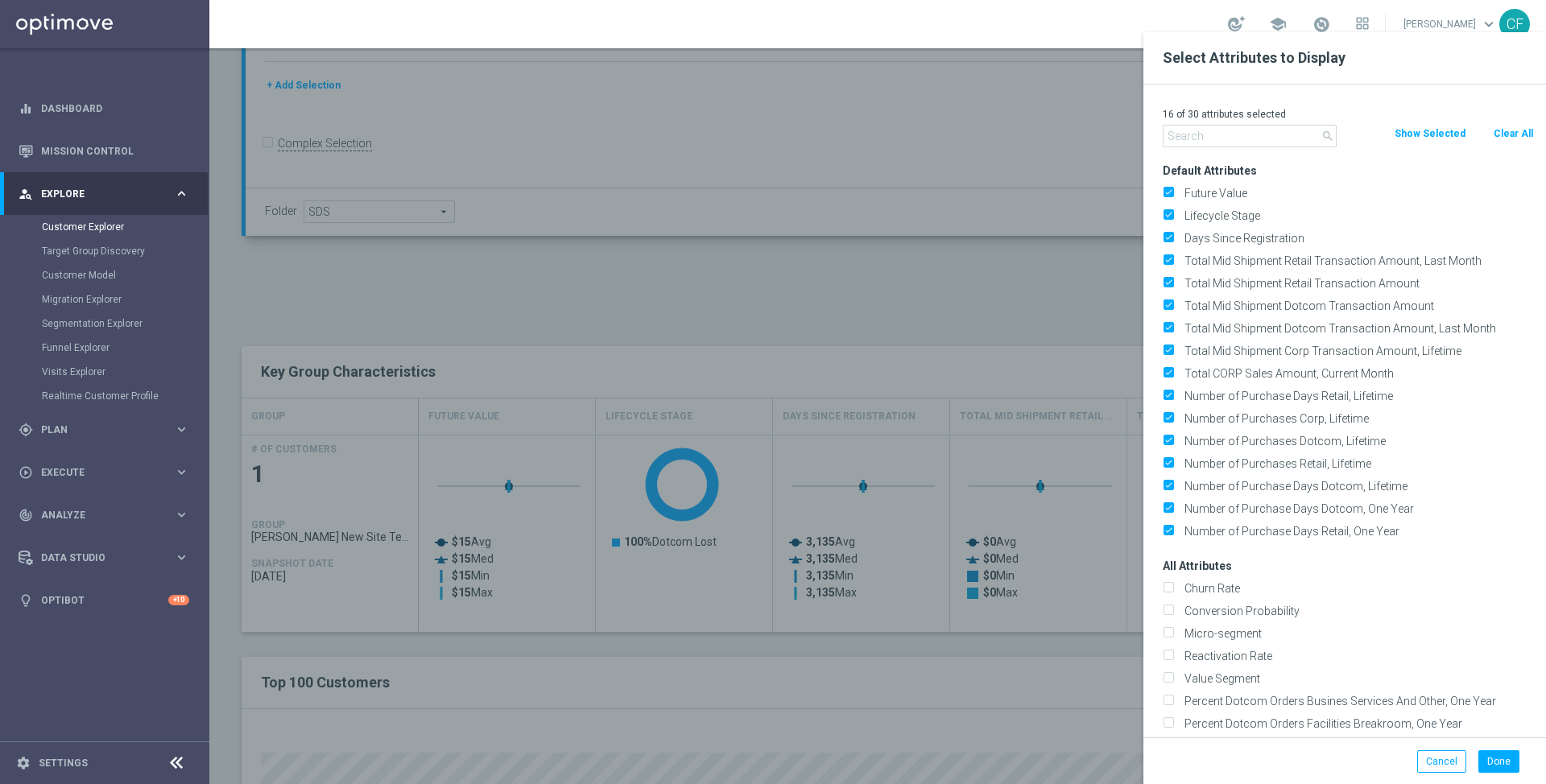
drag, startPoint x: 1496, startPoint y: 131, endPoint x: 1458, endPoint y: 133, distance: 38.1
click at [1495, 131] on button "Clear All" at bounding box center [1513, 132] width 43 height 17
checkbox input "false"
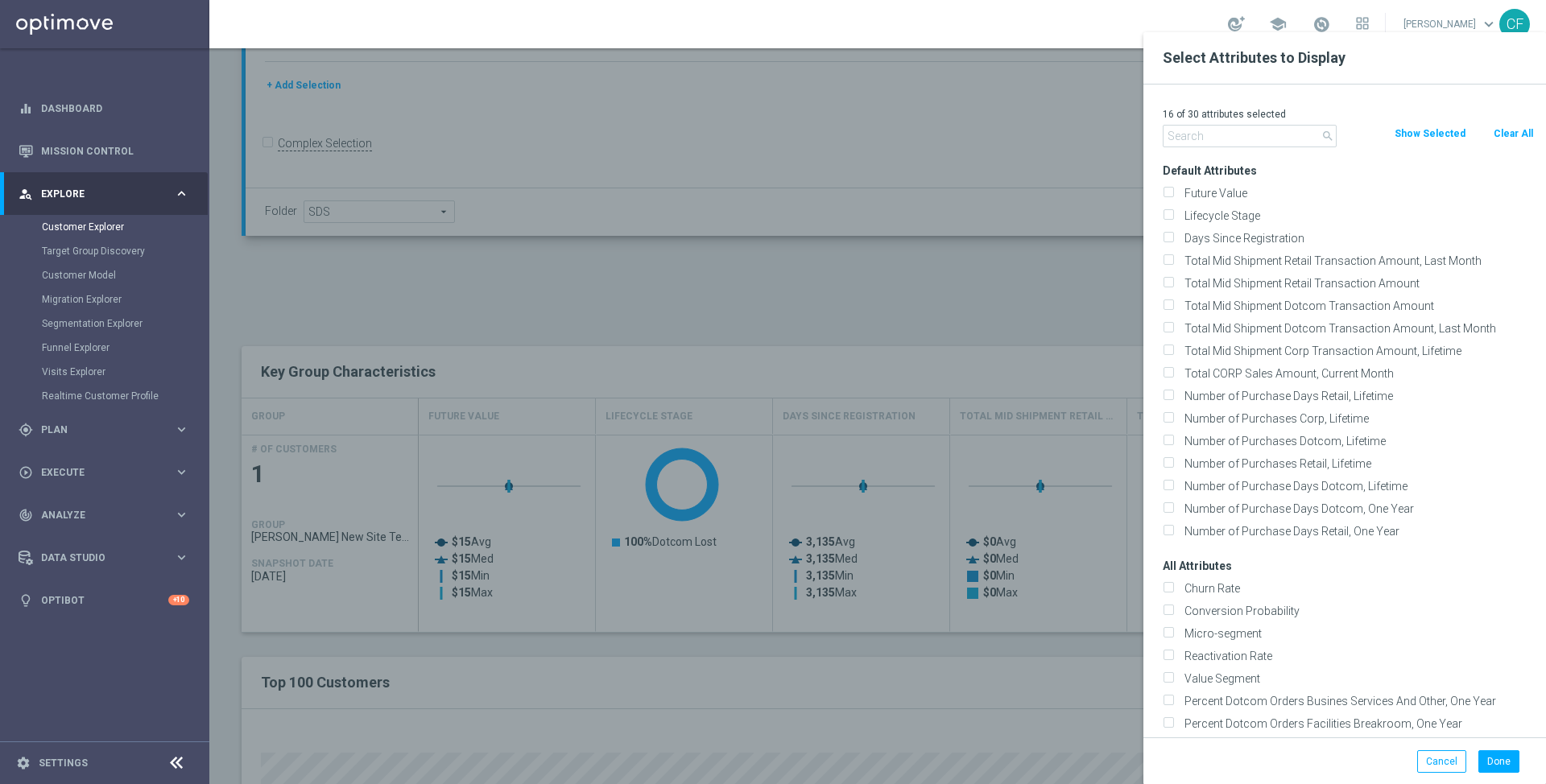
checkbox input "false"
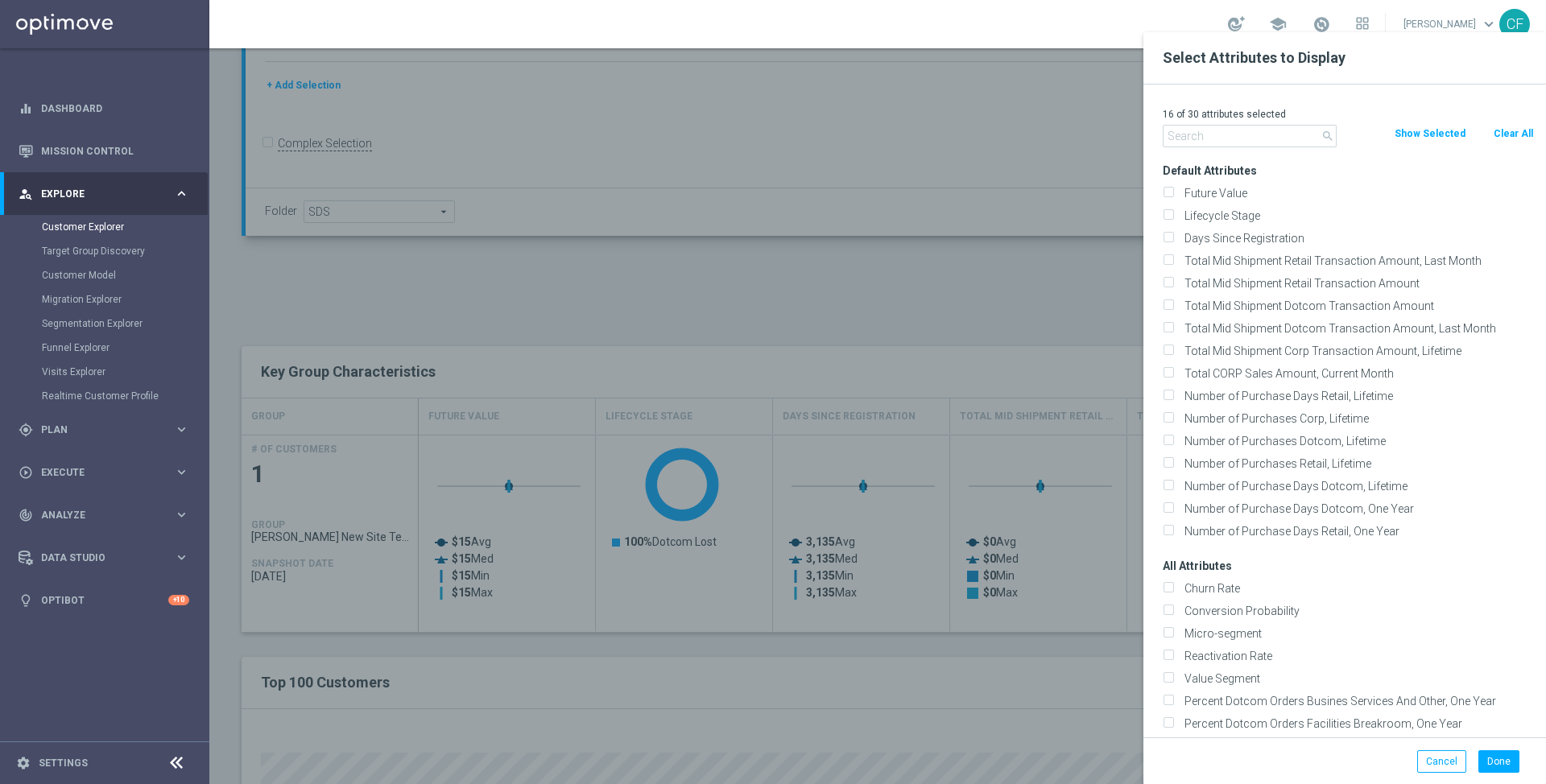
checkbox input "false"
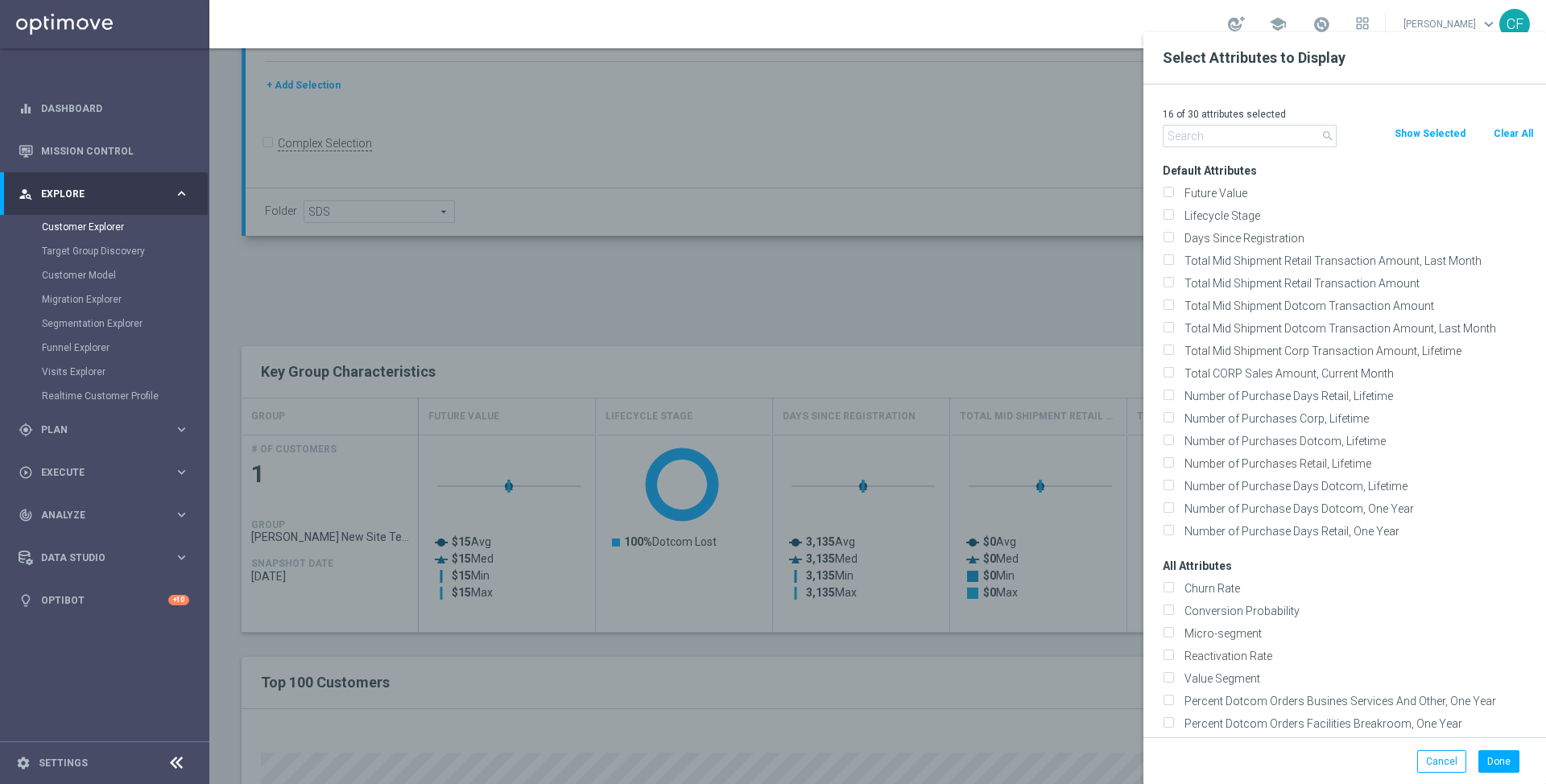
checkbox input "false"
click at [1251, 133] on input "text" at bounding box center [1250, 135] width 174 height 23
type input "firs"
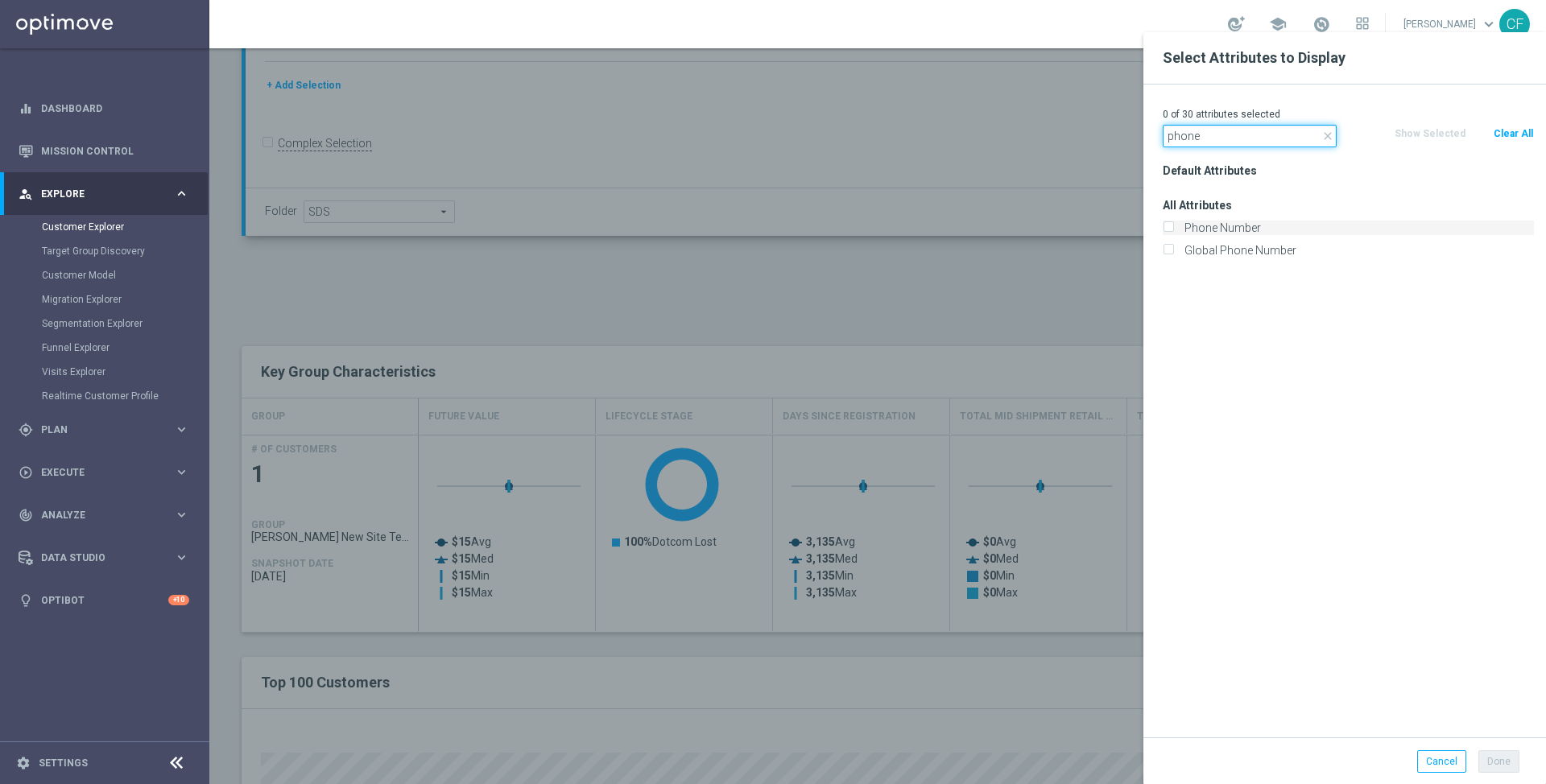
type input "phone"
click at [1227, 225] on label "Phone Number" at bounding box center [1356, 228] width 355 height 15
click at [1173, 225] on input "Phone Number" at bounding box center [1167, 229] width 10 height 10
checkbox input "true"
drag, startPoint x: 1506, startPoint y: 759, endPoint x: 1487, endPoint y: 751, distance: 20.6
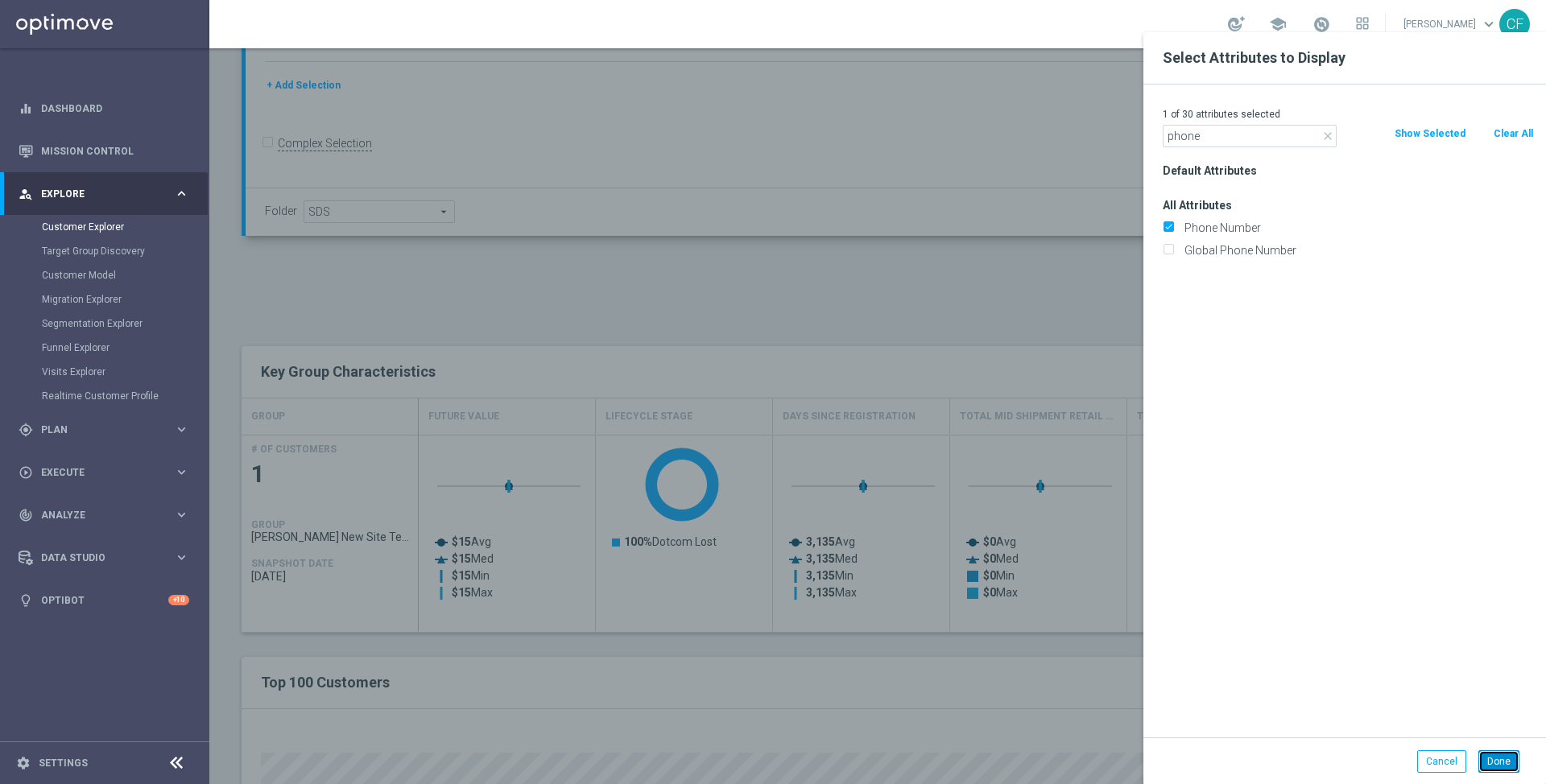
click at [1505, 759] on button "Done" at bounding box center [1498, 761] width 41 height 23
type input "Search"
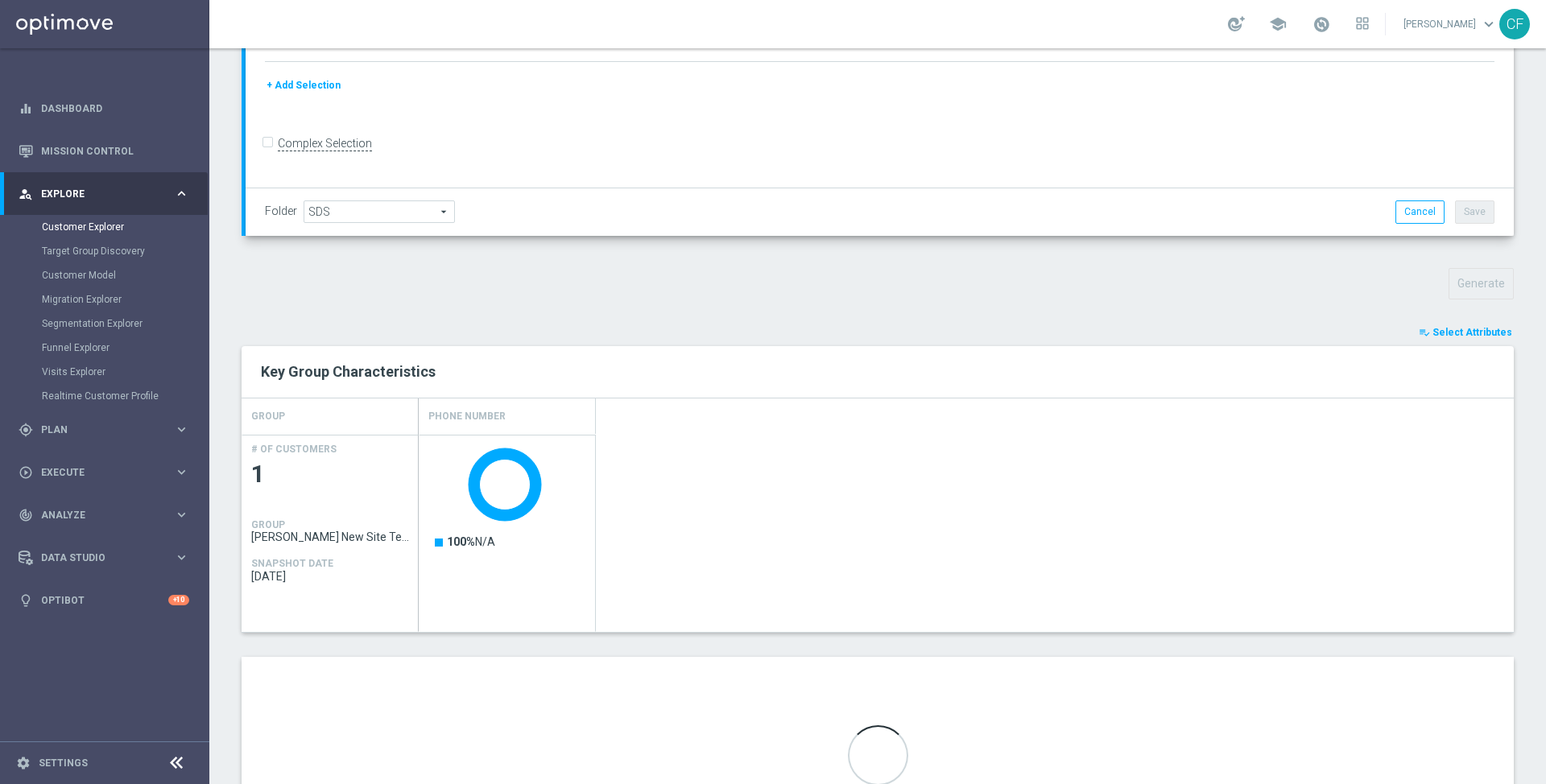
click at [1505, 327] on span "Select Attributes" at bounding box center [1472, 333] width 80 height 11
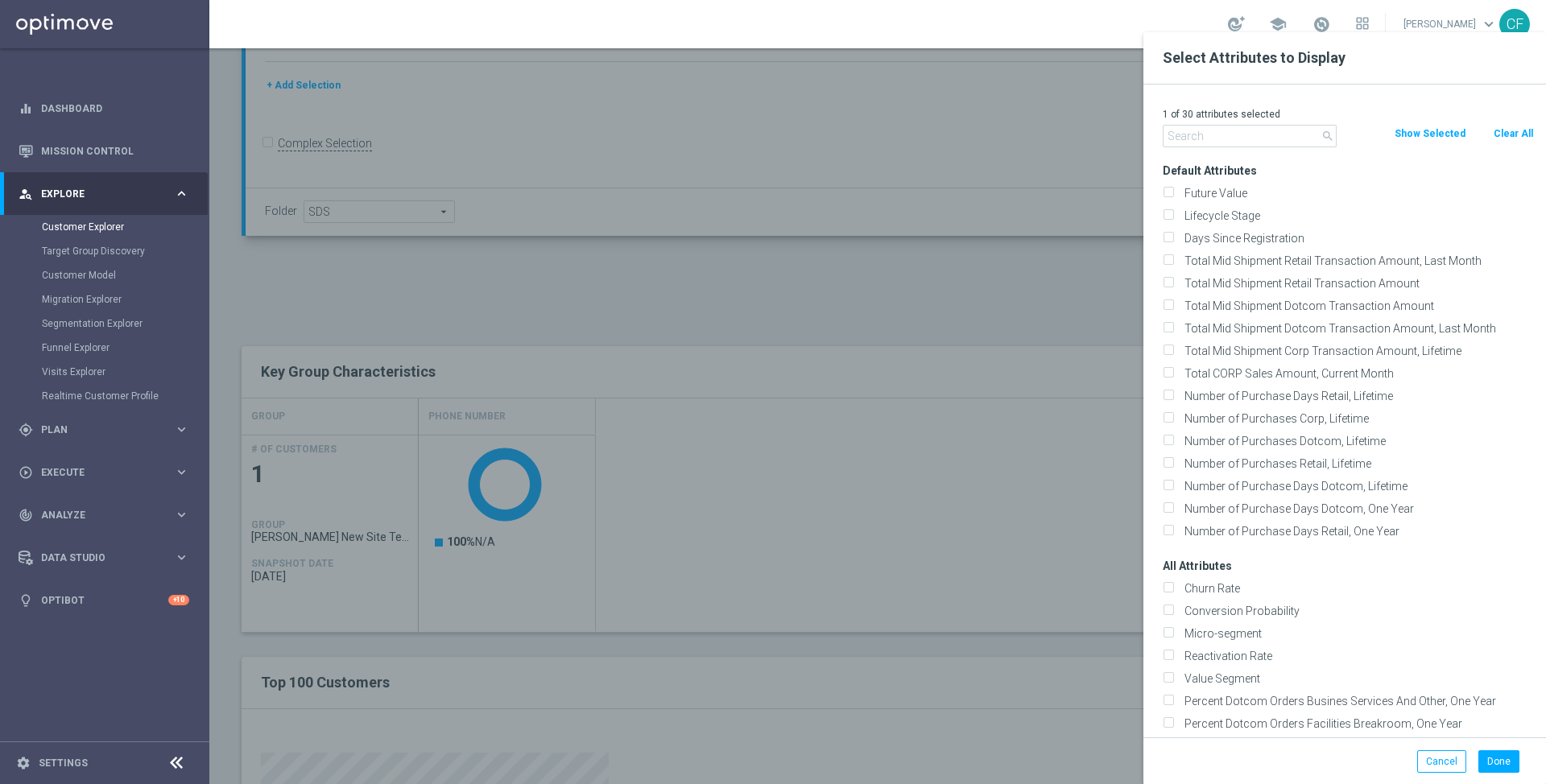
click at [1245, 144] on input "text" at bounding box center [1250, 135] width 174 height 23
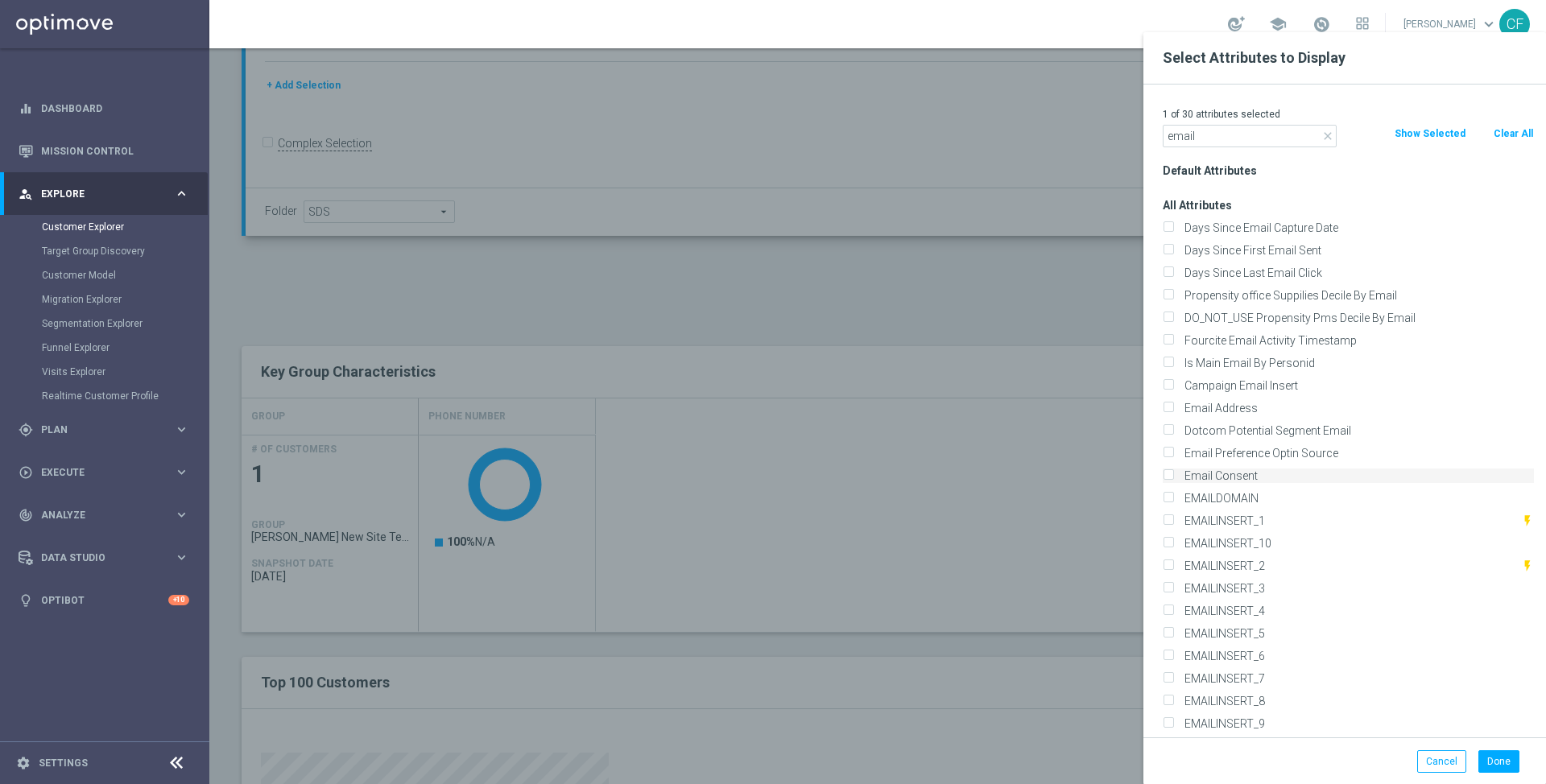
type input "email"
click at [1234, 475] on label "Email Consent" at bounding box center [1356, 475] width 355 height 15
click at [1173, 475] on input "Email Consent" at bounding box center [1167, 477] width 10 height 10
checkbox input "true"
click at [1246, 403] on label "Email Address" at bounding box center [1356, 408] width 355 height 15
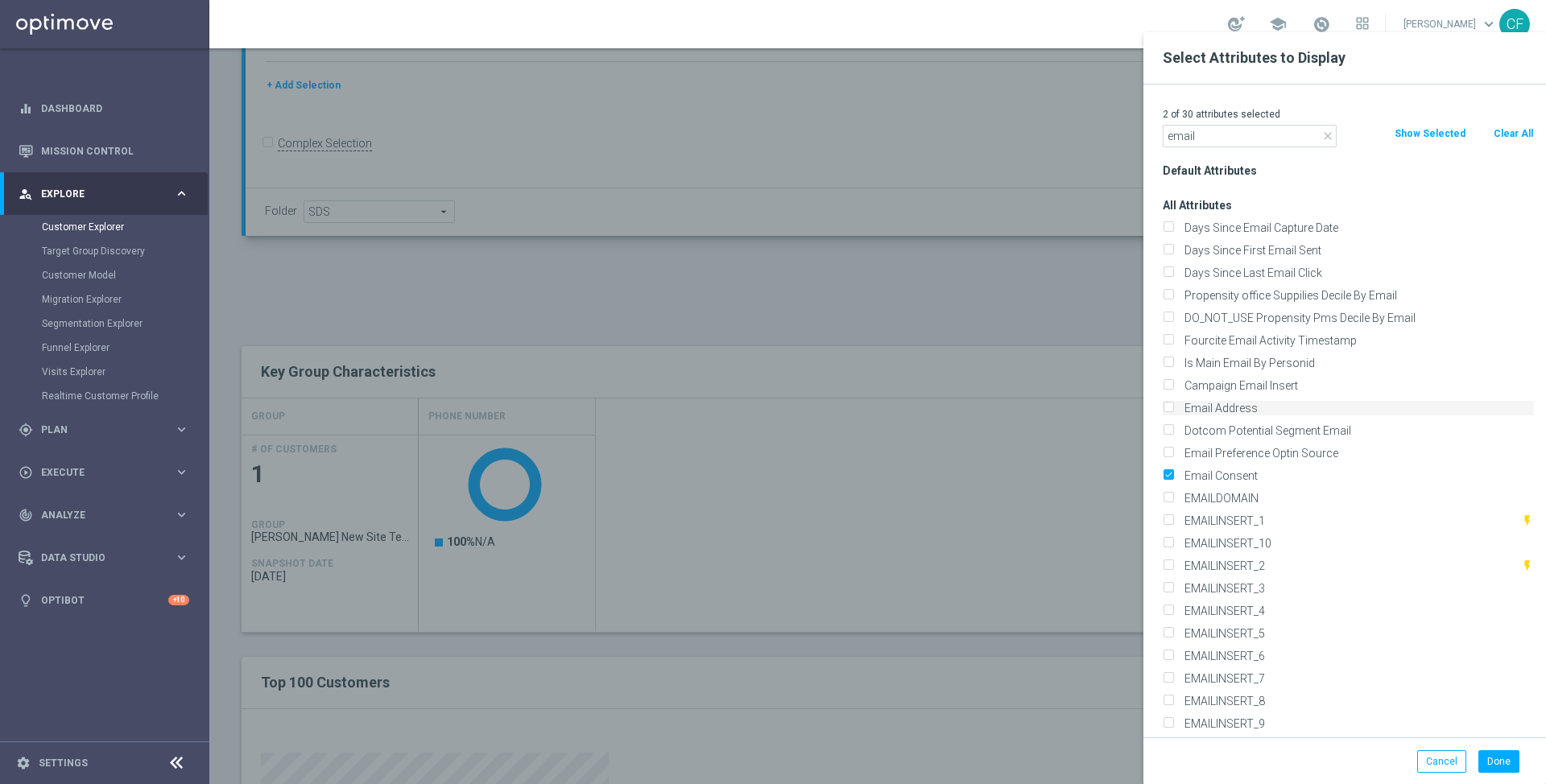
click at [1173, 405] on input "Email Address" at bounding box center [1167, 409] width 10 height 10
checkbox input "true"
click at [1504, 758] on button "Done" at bounding box center [1498, 761] width 41 height 23
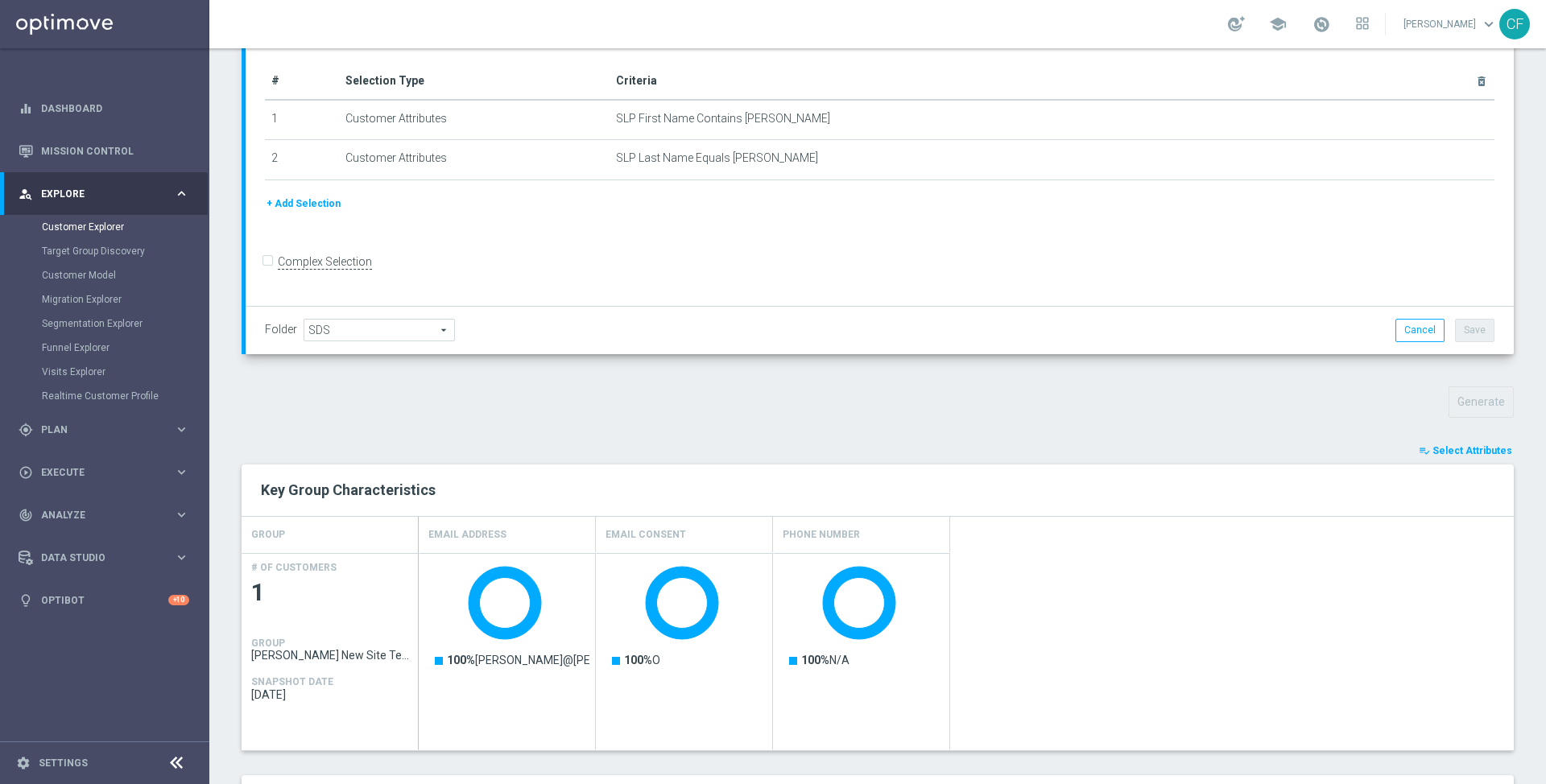
scroll to position [0, 0]
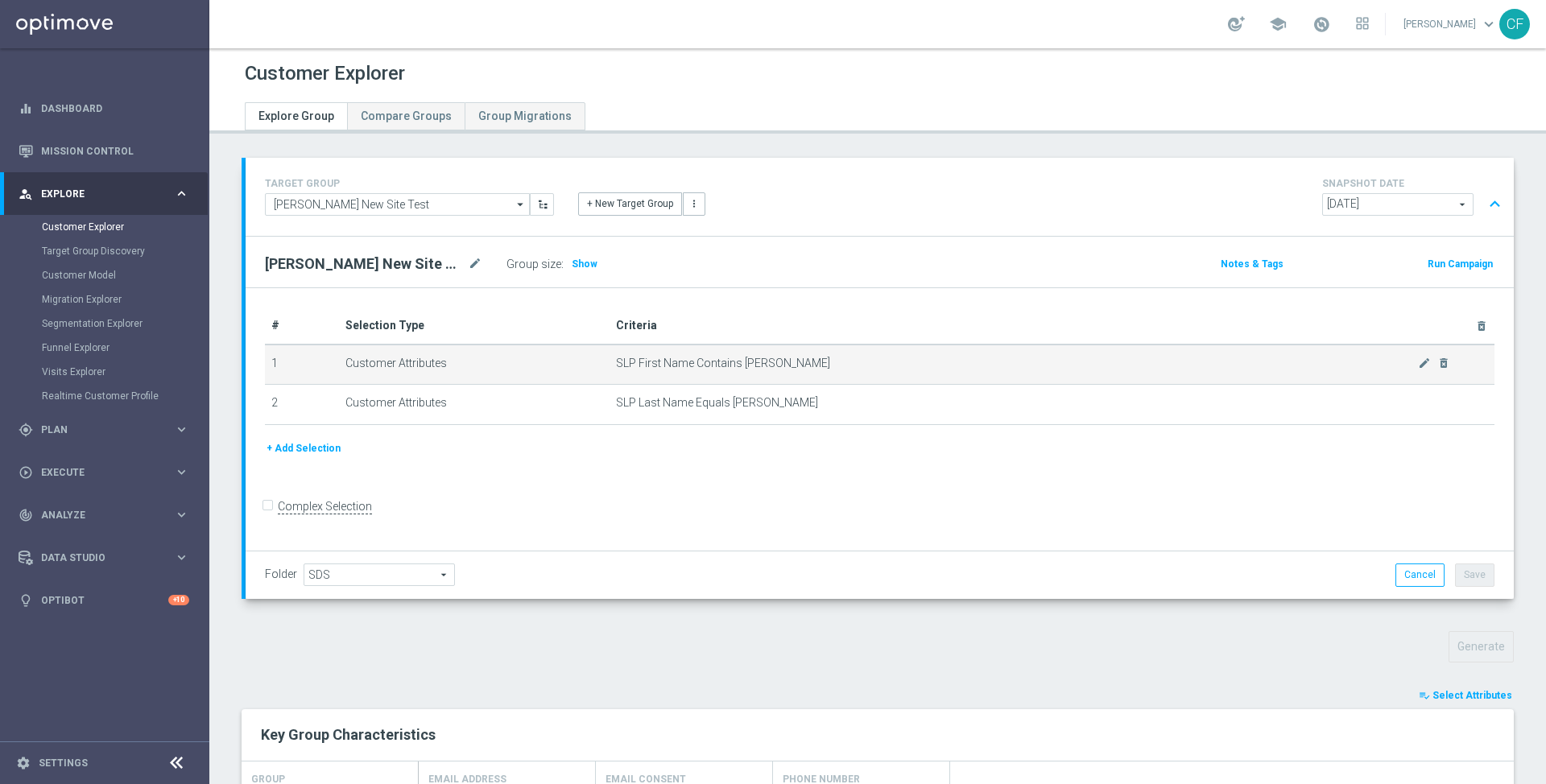
click at [685, 360] on span "SLP First Name Contains [PERSON_NAME]" at bounding box center [1018, 363] width 803 height 14
click at [686, 360] on span "SLP First Name Contains [PERSON_NAME]" at bounding box center [1018, 363] width 803 height 14
click at [619, 356] on span "SLP First Name Contains [PERSON_NAME]" at bounding box center [1018, 363] width 803 height 14
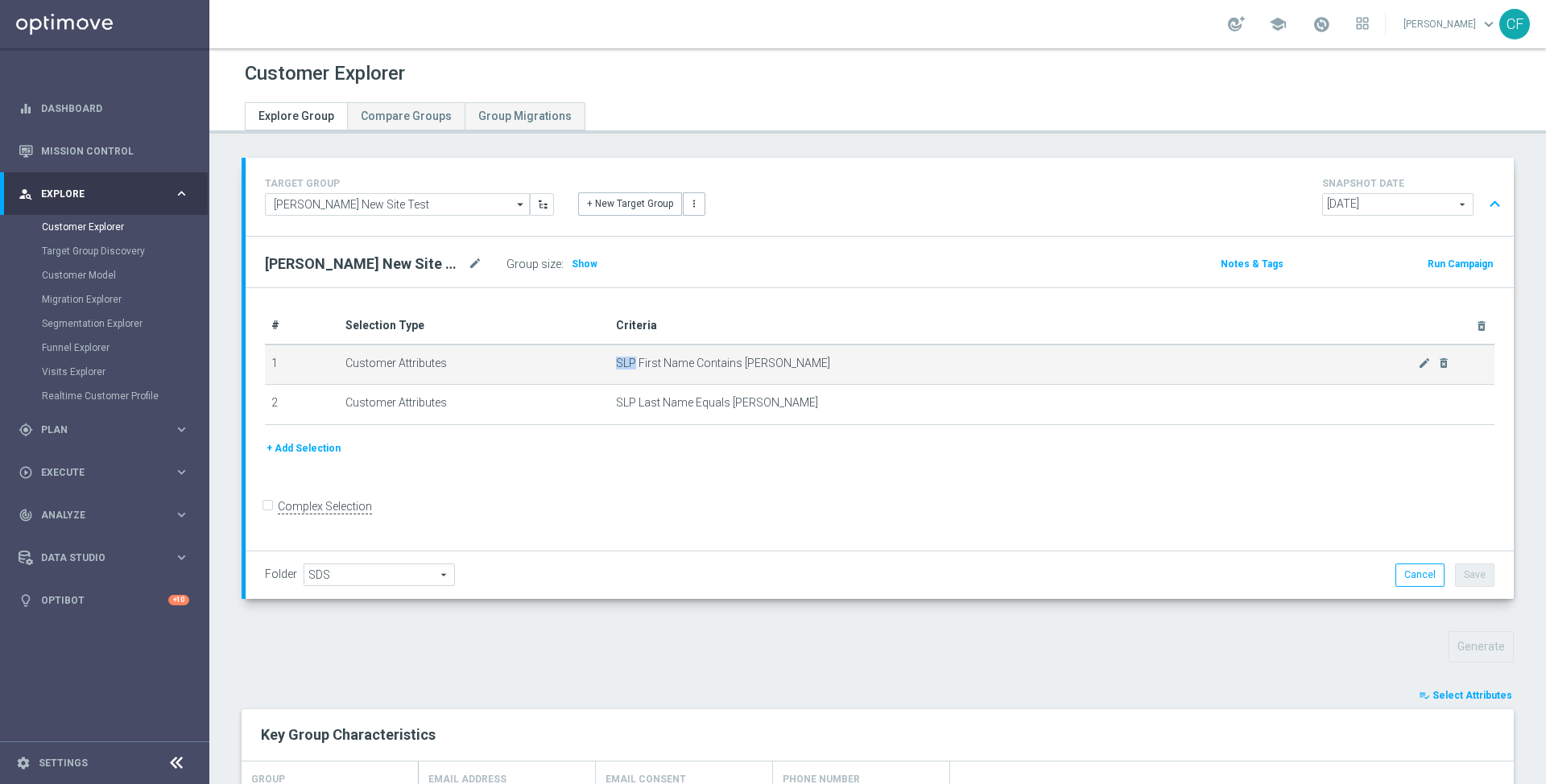
click at [619, 356] on span "SLP First Name Contains [PERSON_NAME]" at bounding box center [1018, 363] width 803 height 14
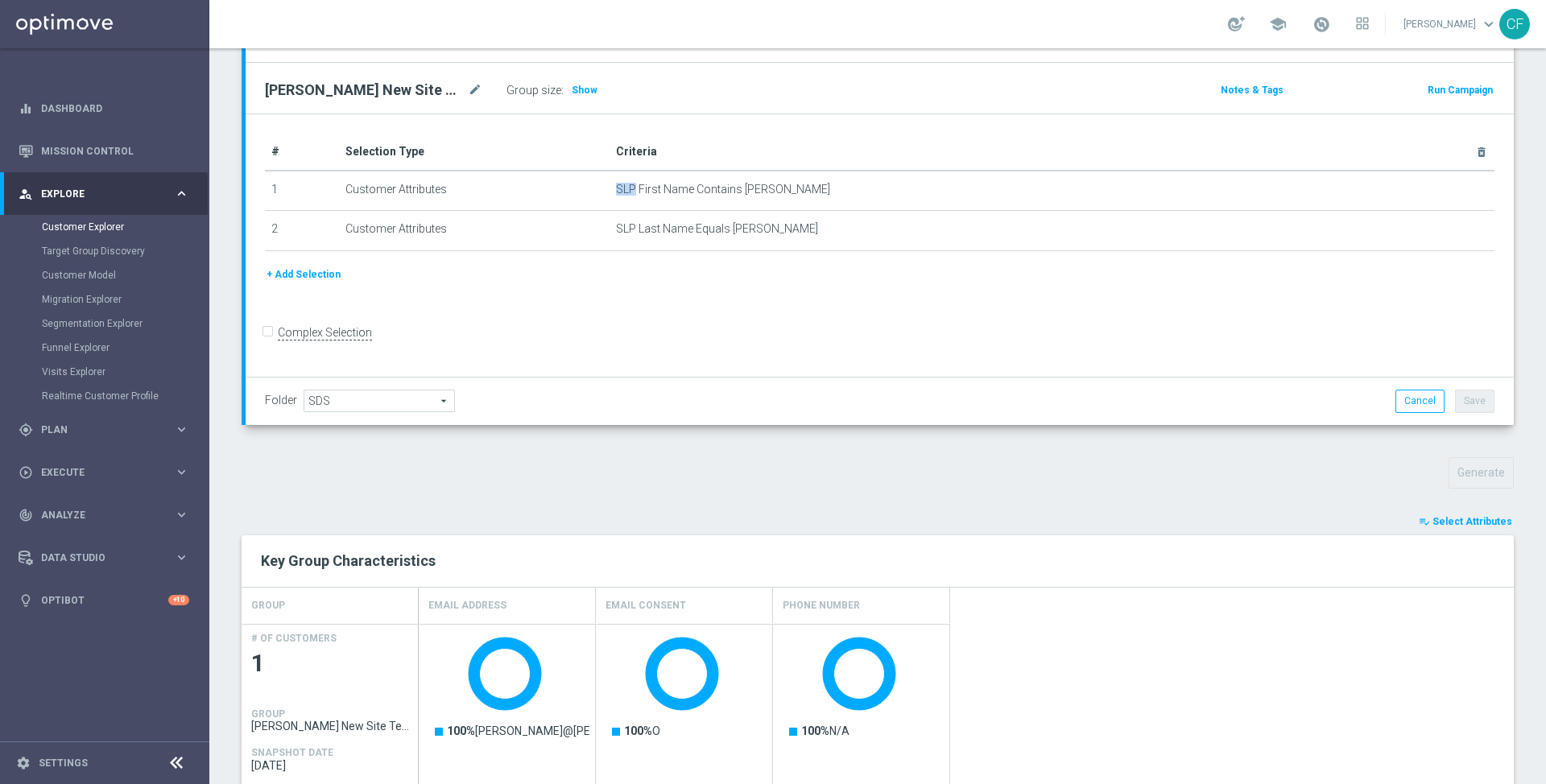
scroll to position [178, 0]
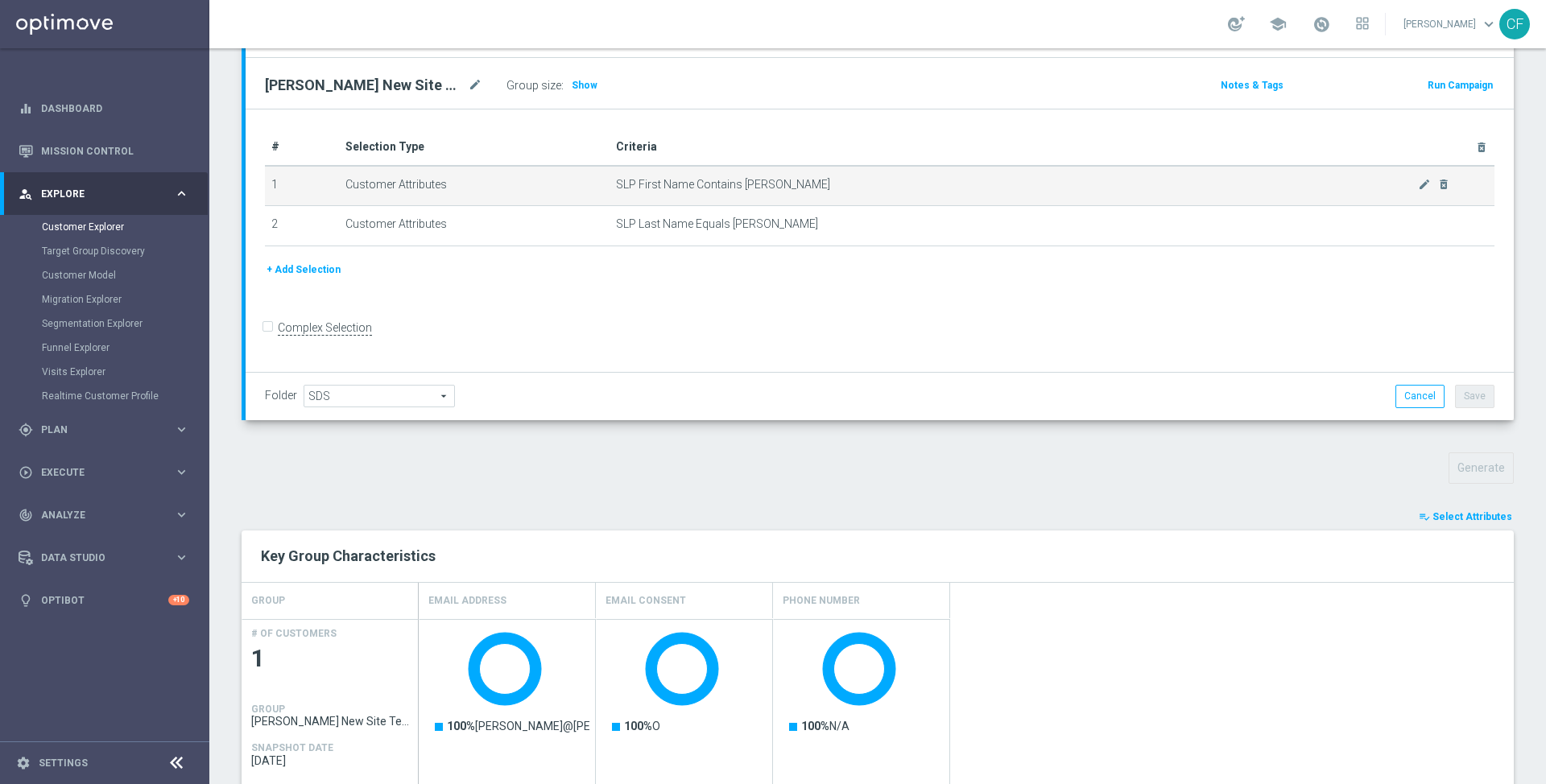
click at [750, 180] on span "SLP First Name Contains [PERSON_NAME]" at bounding box center [1018, 185] width 803 height 14
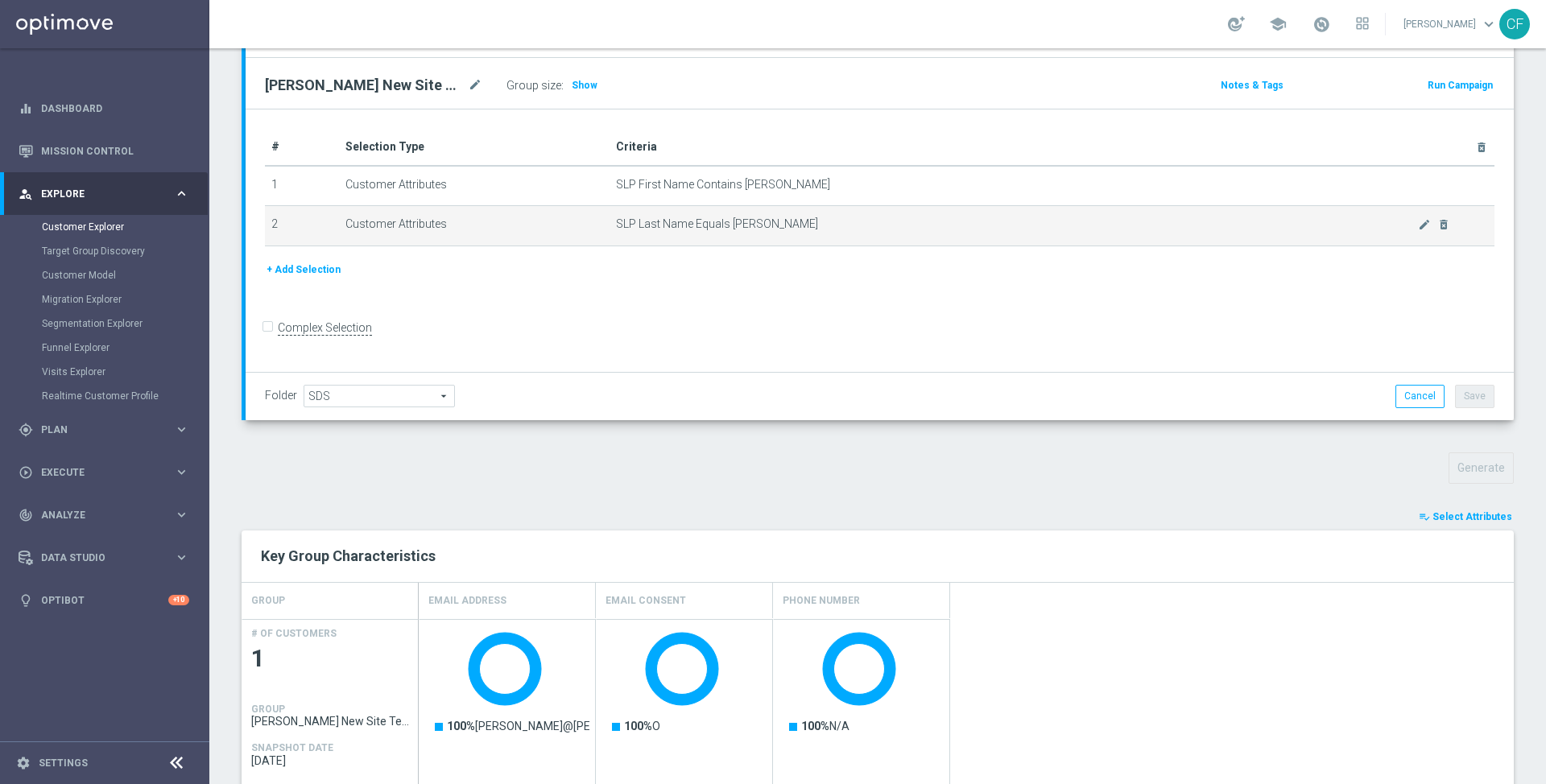
click at [645, 222] on span "SLP Last Name Equals [PERSON_NAME]" at bounding box center [1018, 224] width 803 height 14
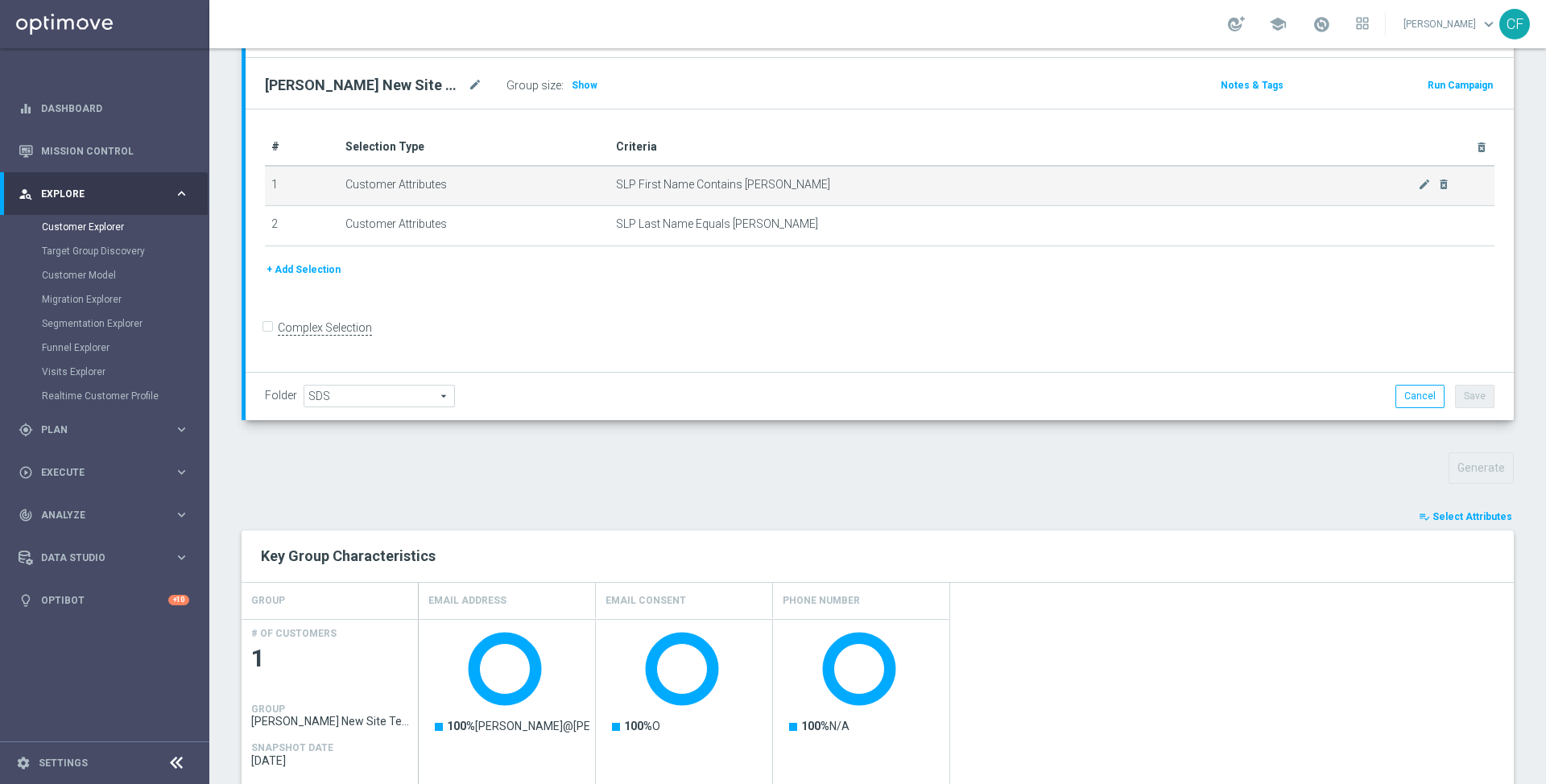
click at [658, 185] on span "SLP First Name Contains [PERSON_NAME]" at bounding box center [1018, 185] width 803 height 14
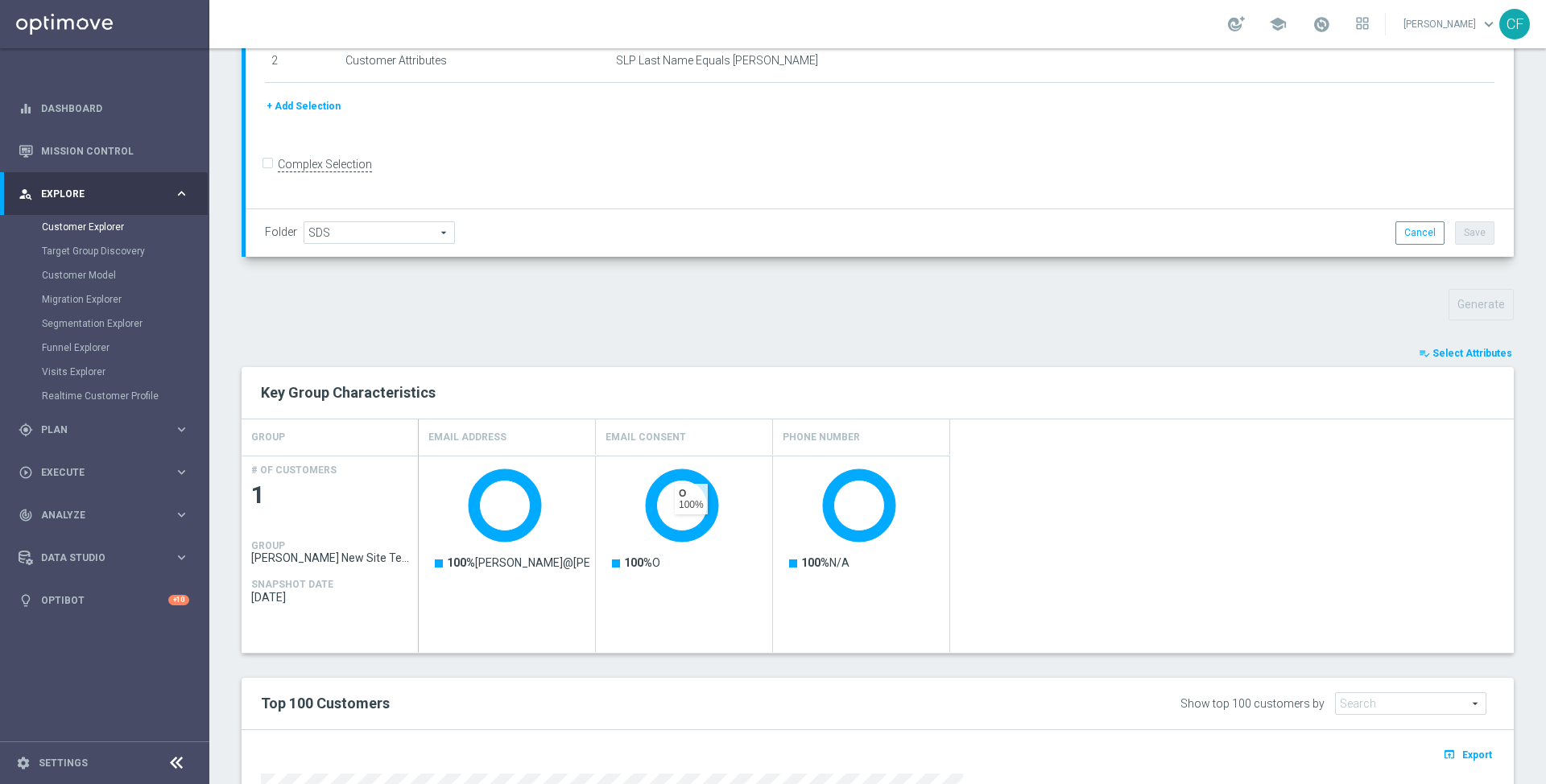
scroll to position [344, 0]
